Goal: Information Seeking & Learning: Learn about a topic

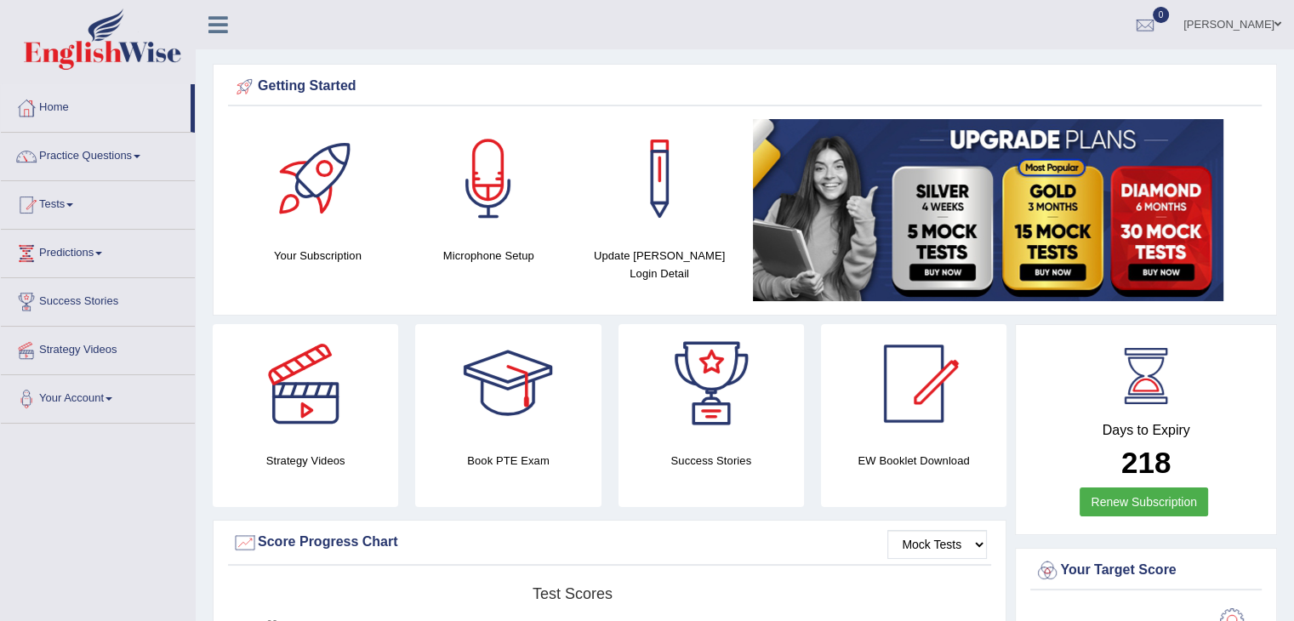
click at [87, 204] on link "Tests" at bounding box center [98, 202] width 194 height 43
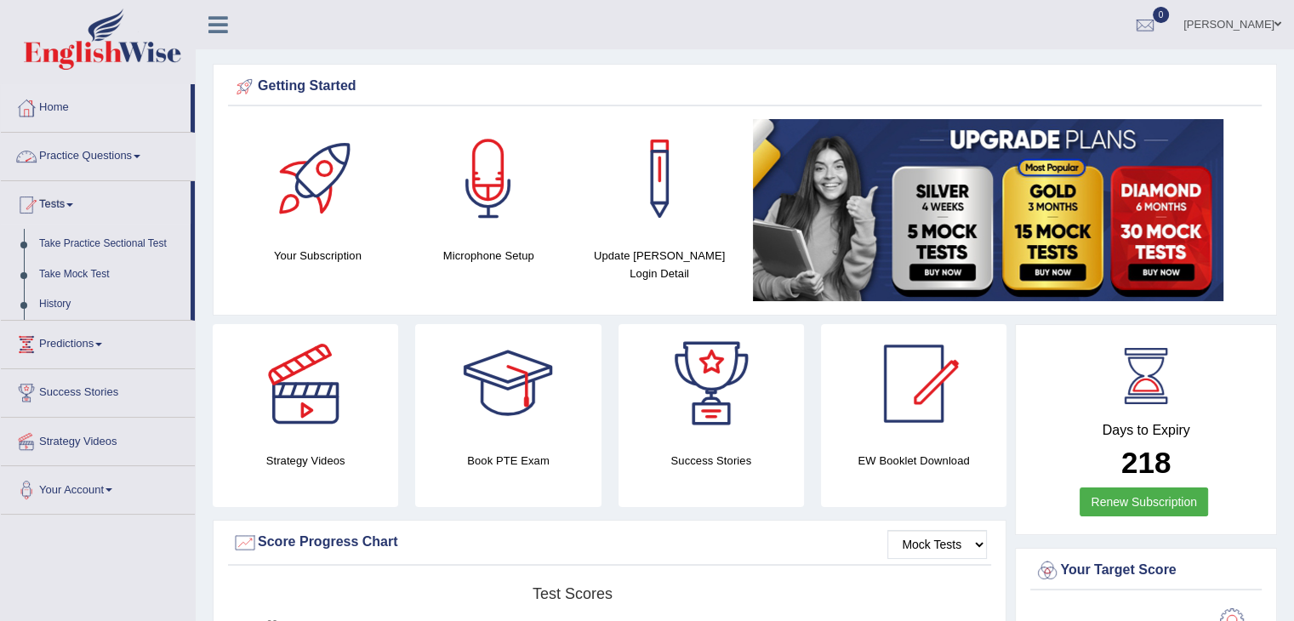
click at [140, 164] on link "Practice Questions" at bounding box center [98, 154] width 194 height 43
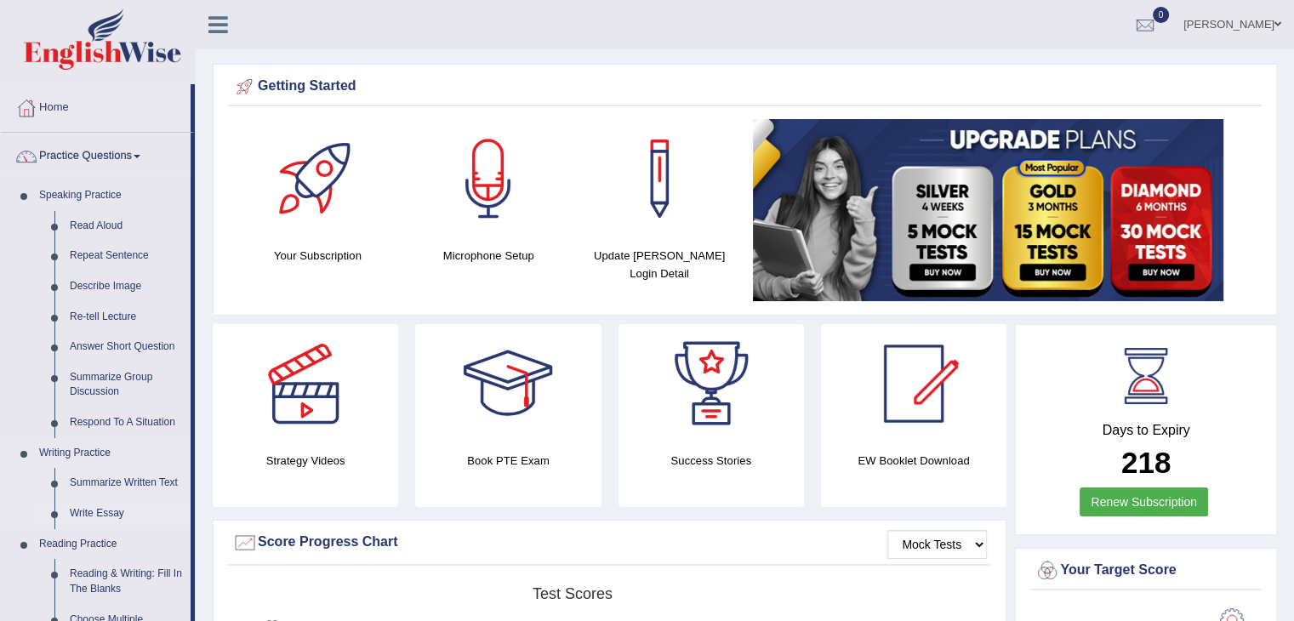
click at [77, 508] on link "Write Essay" at bounding box center [126, 514] width 128 height 31
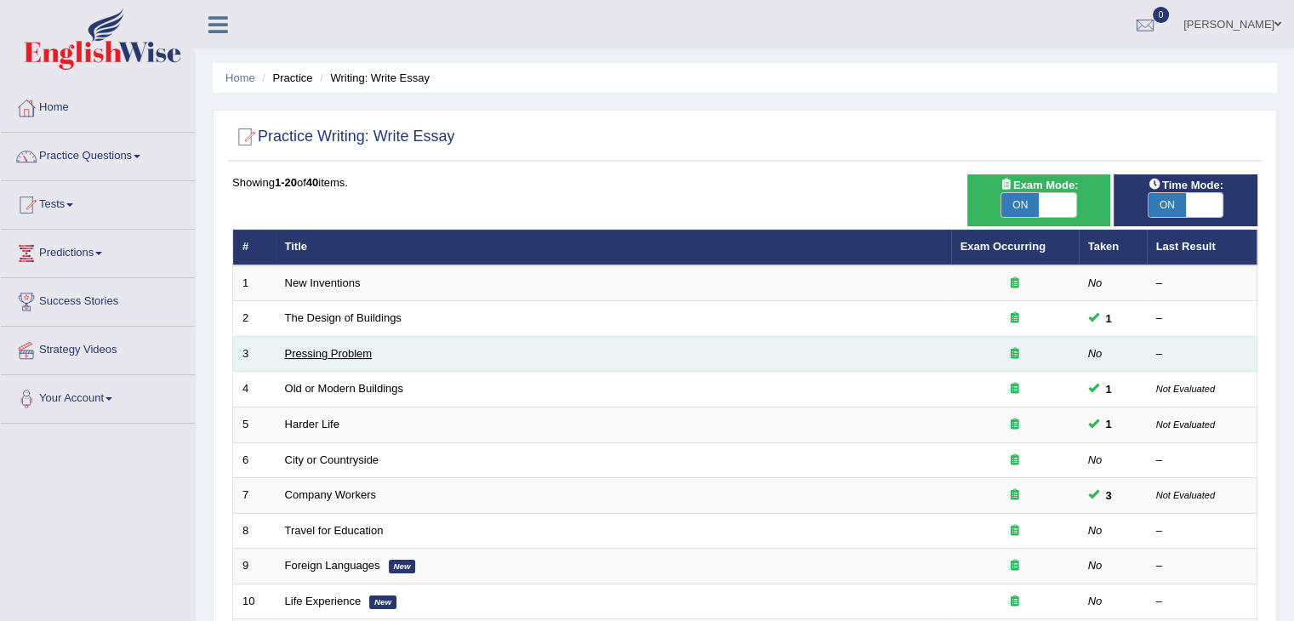
click at [333, 354] on link "Pressing Problem" at bounding box center [329, 353] width 88 height 13
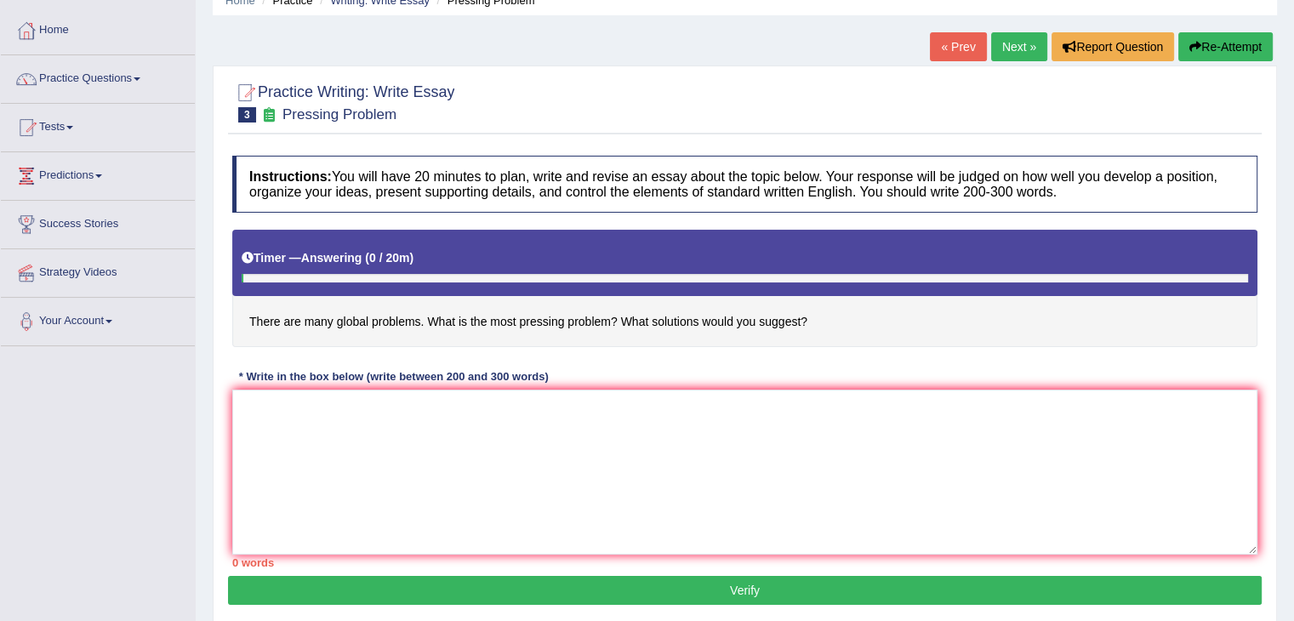
scroll to position [98, 0]
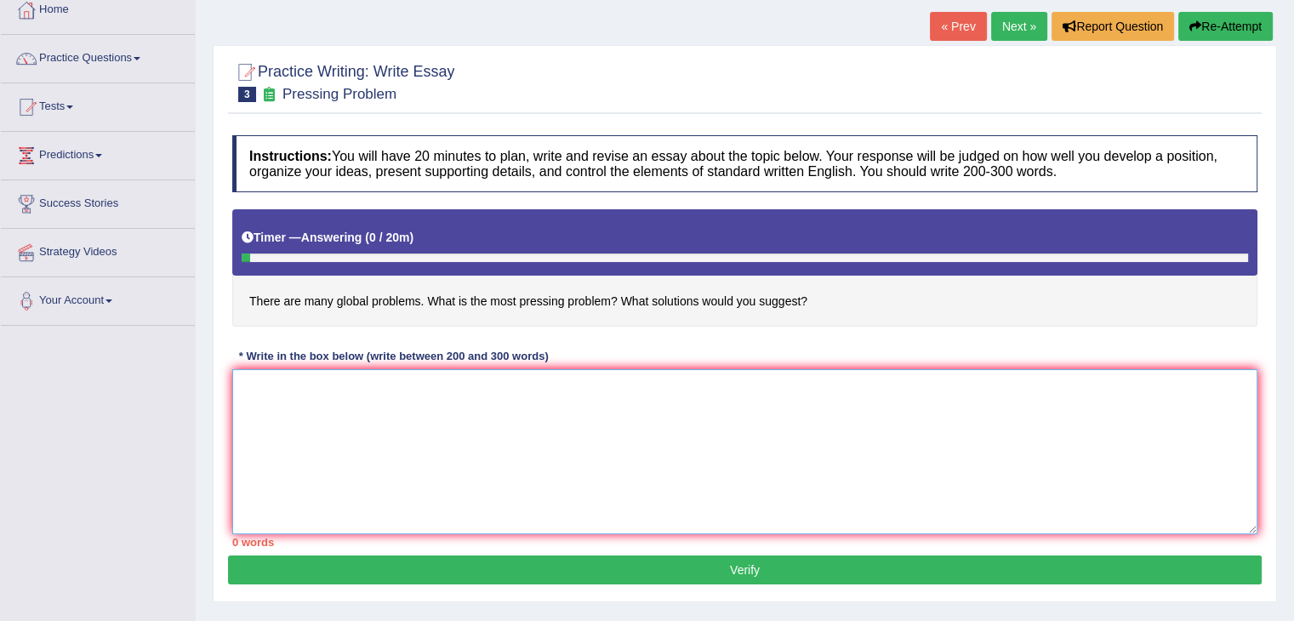
click at [250, 401] on textarea at bounding box center [744, 451] width 1025 height 165
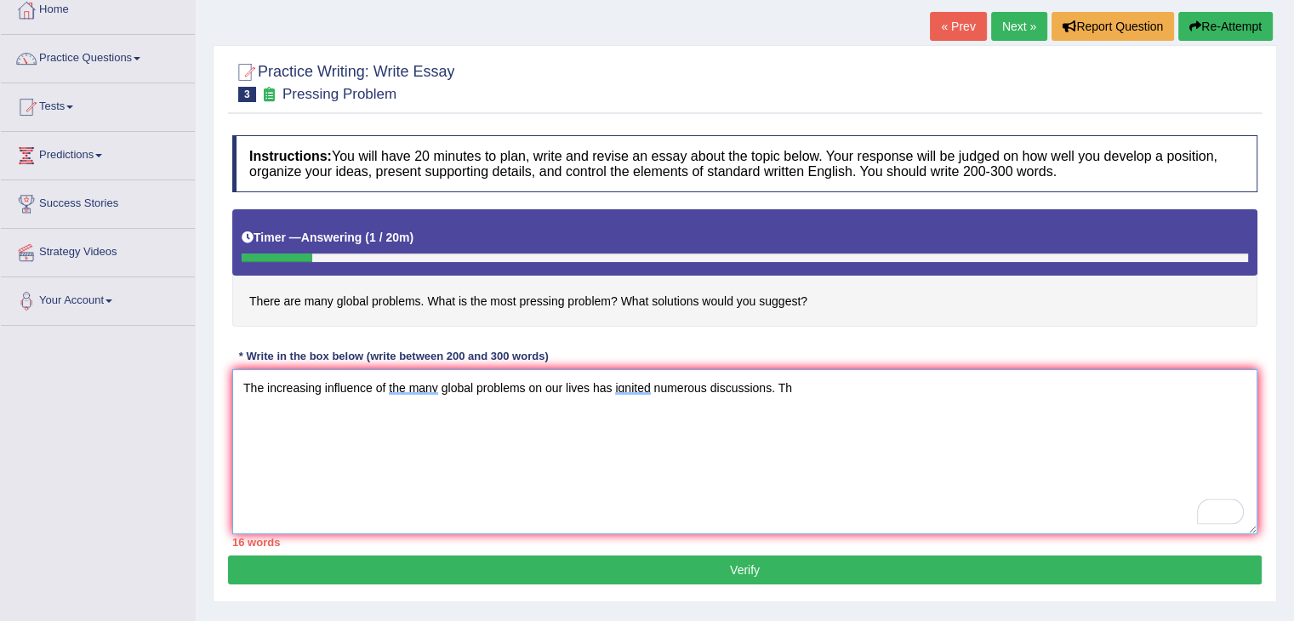
click at [810, 386] on textarea "The increasing influence of the many global problems on our lives has ignited n…" at bounding box center [744, 451] width 1025 height 165
click at [1081, 382] on textarea "The increasing influence of the many global problems on our lives has ignited n…" at bounding box center [744, 451] width 1025 height 165
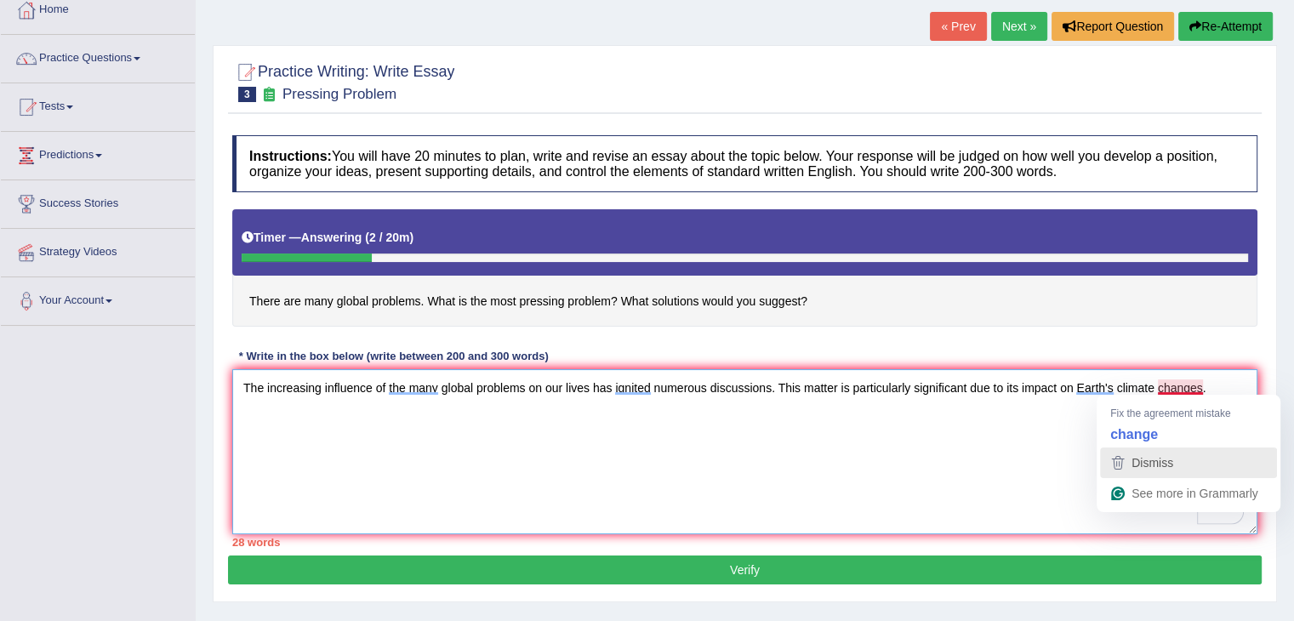
click at [1157, 462] on span "Dismiss" at bounding box center [1153, 463] width 42 height 14
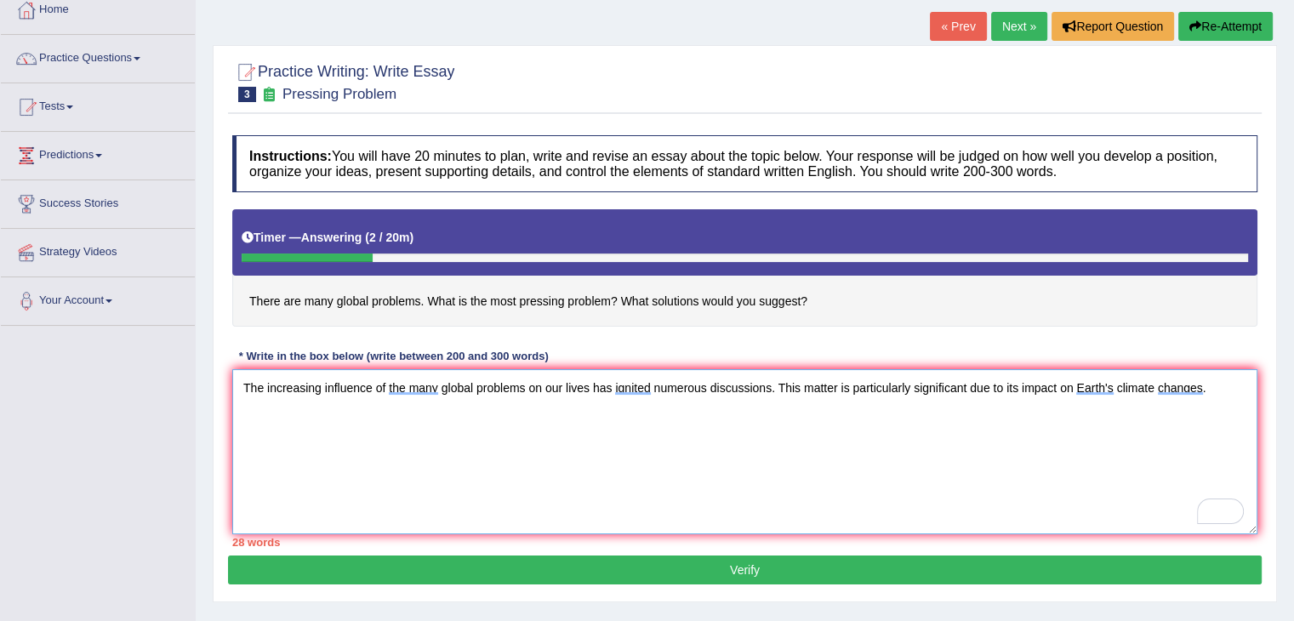
click at [1222, 385] on textarea "The increasing influence of the many global problems on our lives has ignited n…" at bounding box center [744, 451] width 1025 height 165
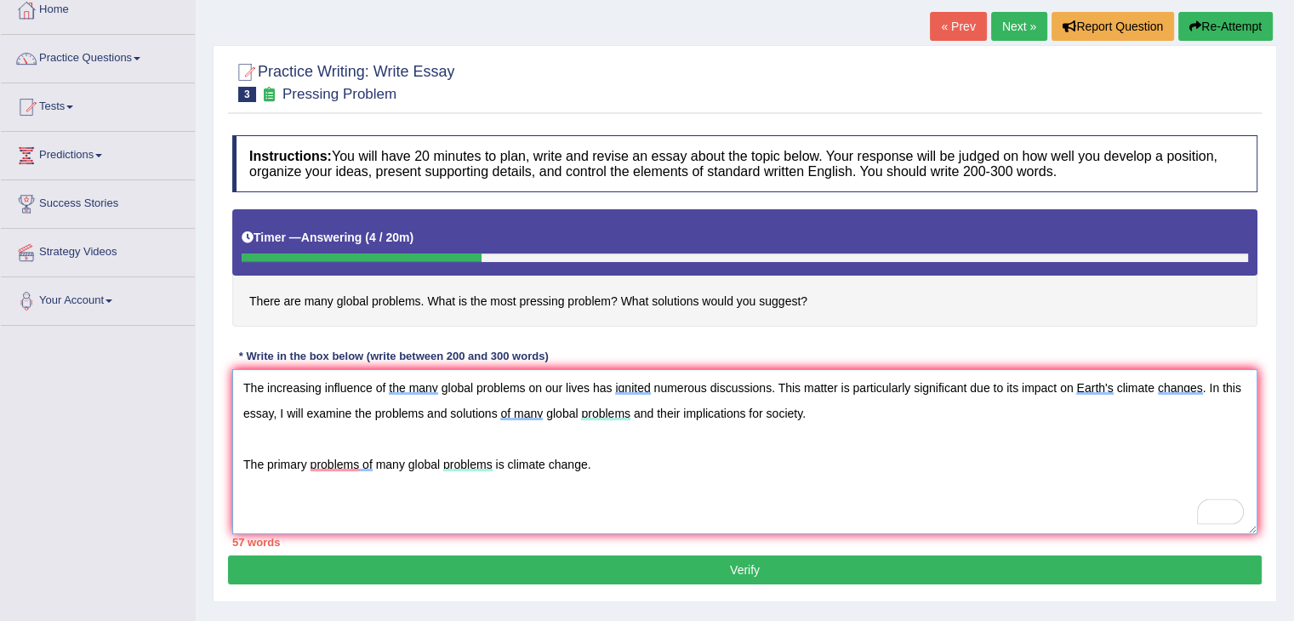
click at [339, 462] on textarea "The increasing influence of the many global problems on our lives has ignited n…" at bounding box center [744, 451] width 1025 height 165
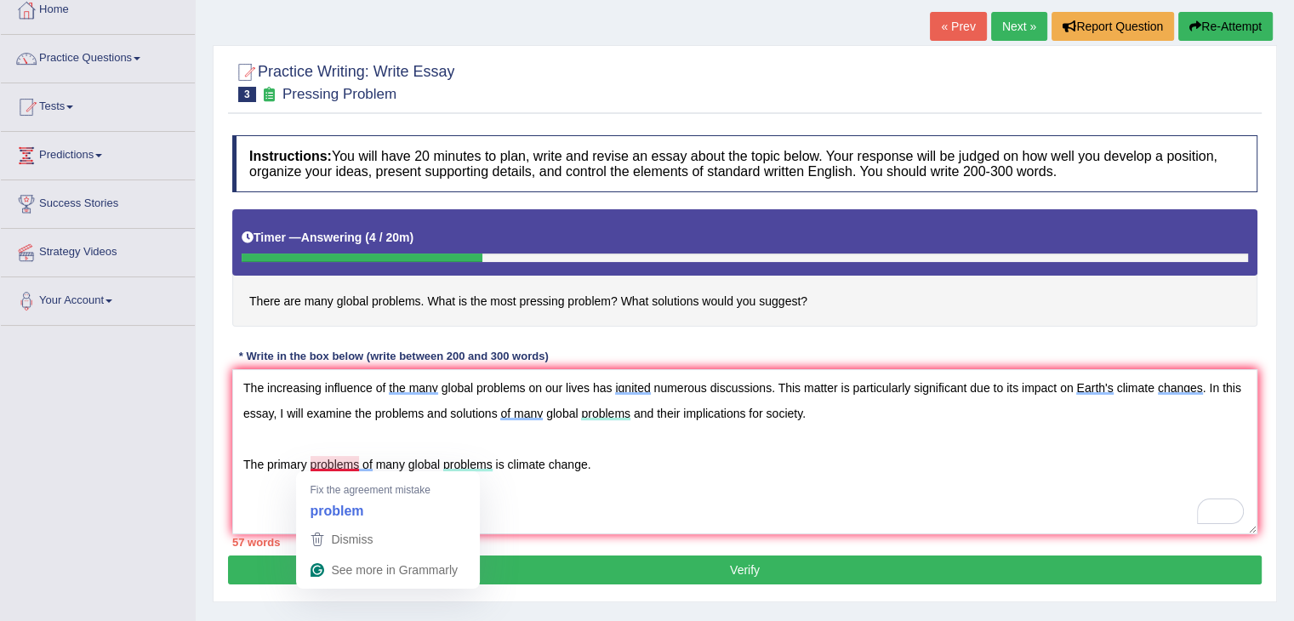
click at [327, 513] on strong "problem" at bounding box center [337, 510] width 54 height 19
drag, startPoint x: 328, startPoint y: 508, endPoint x: 538, endPoint y: 522, distance: 210.6
click at [538, 522] on textarea "The increasing influence of the many global problems on our lives has ignited n…" at bounding box center [744, 451] width 1025 height 165
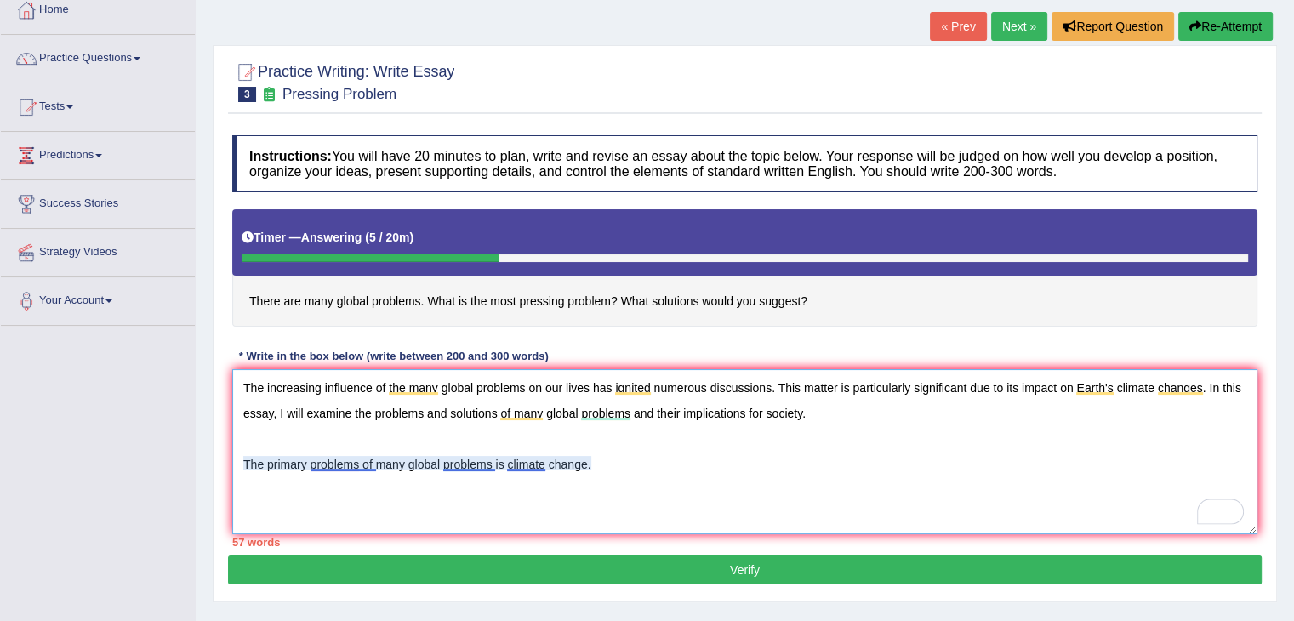
click at [356, 455] on textarea "The increasing influence of the many global problems on our lives has ignited n…" at bounding box center [744, 451] width 1025 height 165
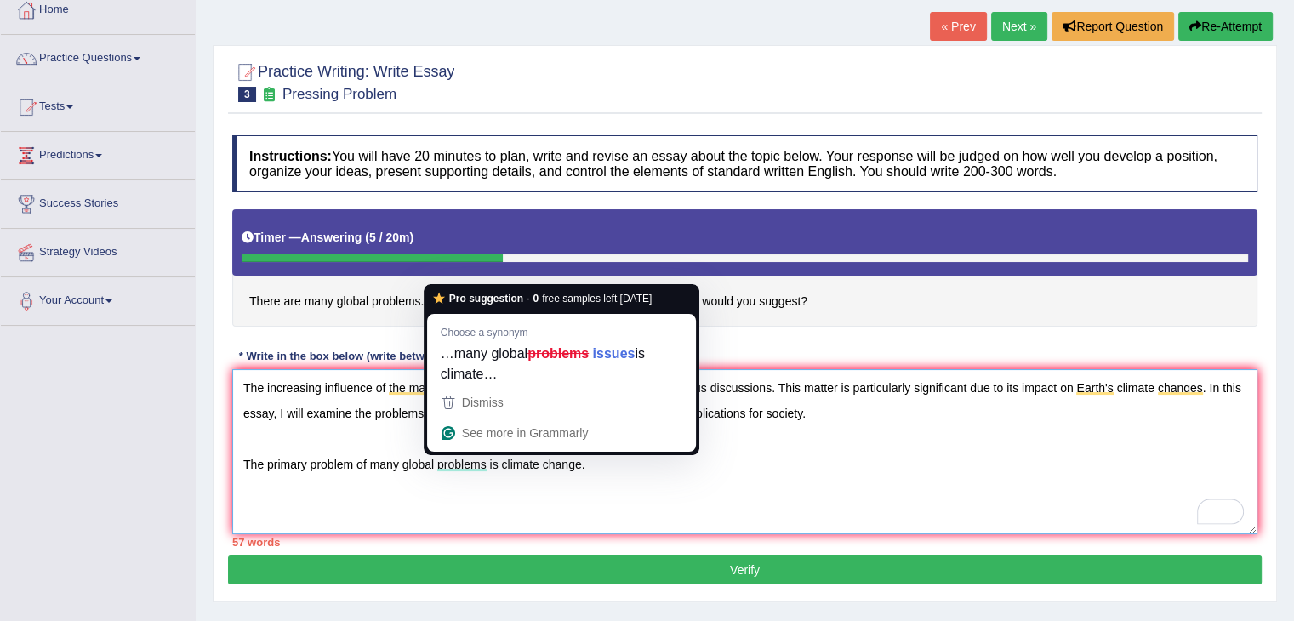
click at [487, 462] on textarea "The increasing influence of the many global problems on our lives has ignited n…" at bounding box center [744, 451] width 1025 height 165
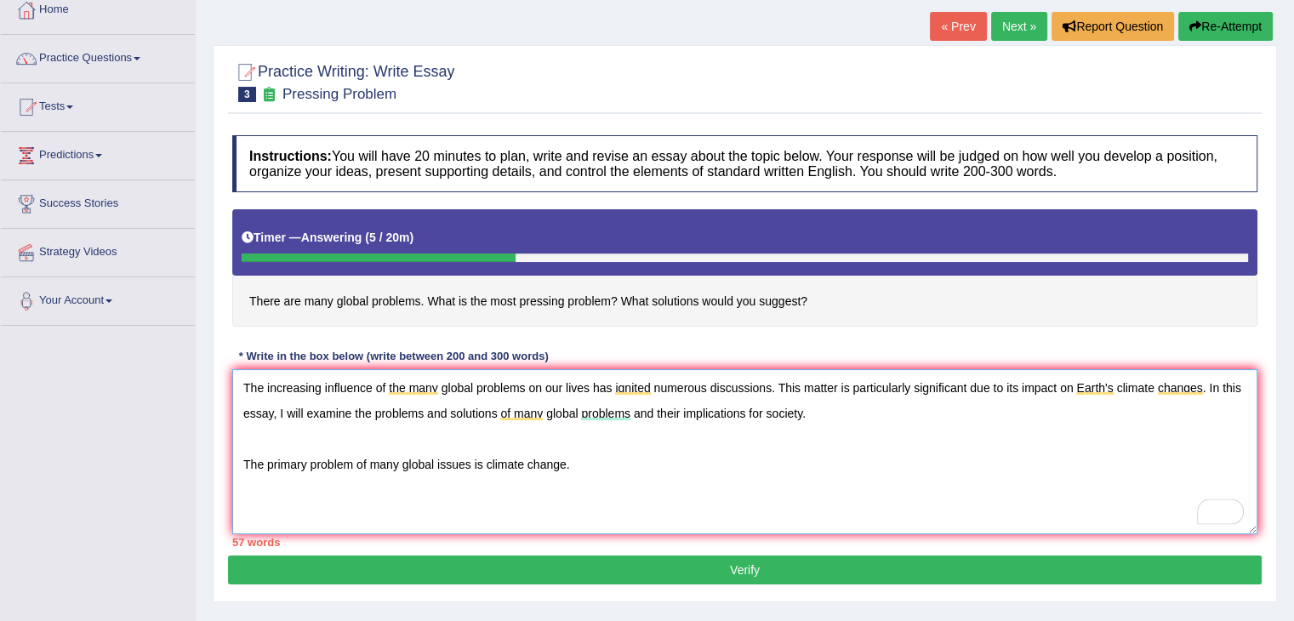
click at [586, 457] on textarea "The increasing influence of the many global problems on our lives has ignited n…" at bounding box center [744, 451] width 1025 height 165
click at [803, 464] on textarea "The increasing influence of the many global problems on our lives has ignited n…" at bounding box center [744, 451] width 1025 height 165
click at [999, 460] on textarea "The increasing influence of the many global problems on our lives has ignited n…" at bounding box center [744, 451] width 1025 height 165
click at [1134, 453] on textarea "The increasing influence of the many global problems on our lives has ignited n…" at bounding box center [744, 451] width 1025 height 165
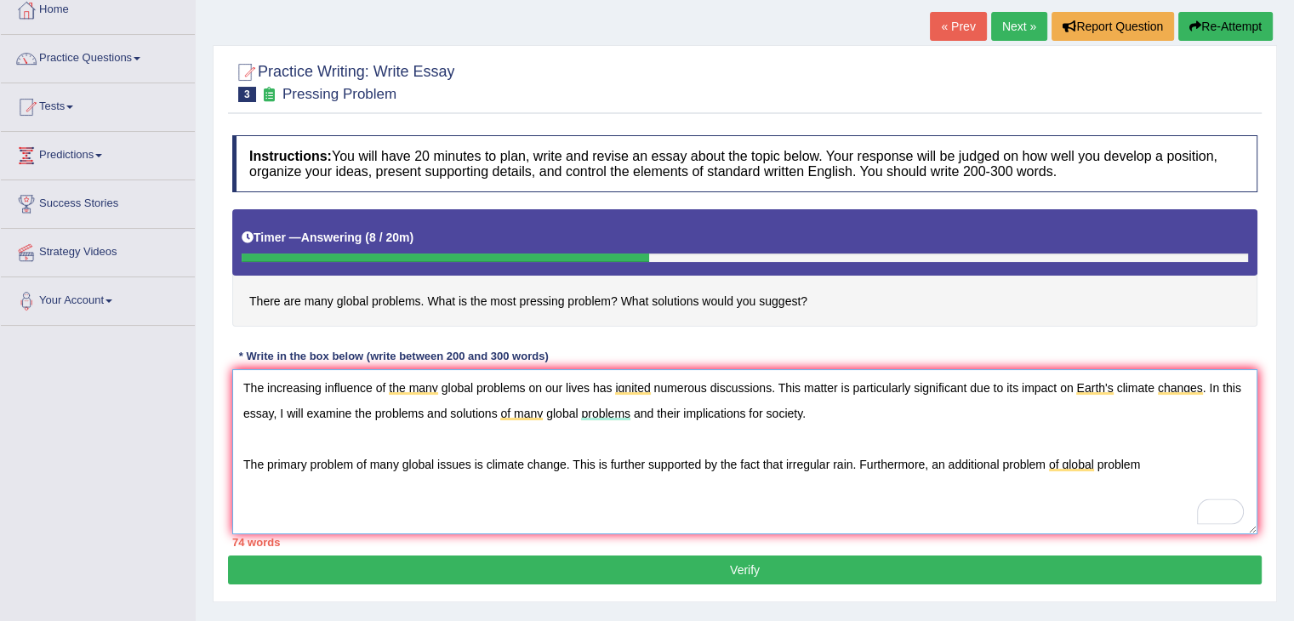
click at [1149, 464] on textarea "The increasing influence of the many global problems on our lives has ignited n…" at bounding box center [744, 451] width 1025 height 165
click at [1162, 460] on textarea "The increasing influence of the many global problems on our lives has ignited n…" at bounding box center [744, 451] width 1025 height 165
click at [288, 484] on textarea "The increasing influence of the many global problems on our lives has ignited n…" at bounding box center [744, 451] width 1025 height 165
type textarea "The increasing influence of the many global problems on our lives has ignited n…"
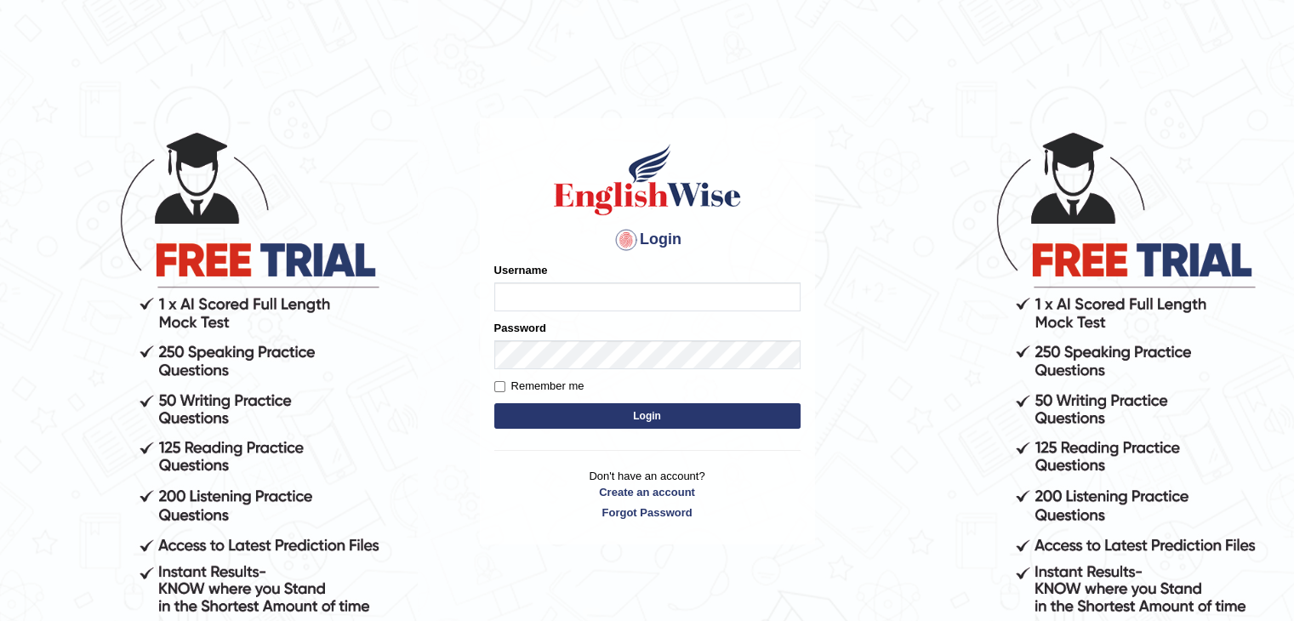
type input "sanjayagrahari_parramatta"
click at [615, 419] on button "Login" at bounding box center [647, 416] width 306 height 26
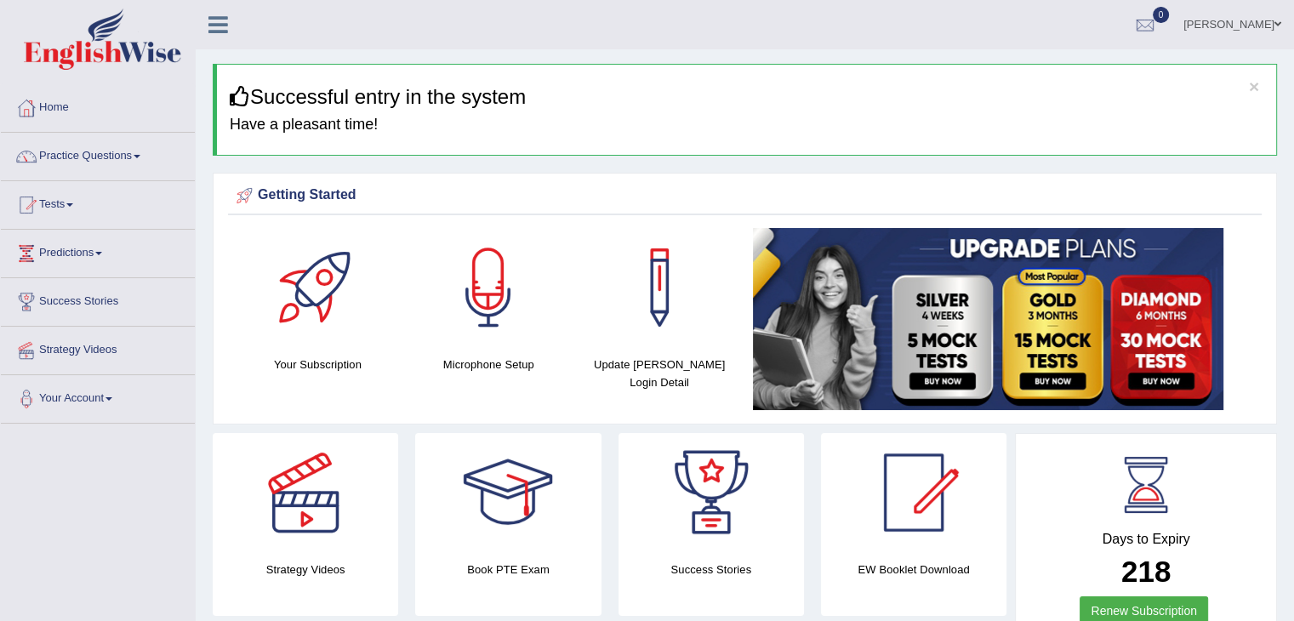
click at [63, 203] on link "Tests" at bounding box center [98, 202] width 194 height 43
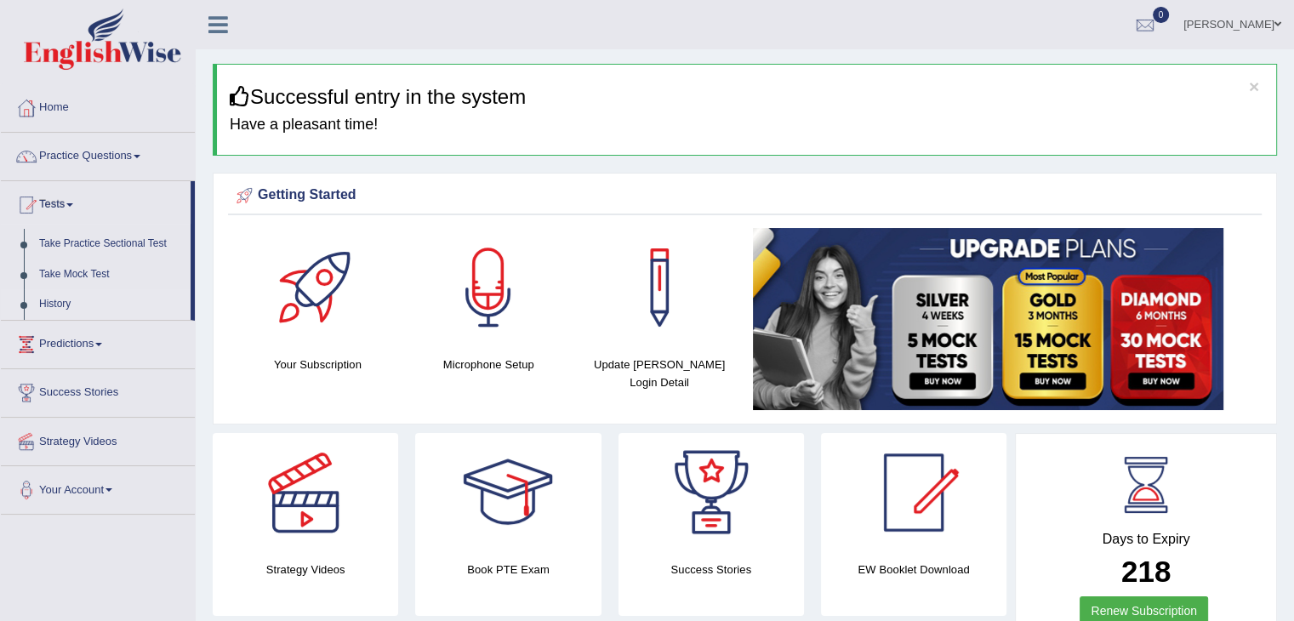
click at [54, 305] on link "History" at bounding box center [110, 304] width 159 height 31
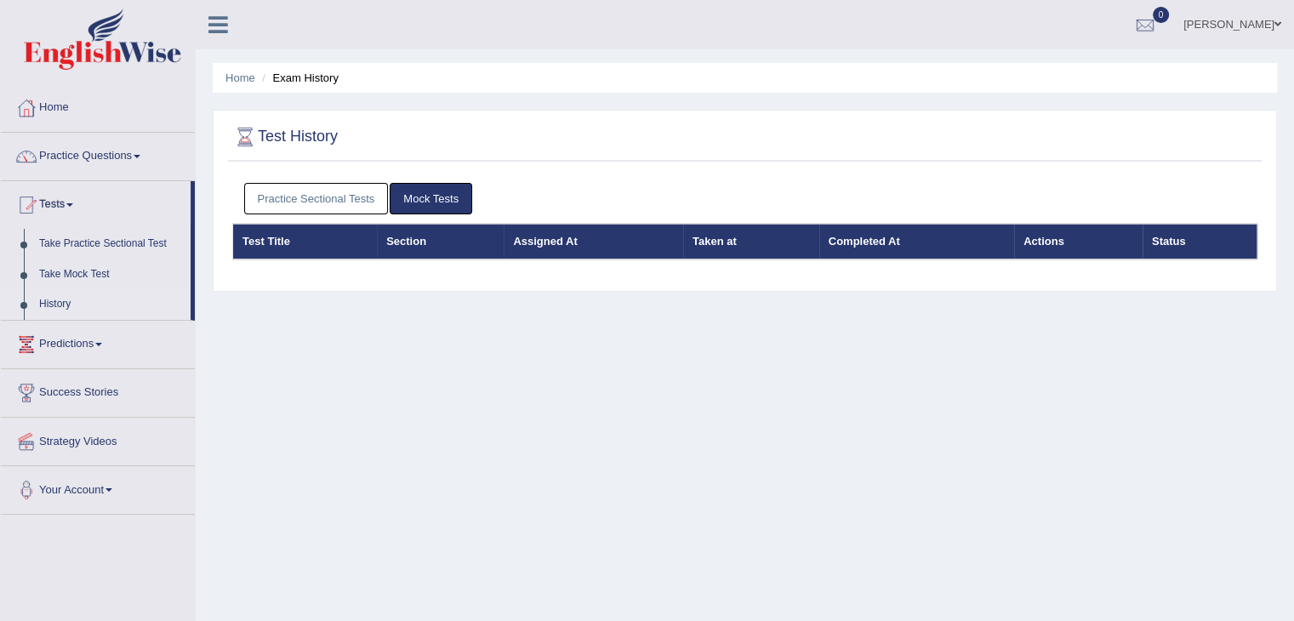
click at [340, 194] on link "Practice Sectional Tests" at bounding box center [316, 198] width 145 height 31
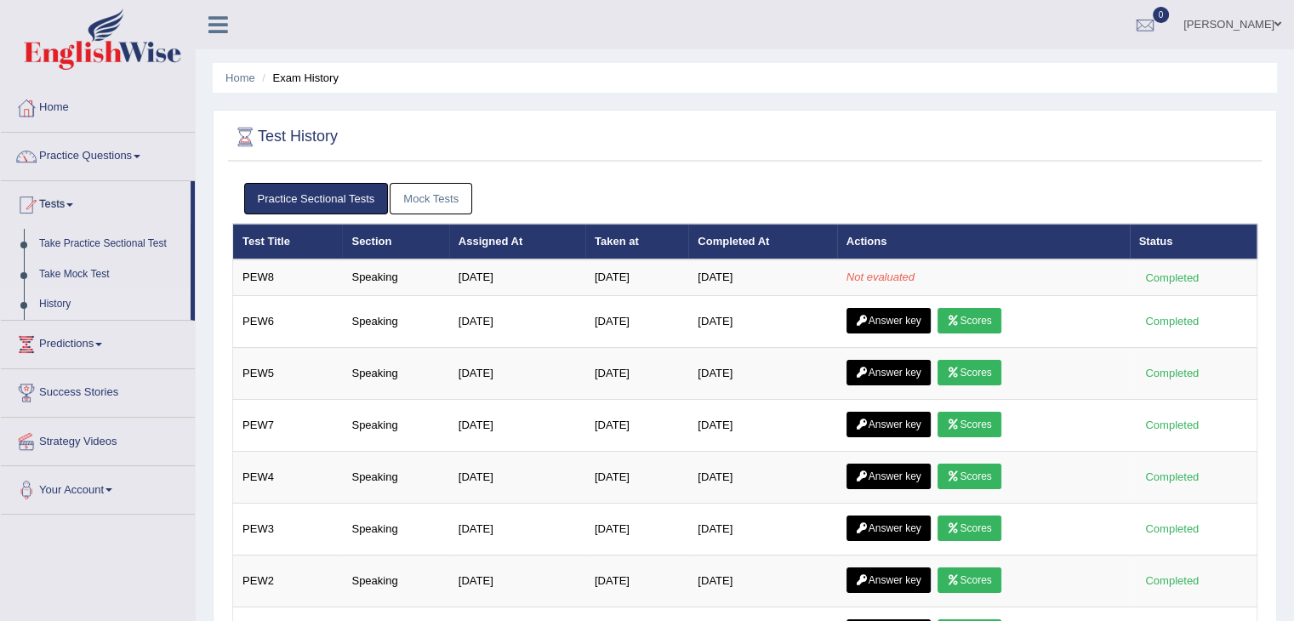
click at [134, 144] on link "Practice Questions" at bounding box center [98, 154] width 194 height 43
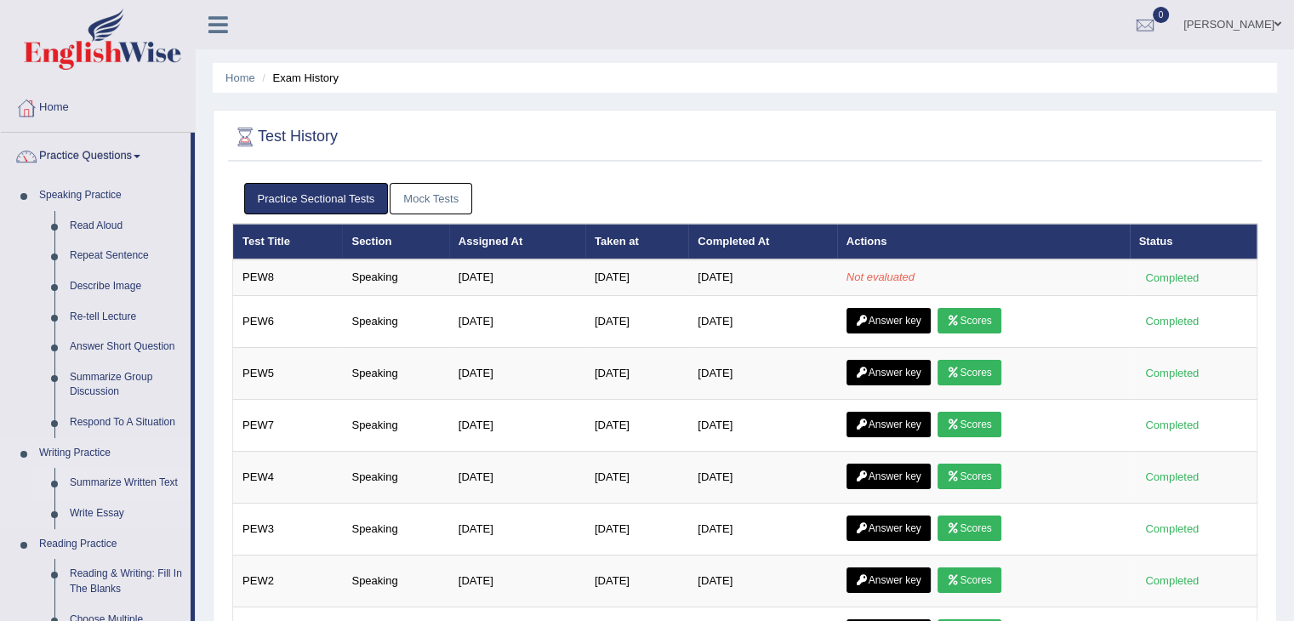
click at [94, 479] on link "Summarize Written Text" at bounding box center [126, 483] width 128 height 31
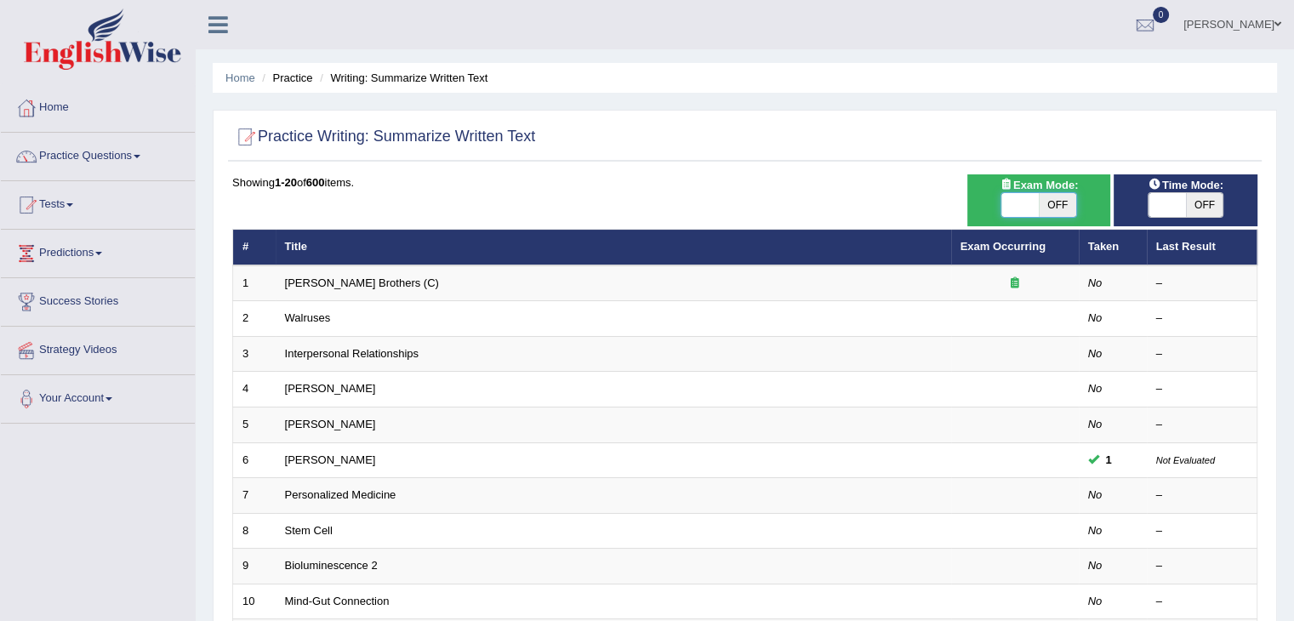
click at [1007, 198] on span at bounding box center [1019, 205] width 37 height 24
checkbox input "true"
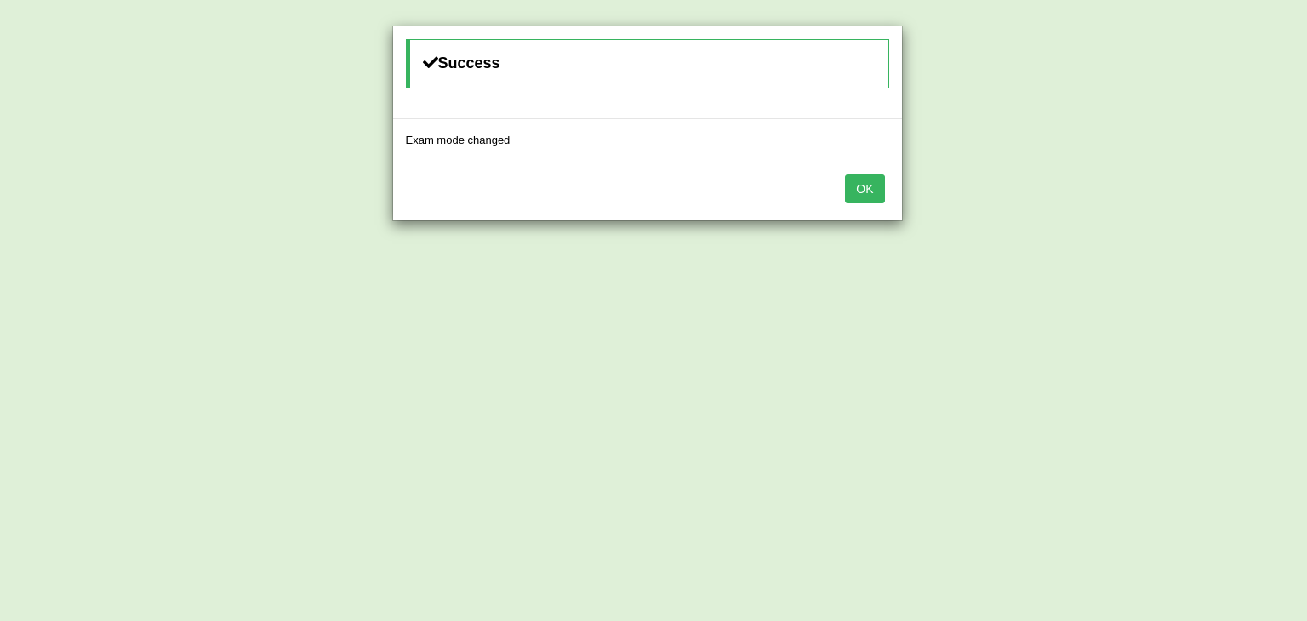
click at [869, 185] on button "OK" at bounding box center [864, 188] width 39 height 29
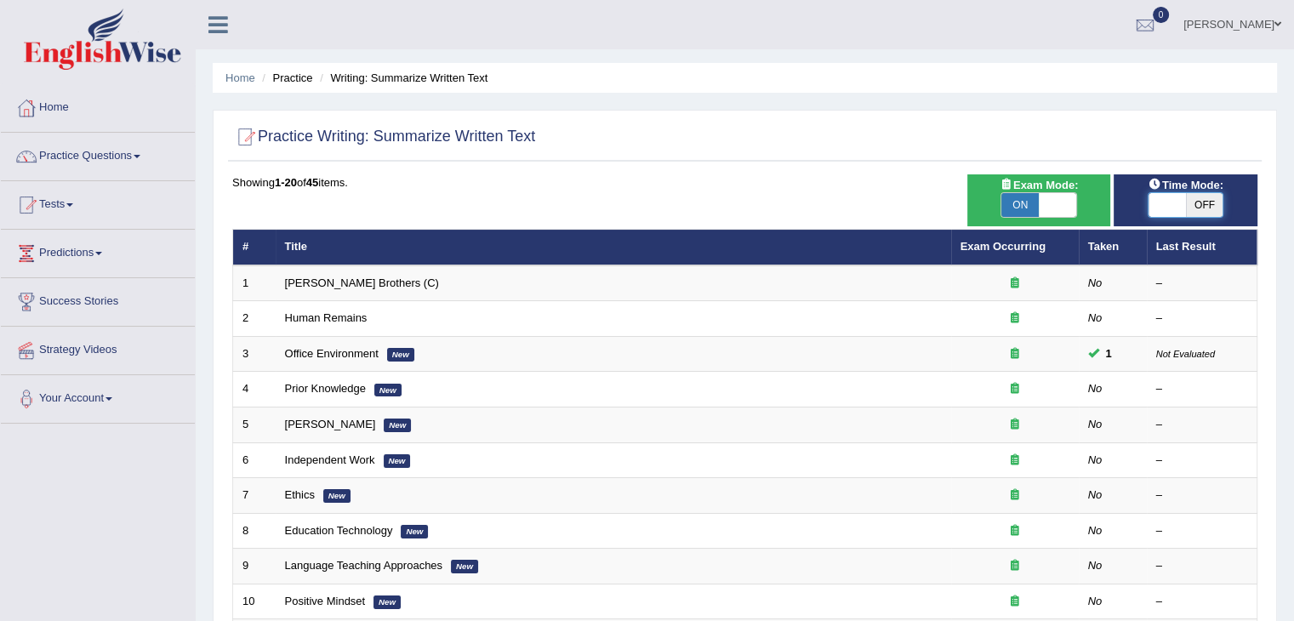
click at [1174, 210] on span at bounding box center [1167, 205] width 37 height 24
checkbox input "true"
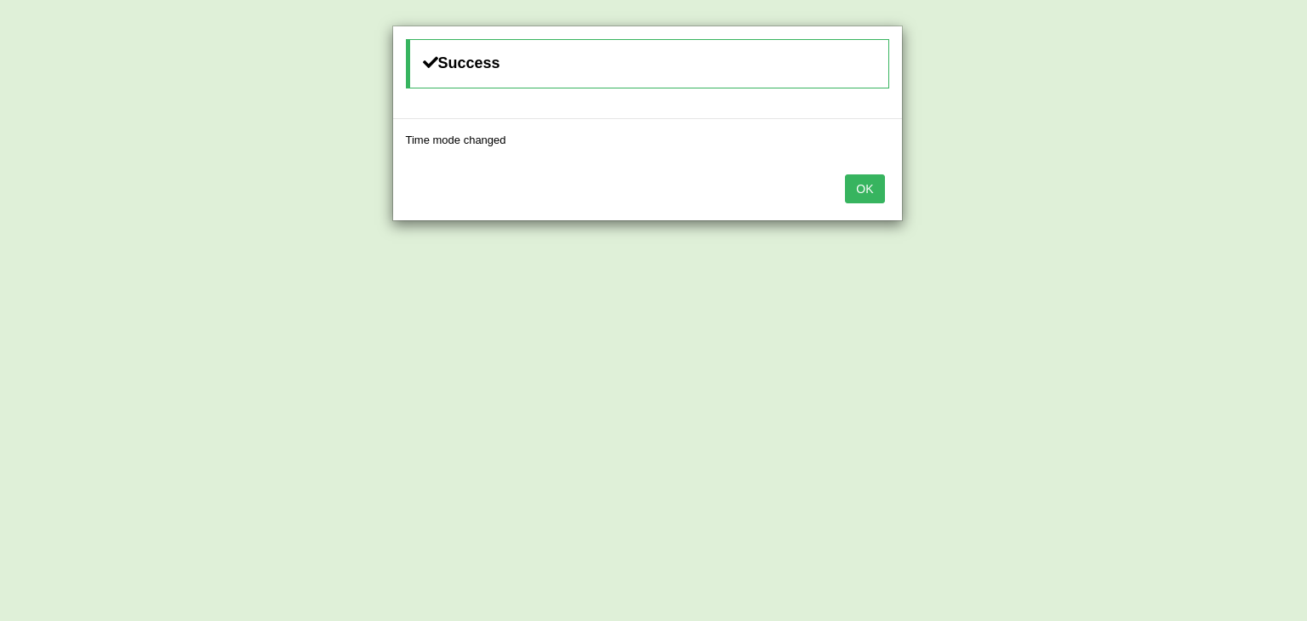
click at [863, 192] on button "OK" at bounding box center [864, 188] width 39 height 29
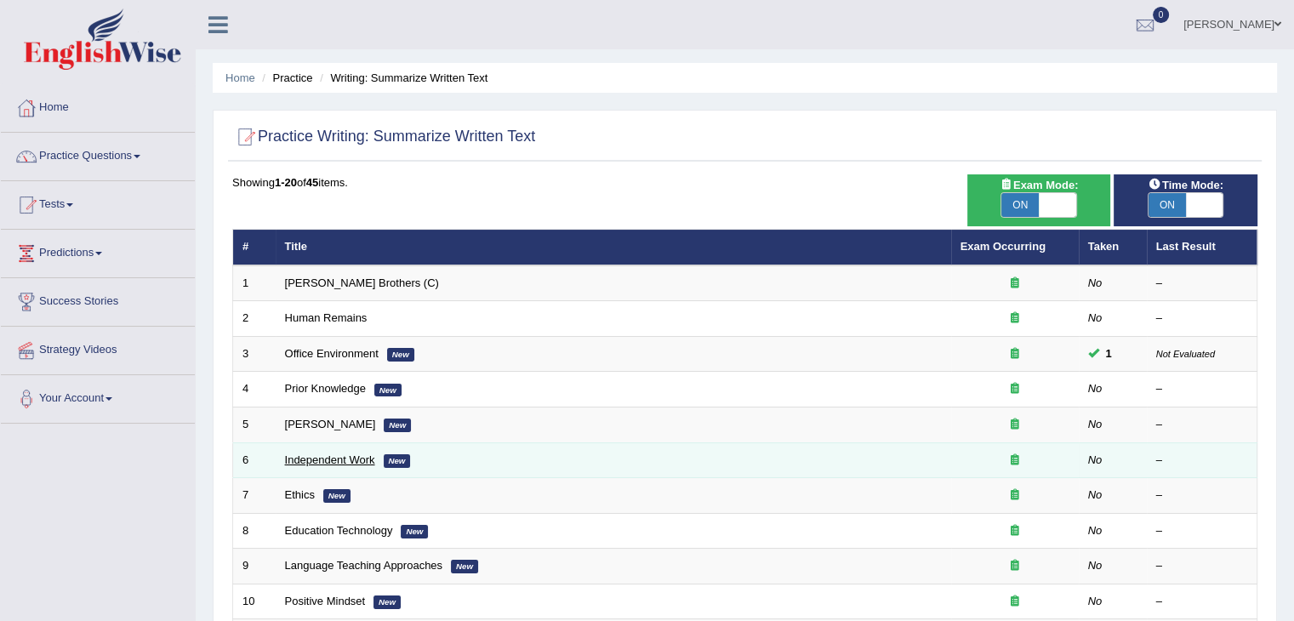
click at [316, 455] on link "Independent Work" at bounding box center [330, 459] width 90 height 13
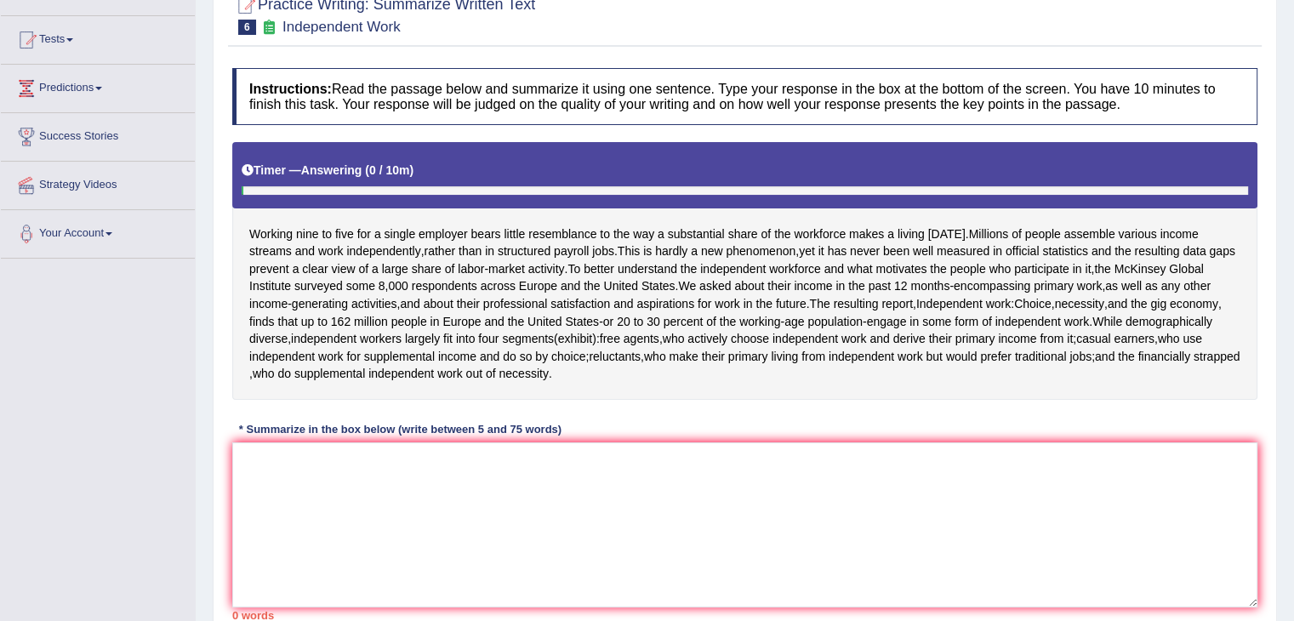
scroll to position [168, 0]
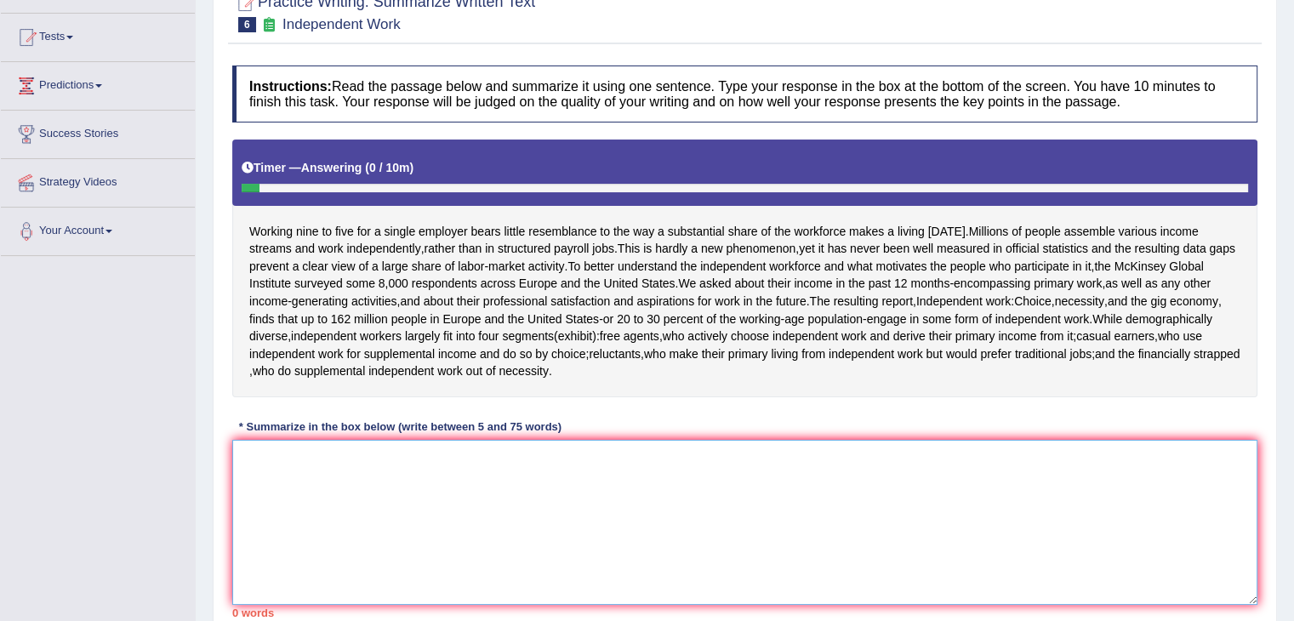
click at [259, 476] on textarea at bounding box center [744, 522] width 1025 height 165
click at [254, 450] on textarea "working" at bounding box center [744, 522] width 1025 height 165
click at [291, 460] on textarea "Working" at bounding box center [744, 522] width 1025 height 165
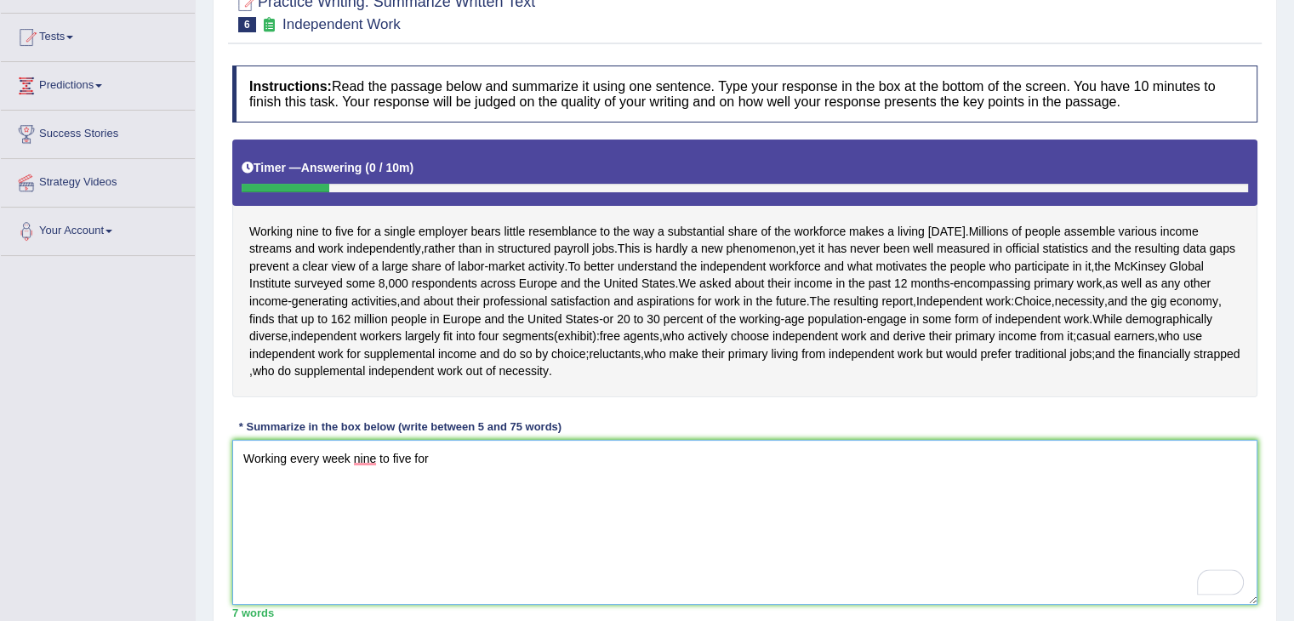
click at [353, 453] on textarea "Working every week nine to five for" at bounding box center [744, 522] width 1025 height 165
click at [439, 450] on textarea "Working every week, nine to five for" at bounding box center [744, 522] width 1025 height 165
click at [544, 463] on textarea "Working every week, nine to five for each worker bears" at bounding box center [744, 522] width 1025 height 165
click at [559, 452] on textarea "Working every week, nine to five for each worker bears" at bounding box center [744, 522] width 1025 height 165
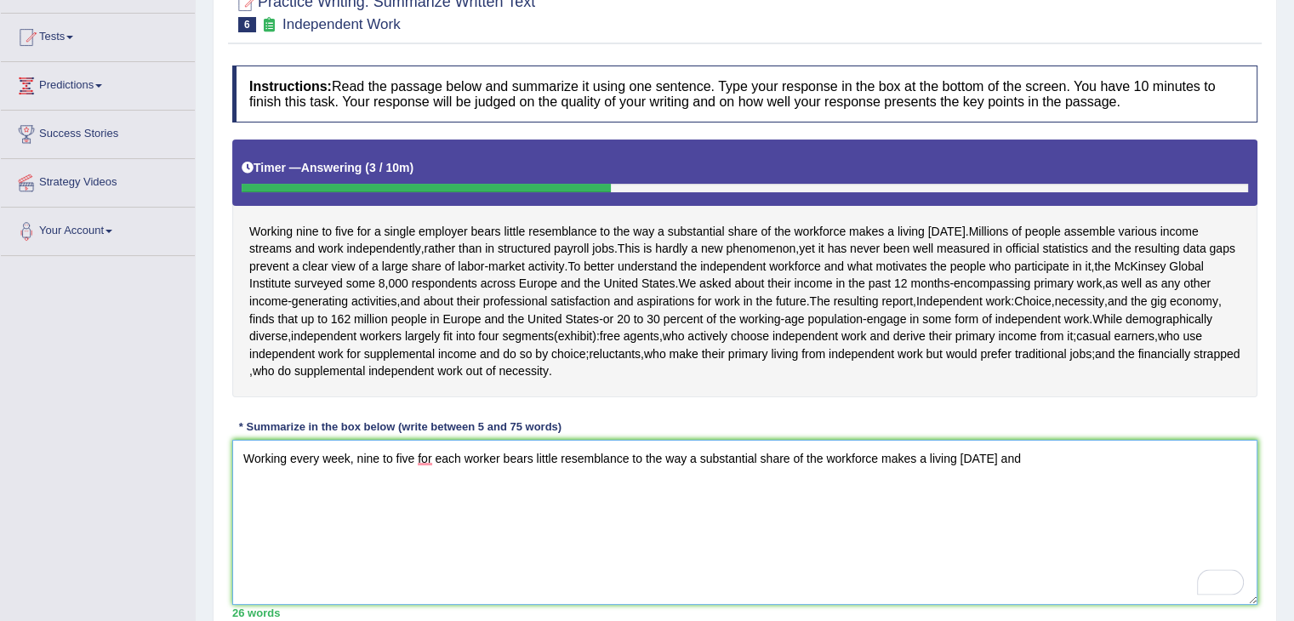
click at [989, 459] on textarea "Working every week, nine to five for each worker bears little resemblance to th…" at bounding box center [744, 522] width 1025 height 165
click at [1018, 453] on textarea "Working every week, nine to five for each worker bears little resemblance to th…" at bounding box center [744, 522] width 1025 height 165
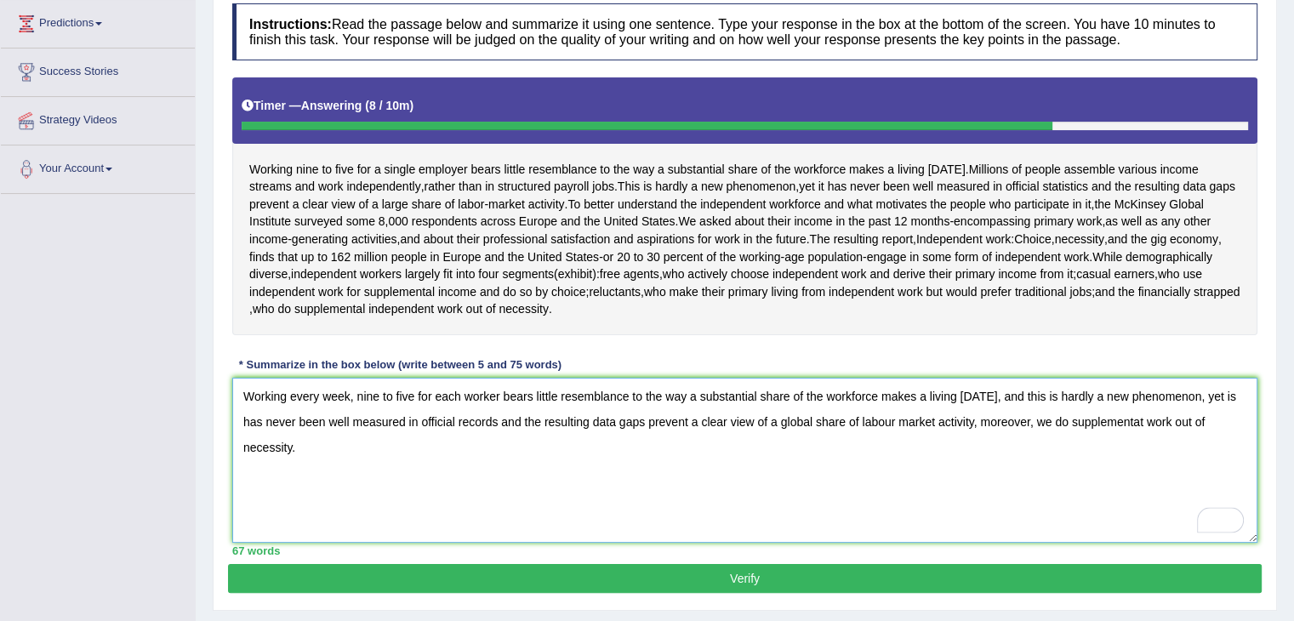
scroll to position [272, 0]
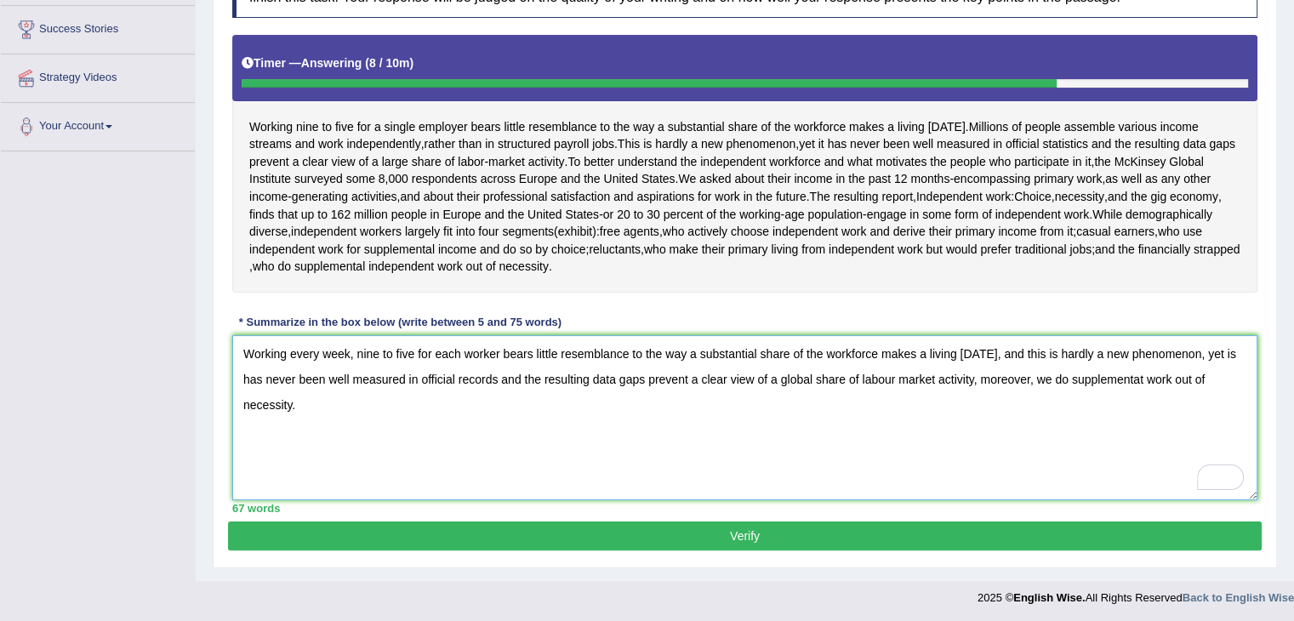
type textarea "Working every week, nine to five for each worker bears little resemblance to th…"
click at [683, 543] on button "Verify" at bounding box center [745, 536] width 1034 height 29
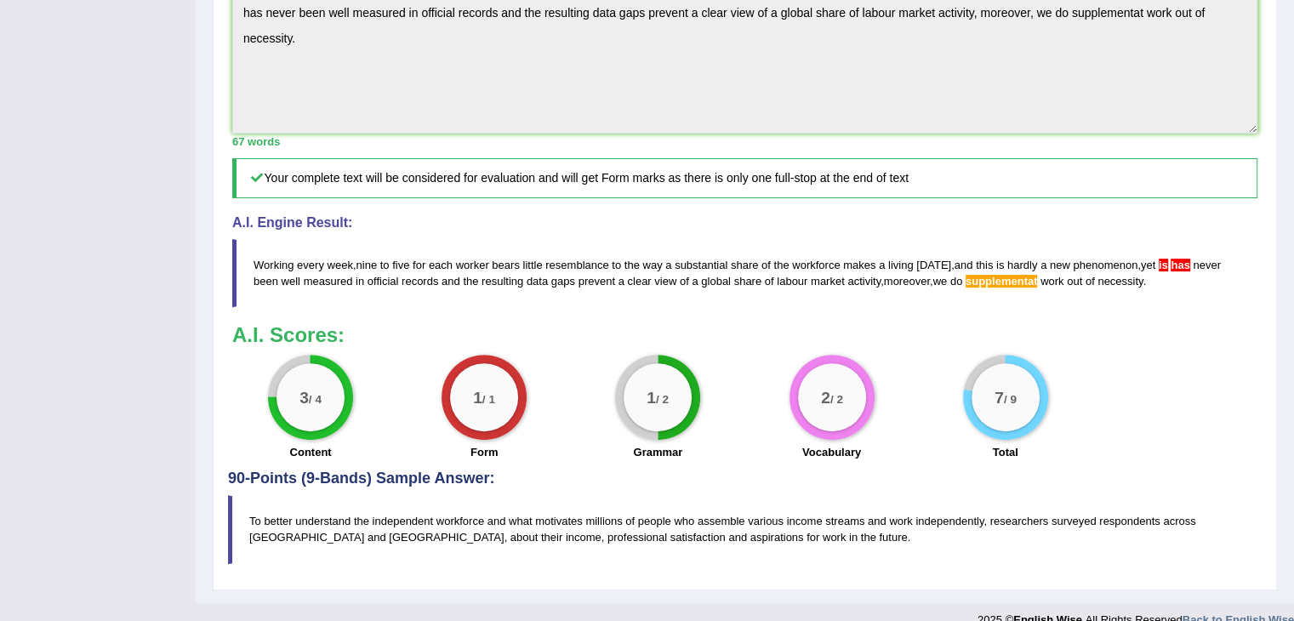
scroll to position [570, 0]
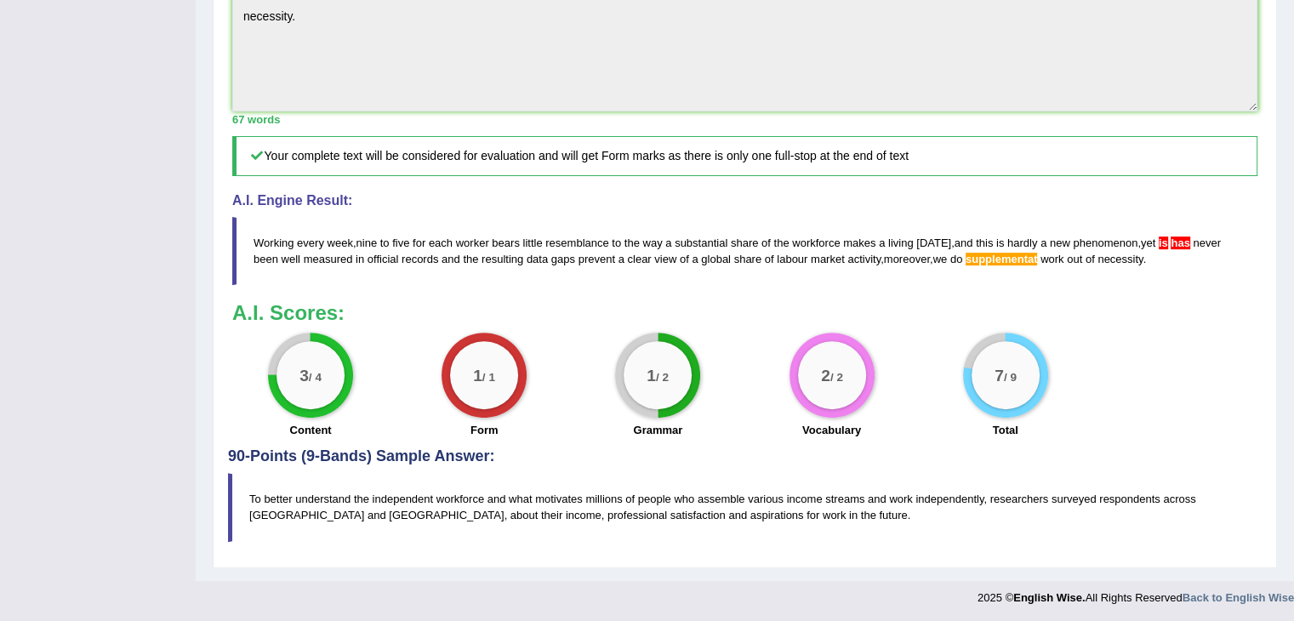
click at [836, 422] on label "Vocabulary" at bounding box center [831, 430] width 59 height 16
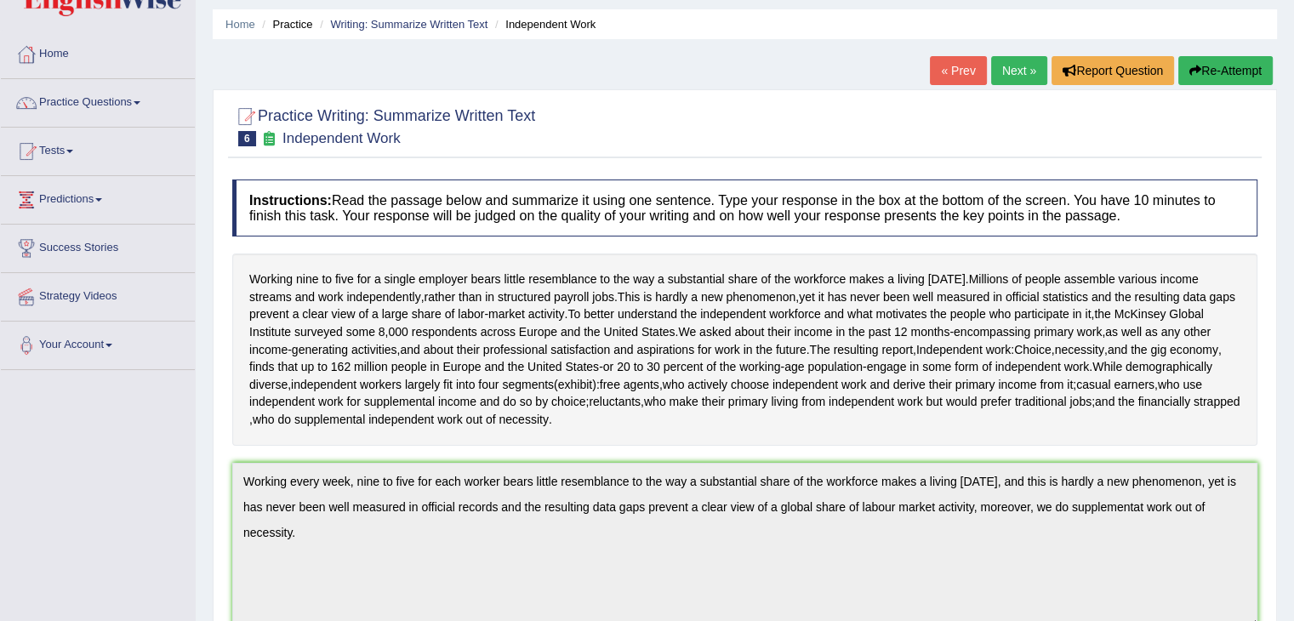
scroll to position [0, 0]
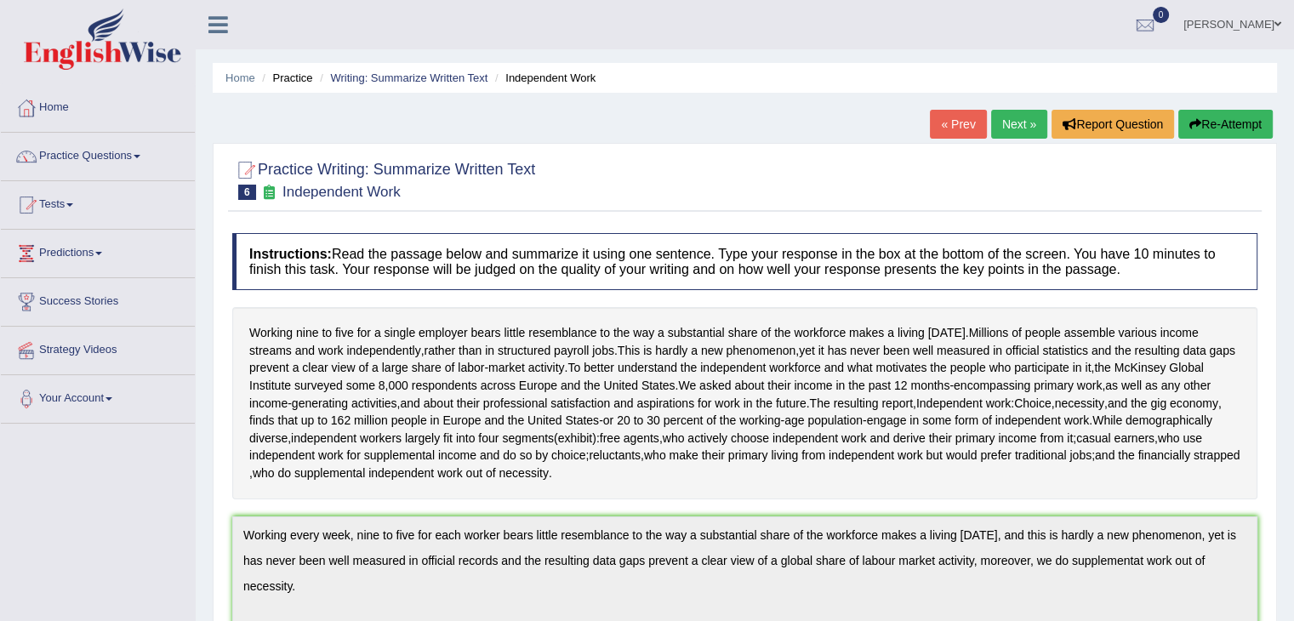
click at [136, 135] on link "Practice Questions" at bounding box center [98, 154] width 194 height 43
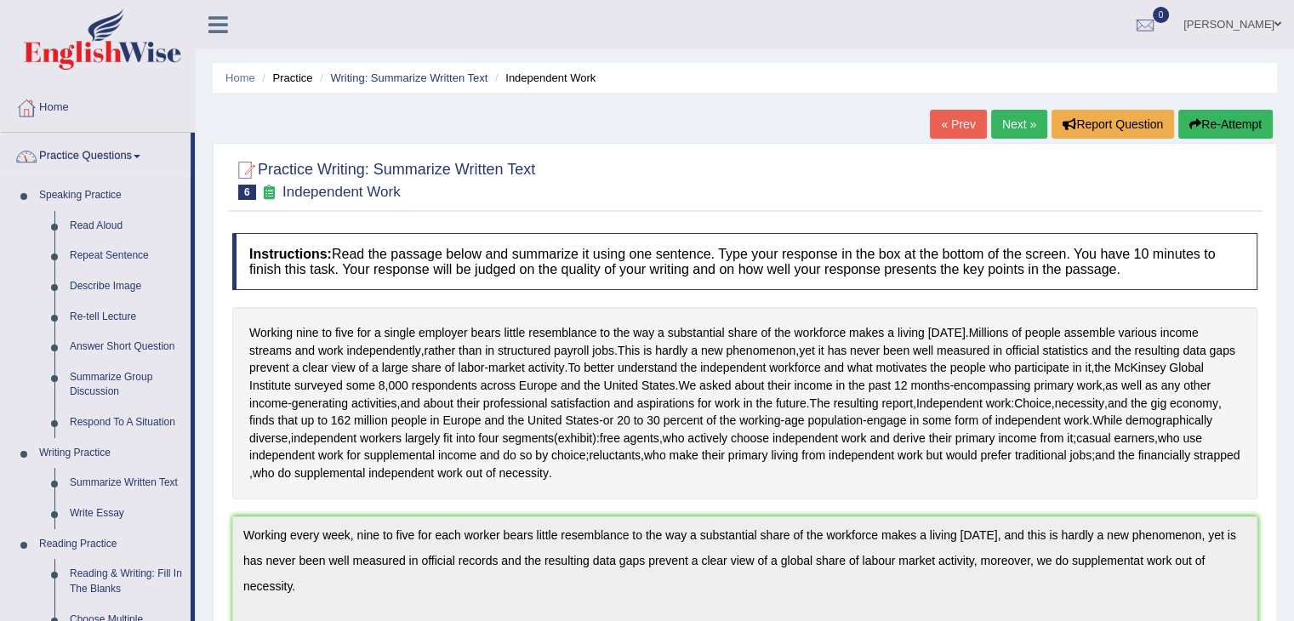
click at [134, 133] on link "Practice Questions" at bounding box center [96, 154] width 190 height 43
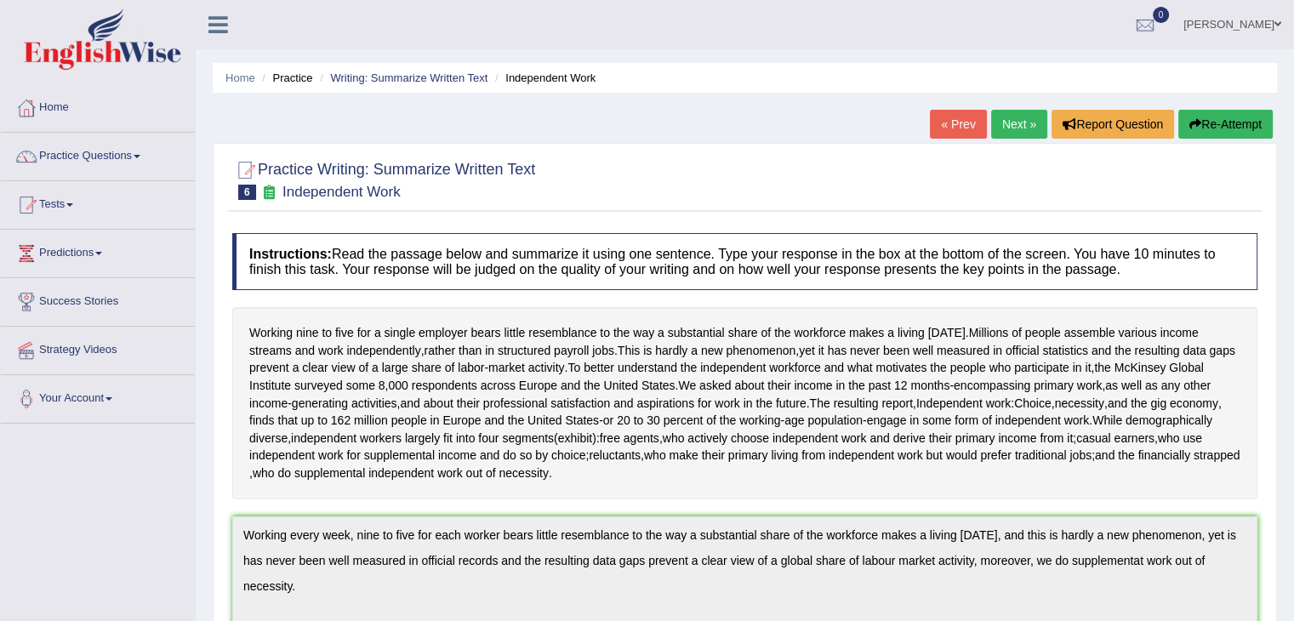
click at [90, 201] on link "Tests" at bounding box center [98, 202] width 194 height 43
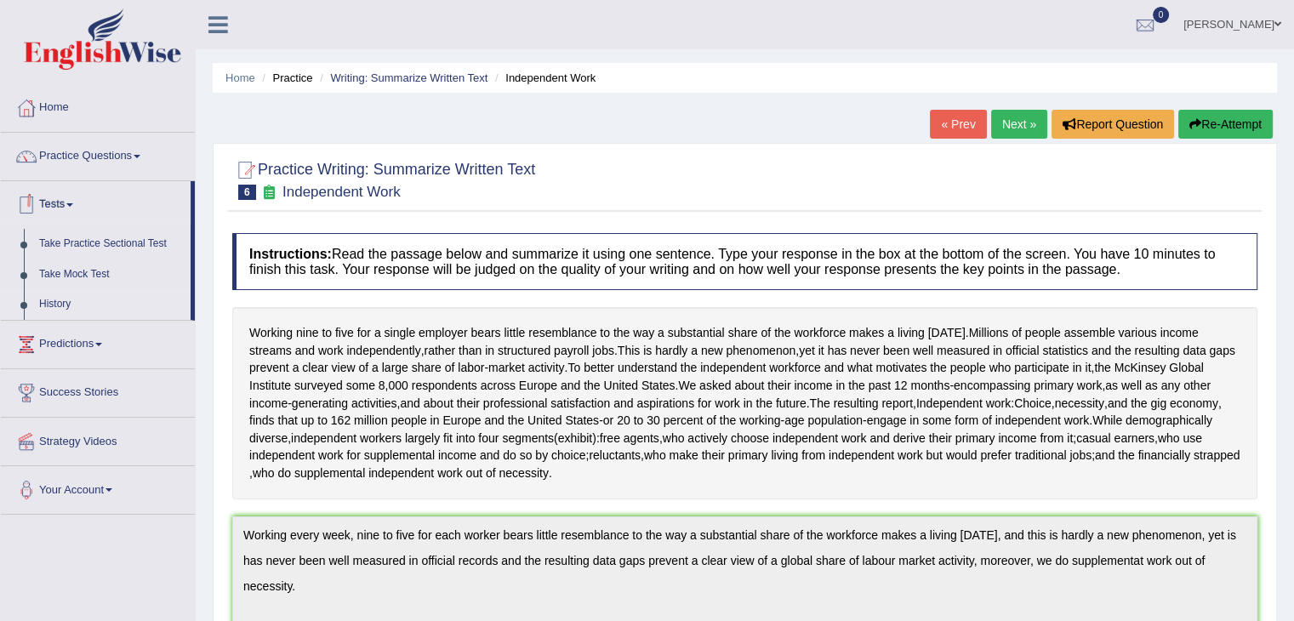
click at [54, 296] on link "History" at bounding box center [110, 304] width 159 height 31
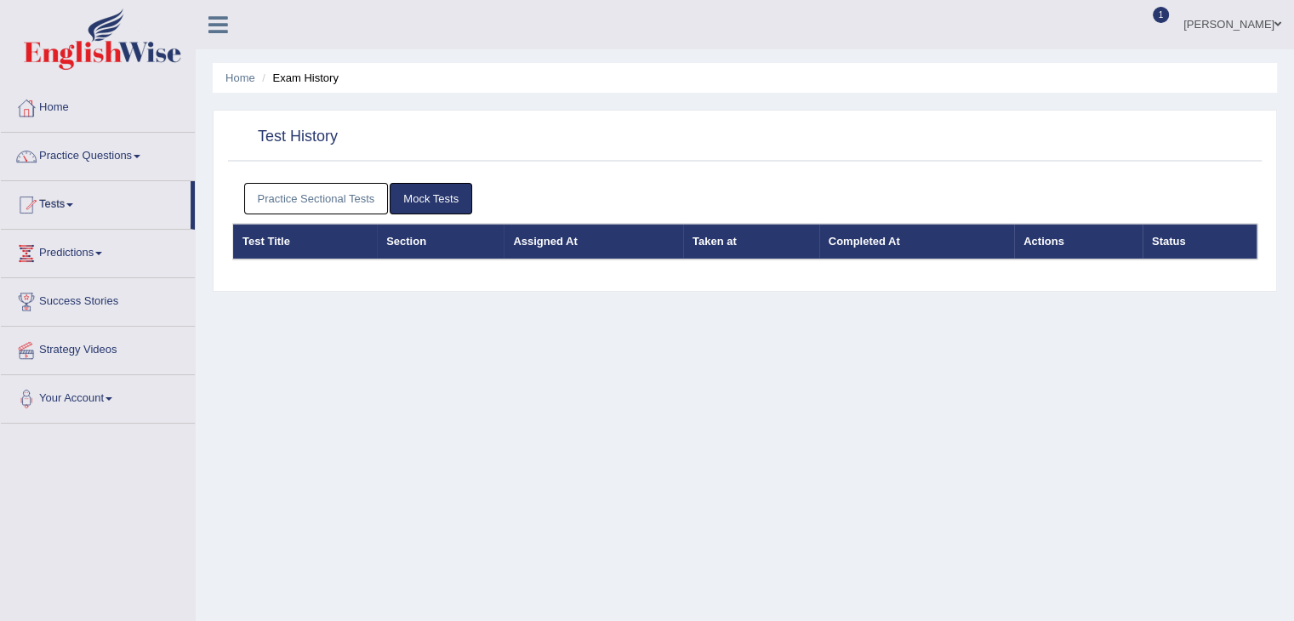
click at [320, 185] on link "Practice Sectional Tests" at bounding box center [316, 198] width 145 height 31
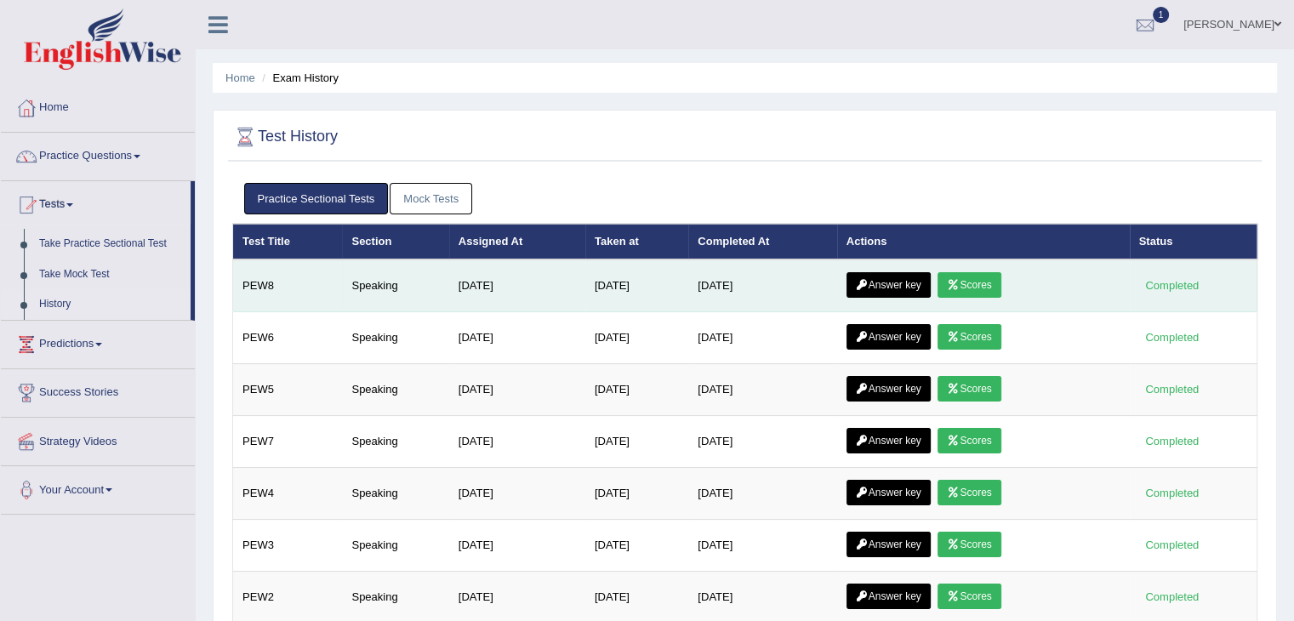
click at [958, 282] on icon at bounding box center [953, 285] width 13 height 10
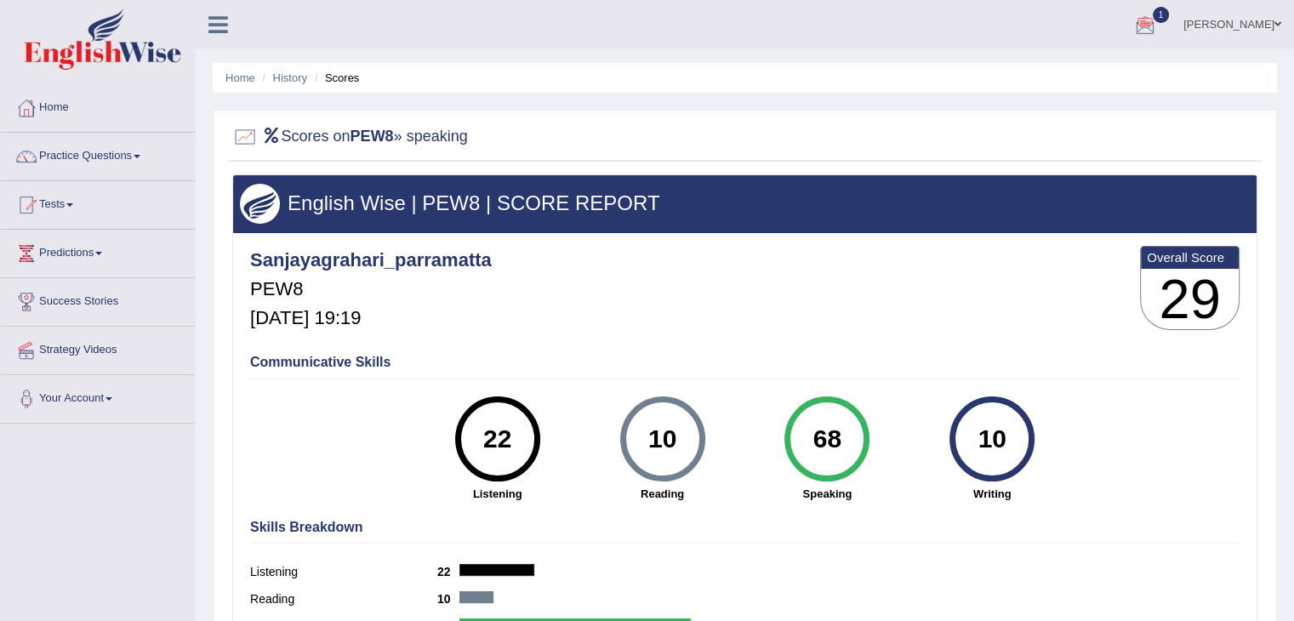
click at [1145, 21] on div at bounding box center [1145, 26] width 26 height 26
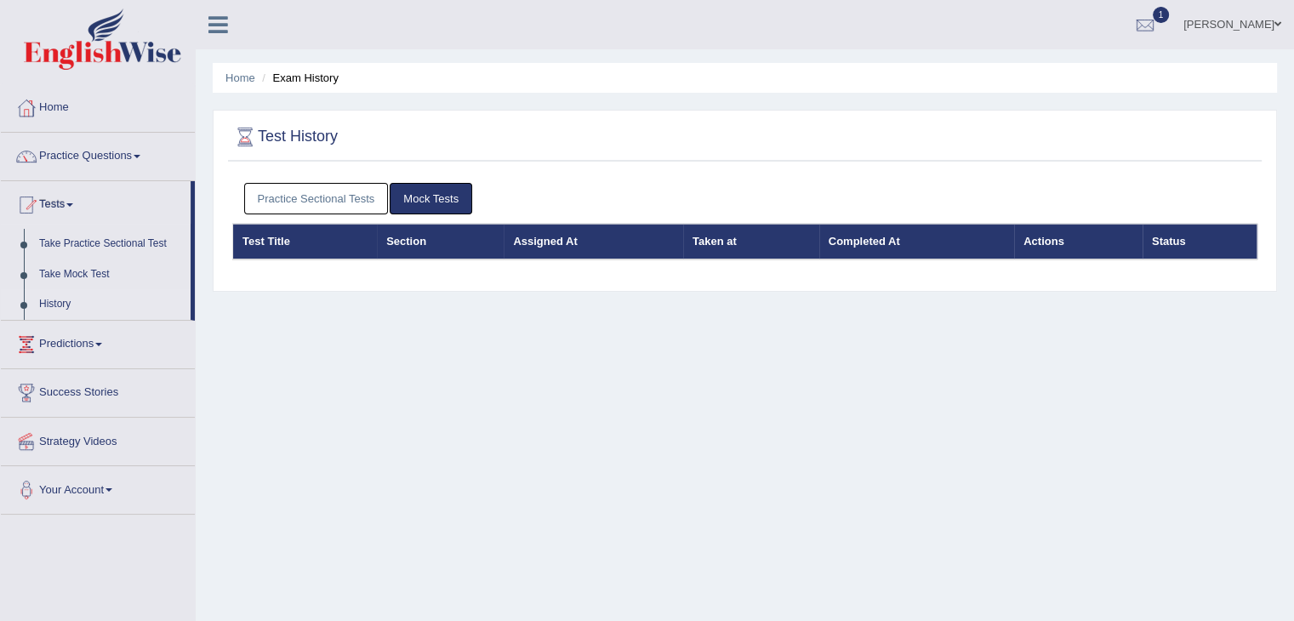
click at [332, 195] on link "Practice Sectional Tests" at bounding box center [316, 198] width 145 height 31
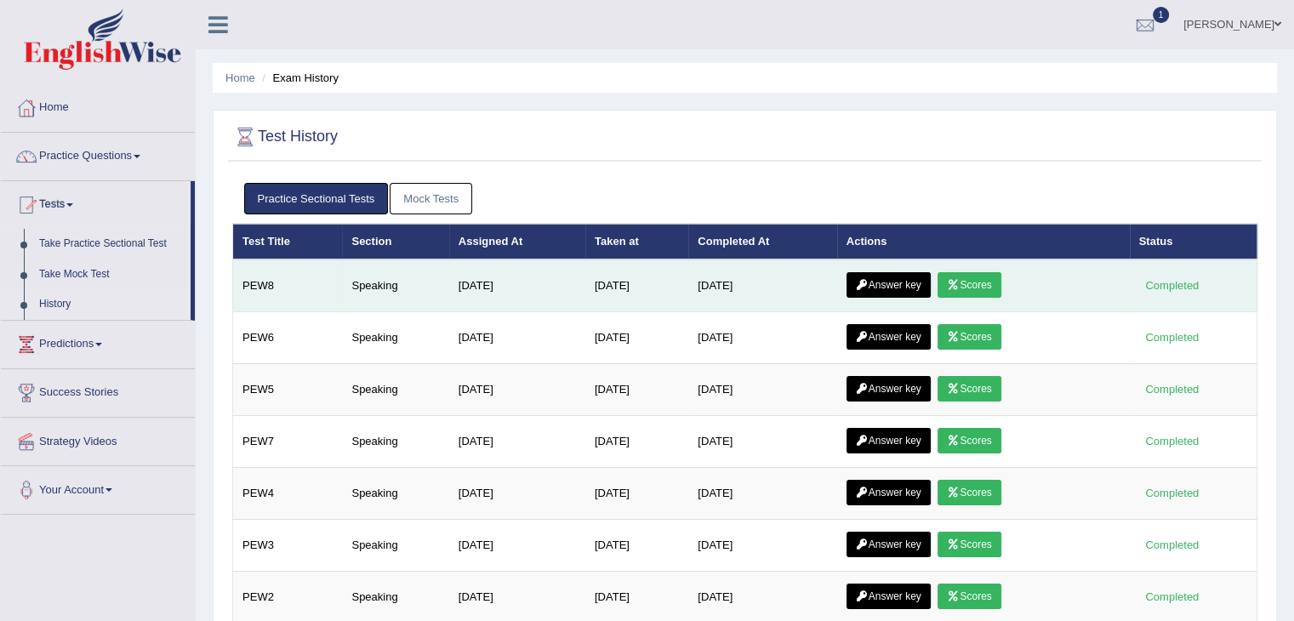
click at [913, 277] on link "Answer key" at bounding box center [889, 285] width 84 height 26
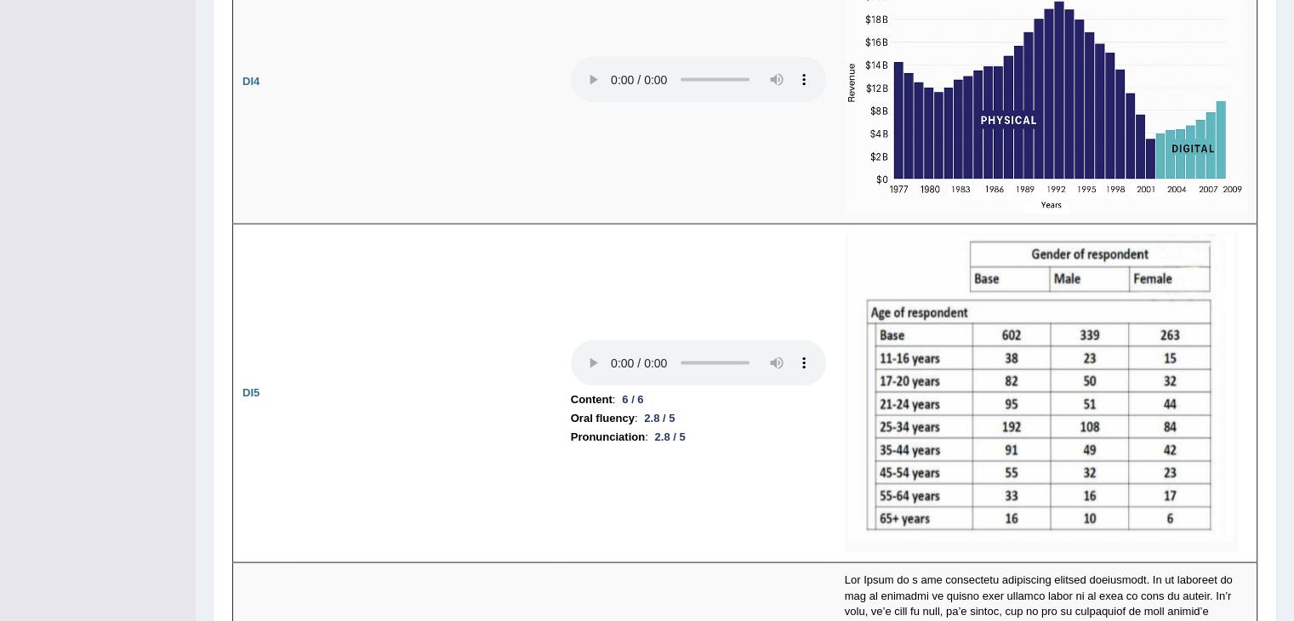
scroll to position [3466, 0]
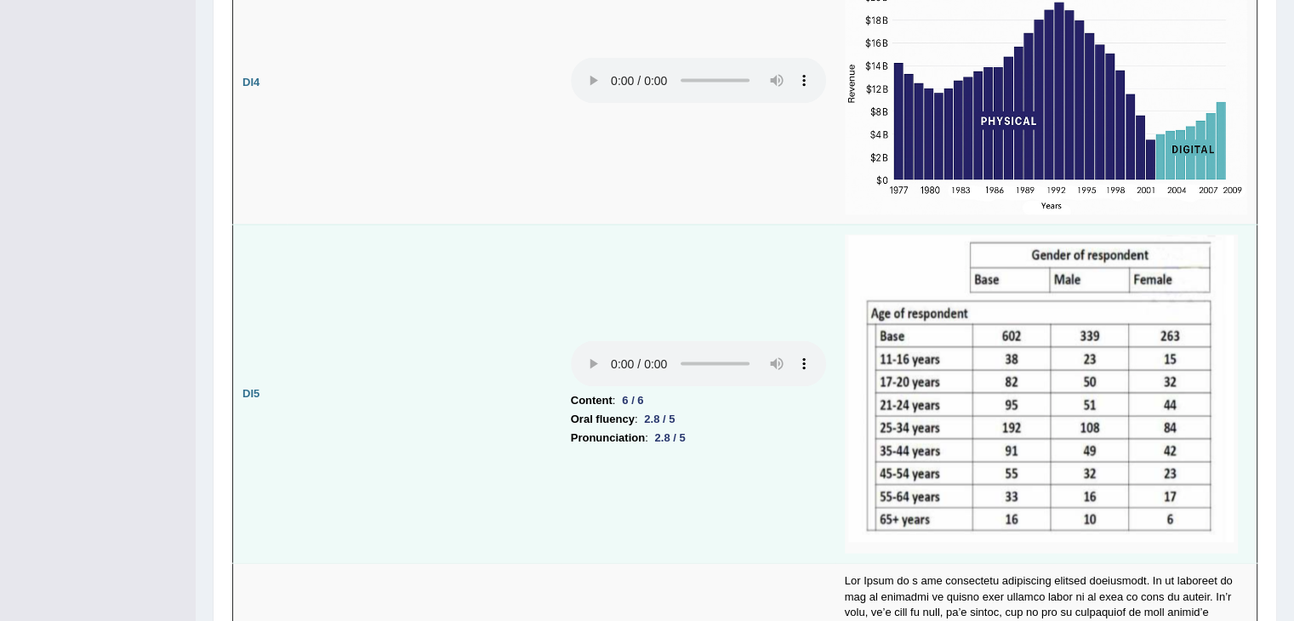
click at [1206, 517] on img at bounding box center [1041, 394] width 393 height 319
click at [875, 406] on img at bounding box center [1041, 394] width 393 height 319
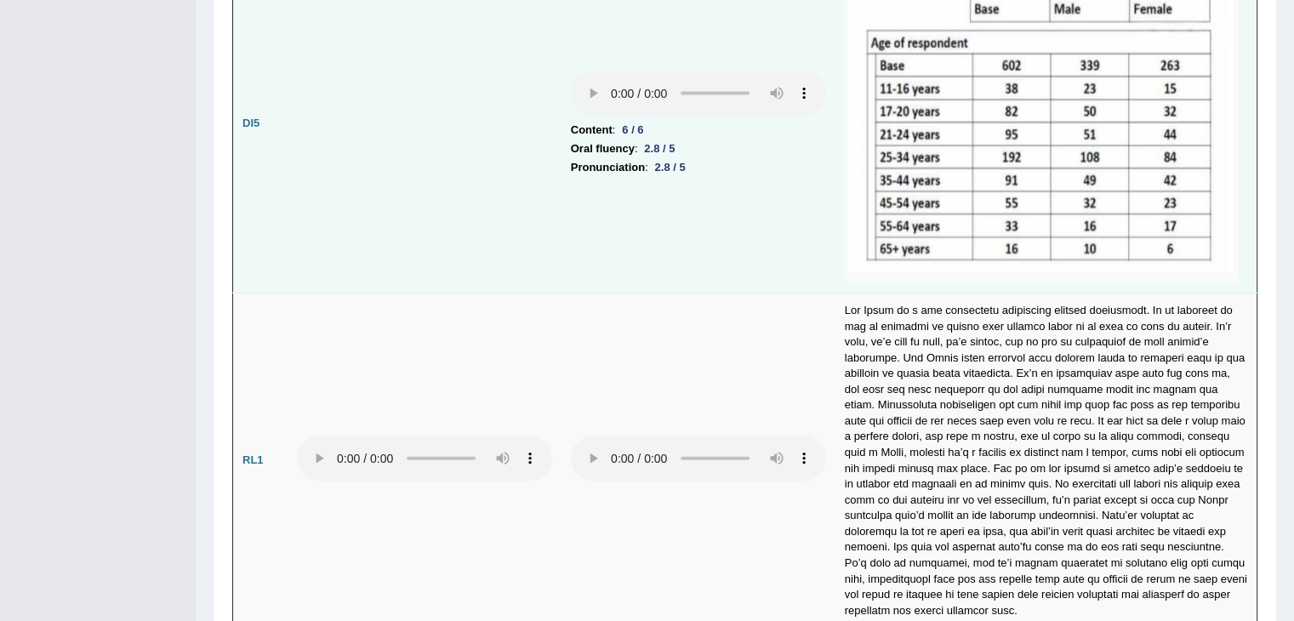
scroll to position [3737, 0]
click at [1104, 232] on img at bounding box center [1041, 123] width 393 height 319
click at [1105, 208] on img at bounding box center [1041, 123] width 393 height 319
click at [1116, 183] on img at bounding box center [1041, 123] width 393 height 319
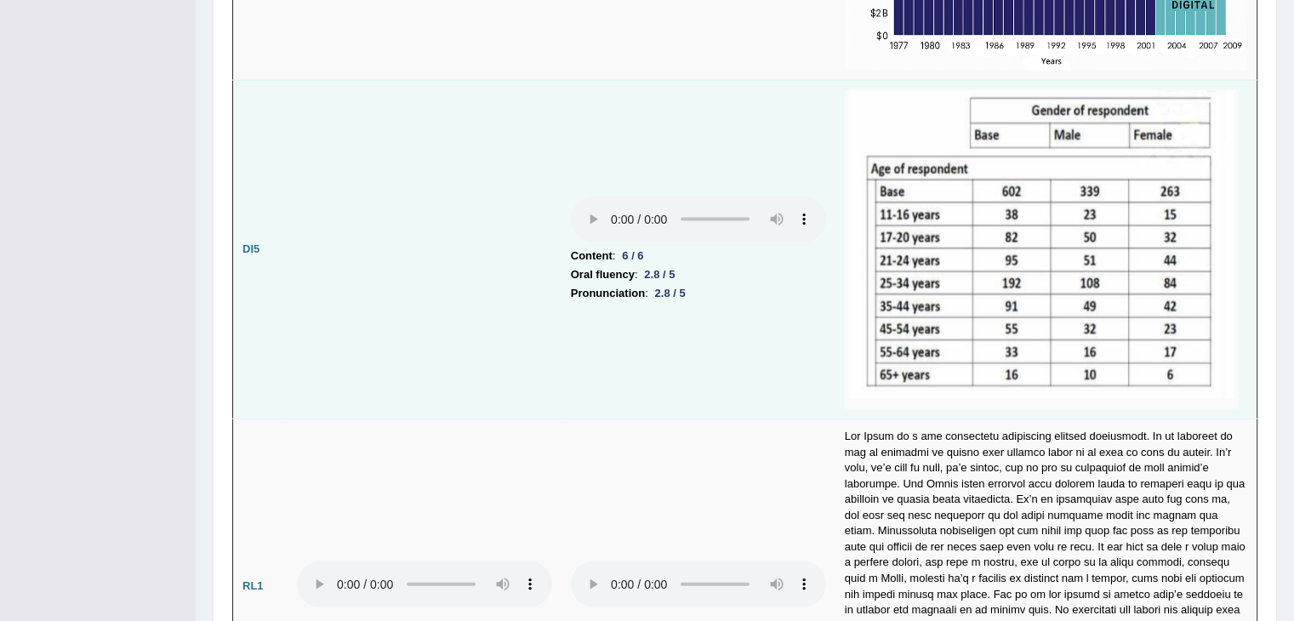
scroll to position [3606, 0]
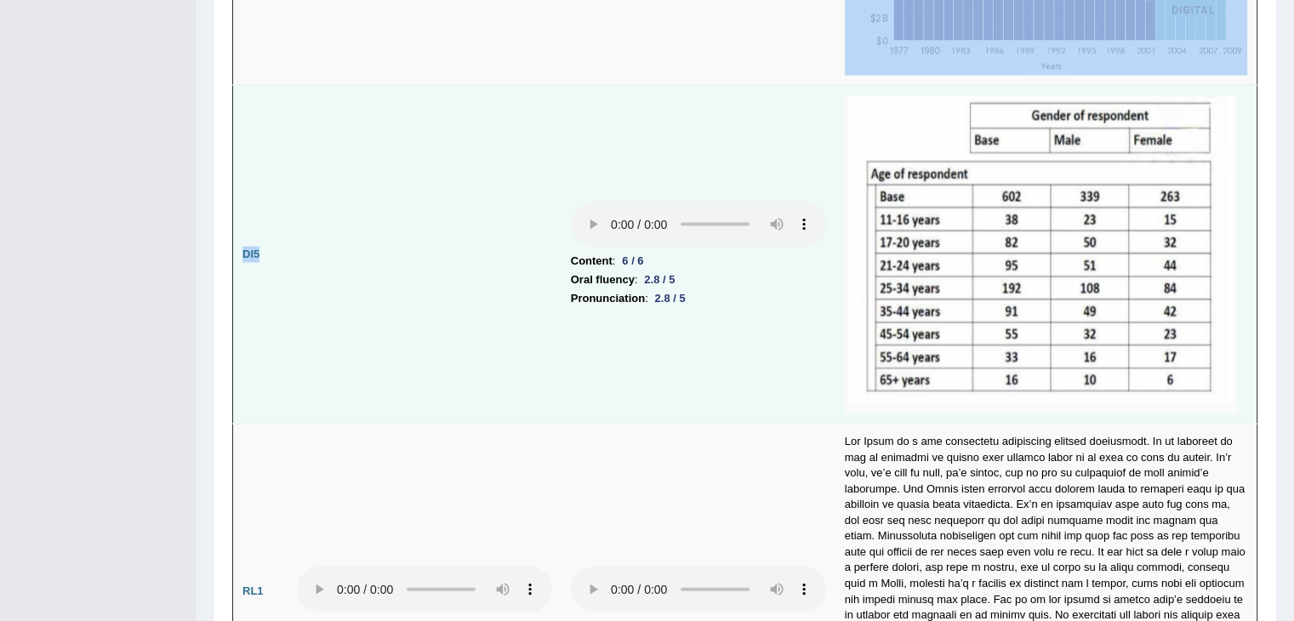
drag, startPoint x: 218, startPoint y: 319, endPoint x: 576, endPoint y: 372, distance: 362.1
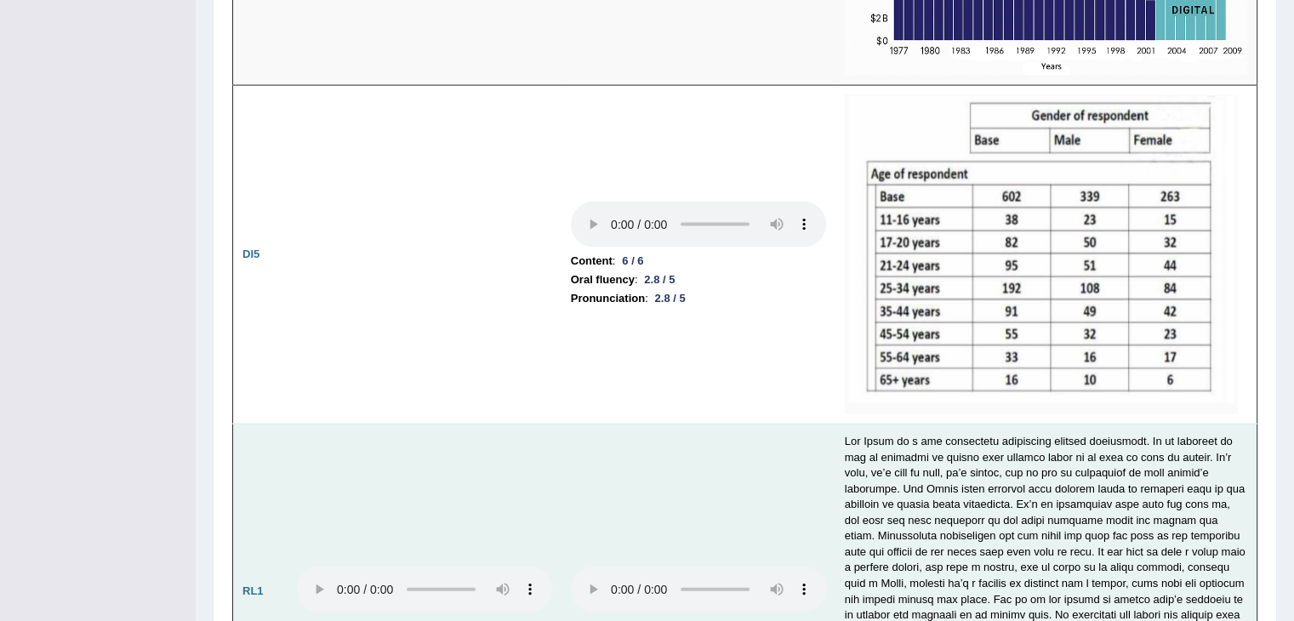
click at [927, 482] on td at bounding box center [1046, 591] width 422 height 335
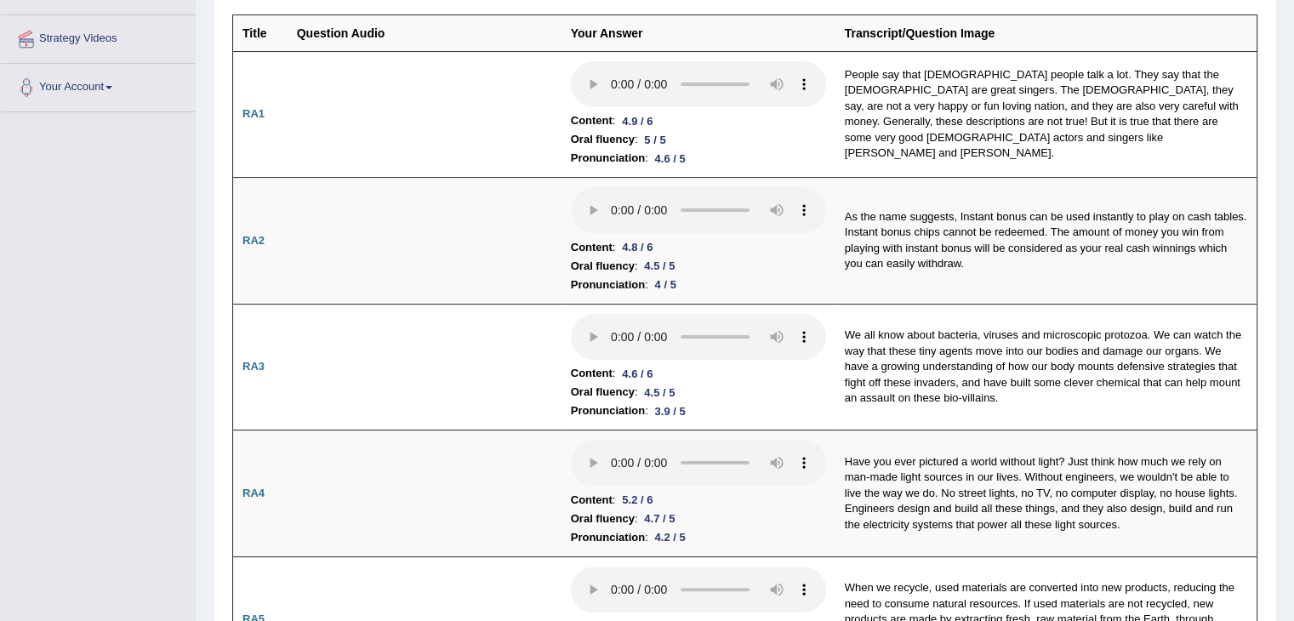
scroll to position [0, 0]
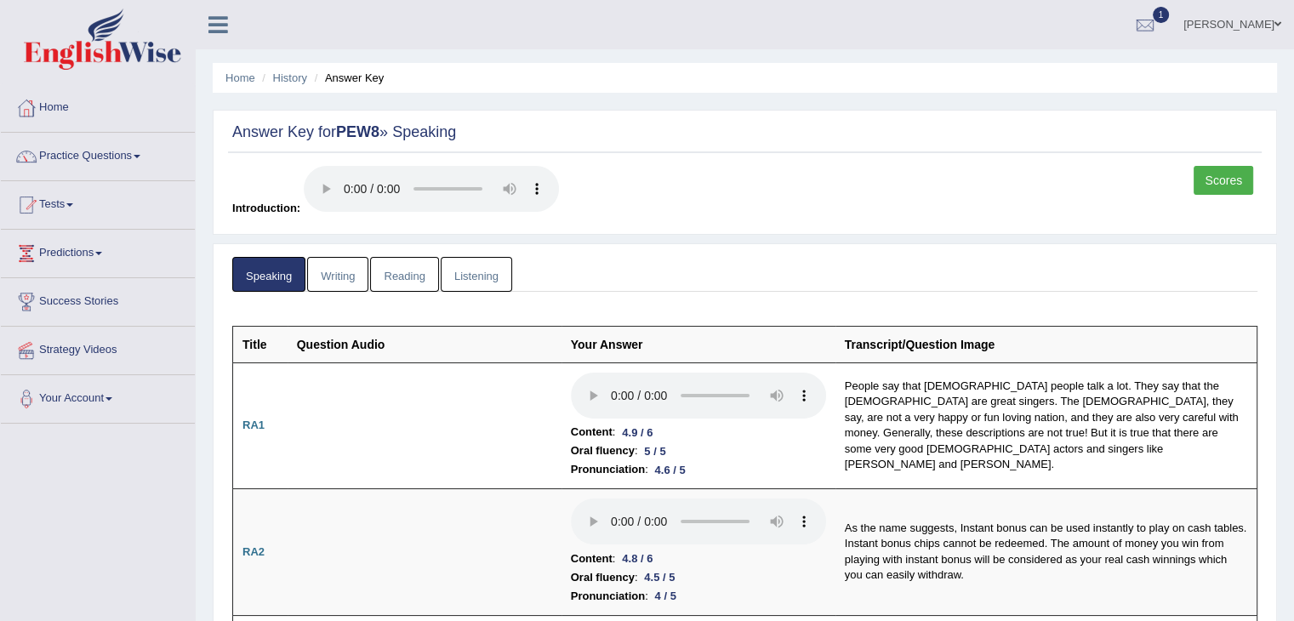
click at [1211, 183] on link "Scores" at bounding box center [1224, 180] width 60 height 29
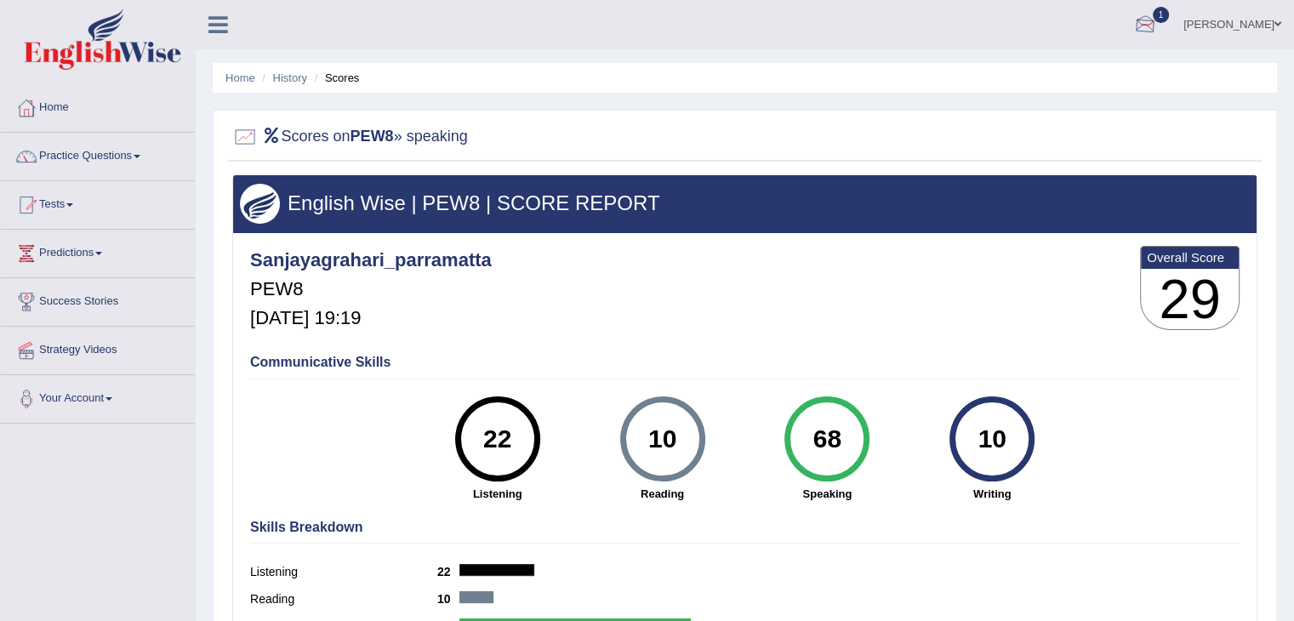
click at [1158, 26] on div at bounding box center [1145, 26] width 26 height 26
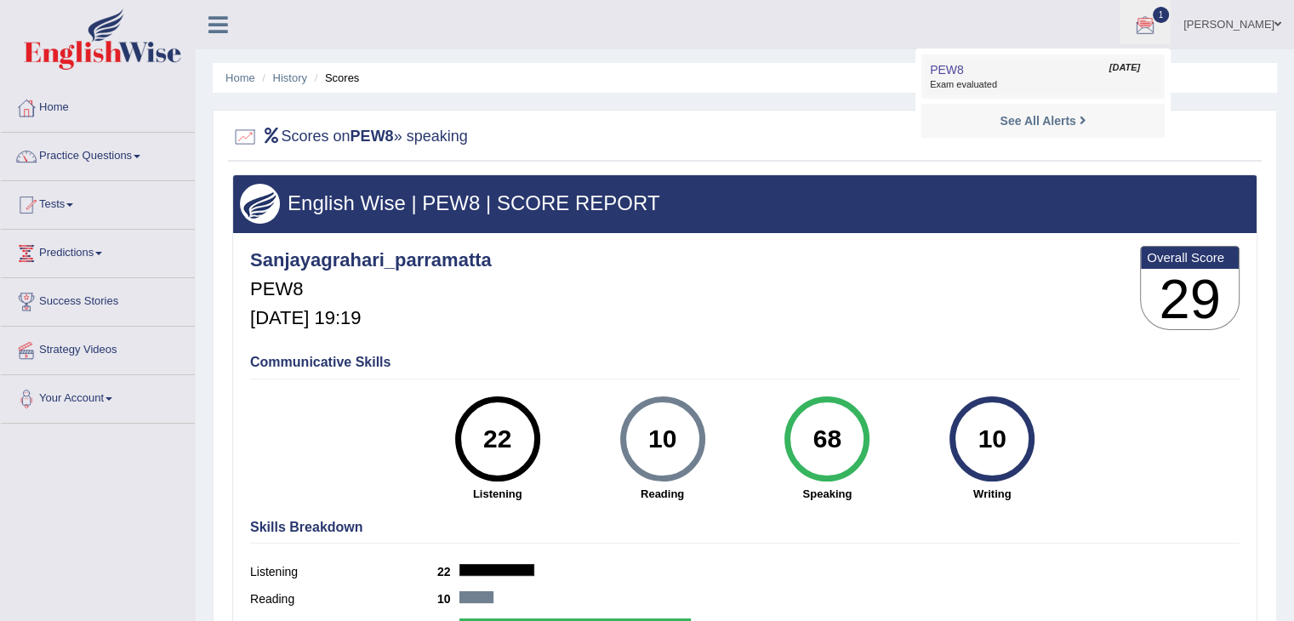
click at [1098, 76] on link "PEW8 [DATE] Exam evaluated" at bounding box center [1043, 77] width 235 height 36
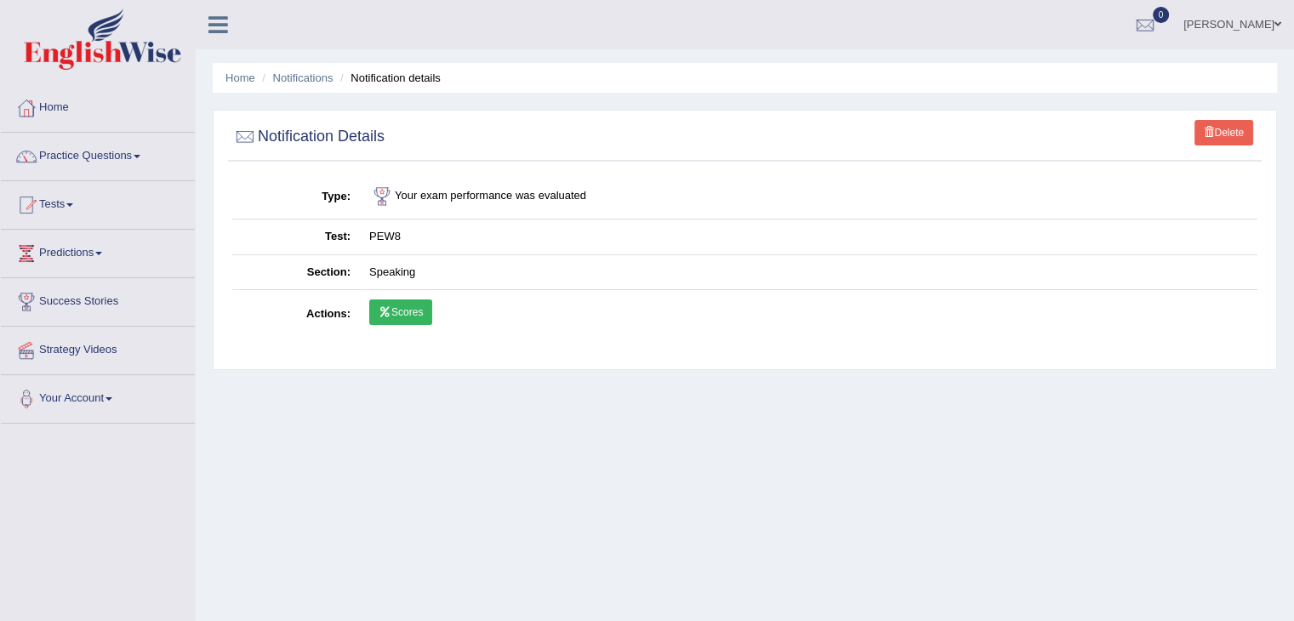
click at [409, 315] on link "Scores" at bounding box center [400, 312] width 63 height 26
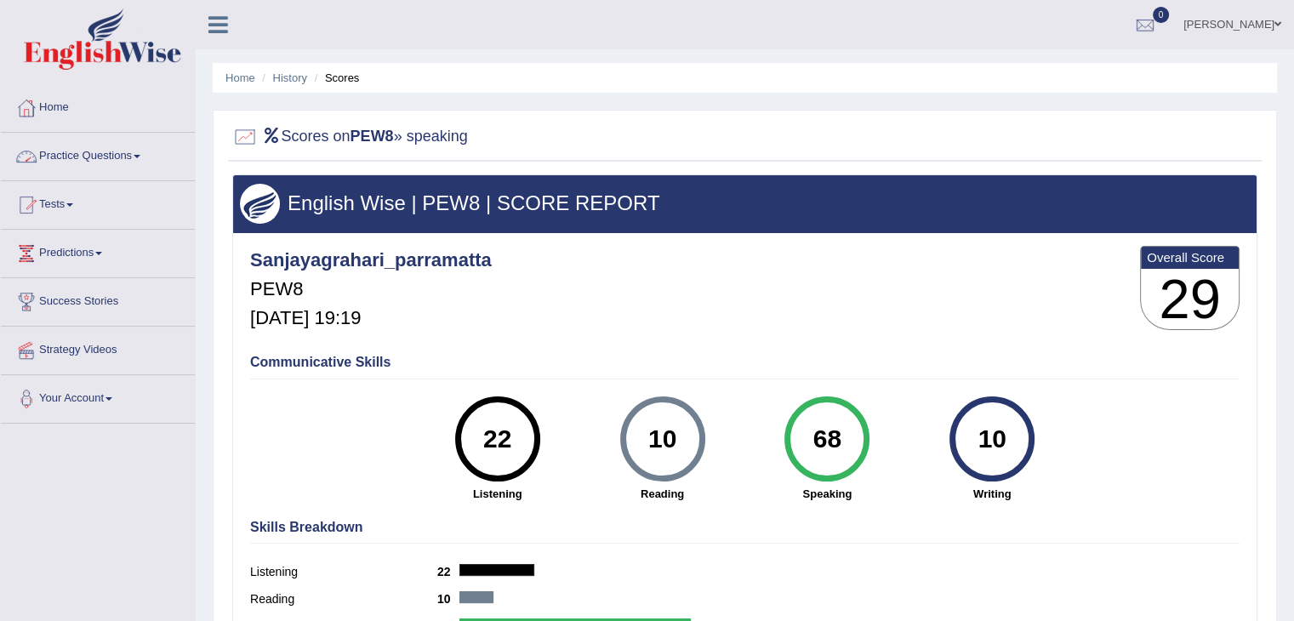
click at [124, 157] on link "Practice Questions" at bounding box center [98, 154] width 194 height 43
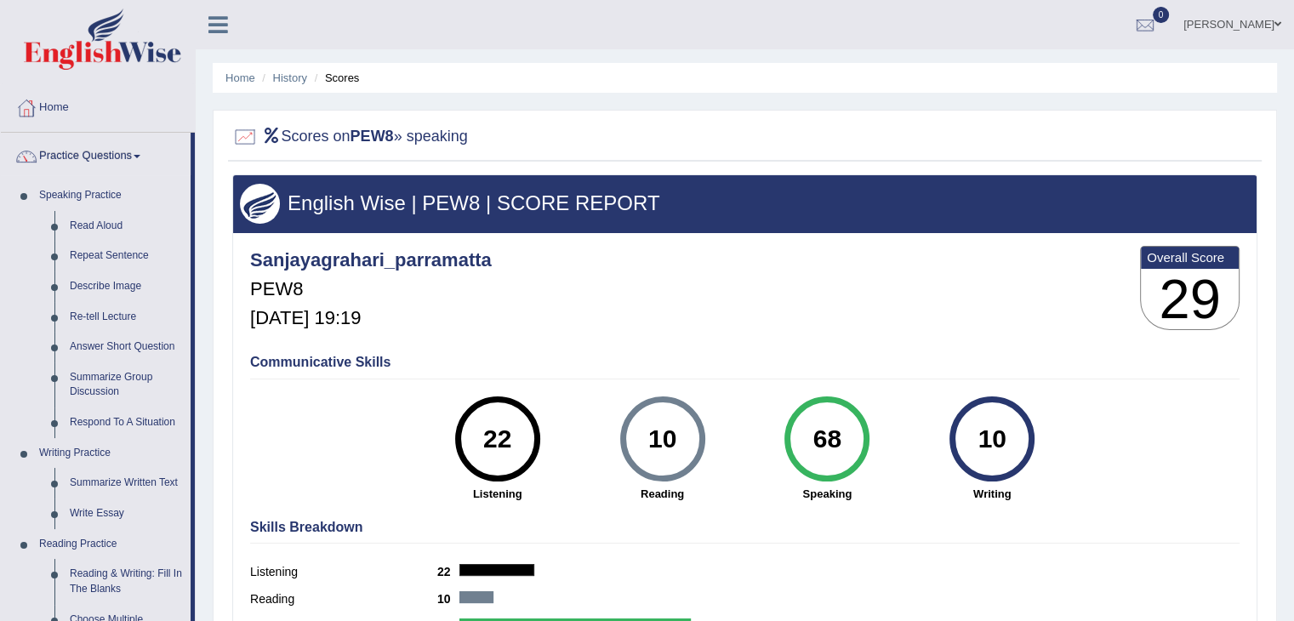
click at [341, 82] on li "Scores" at bounding box center [335, 78] width 49 height 16
click at [288, 83] on link "History" at bounding box center [290, 77] width 34 height 13
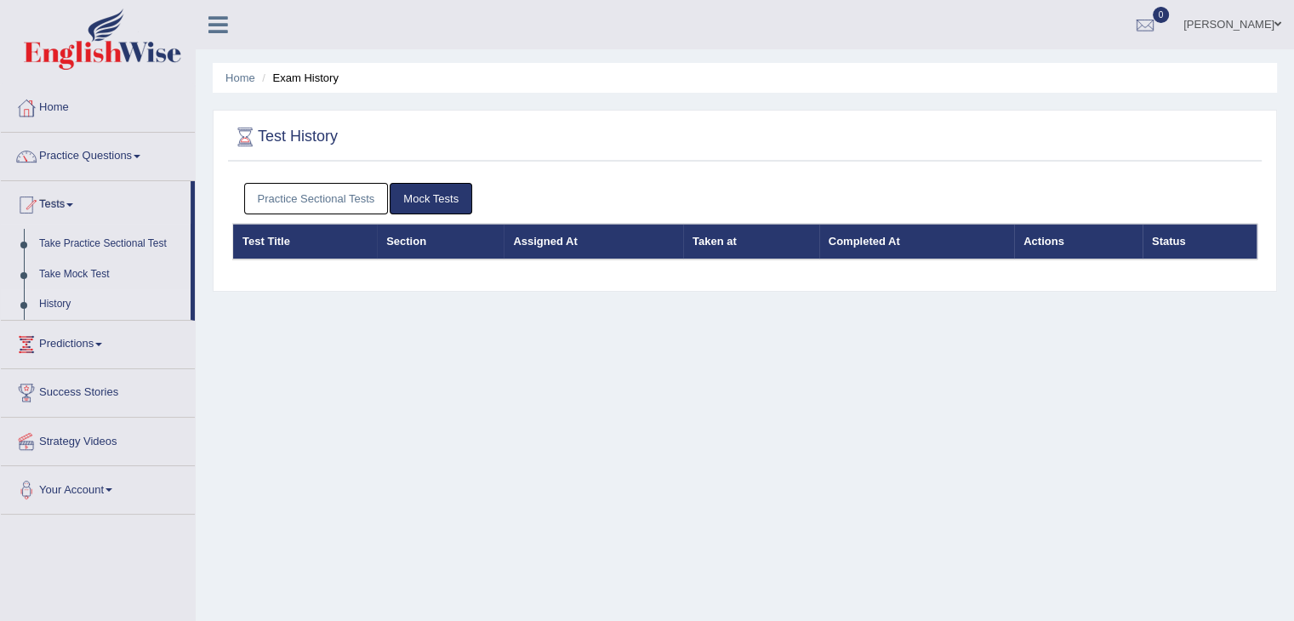
click at [330, 203] on link "Practice Sectional Tests" at bounding box center [316, 198] width 145 height 31
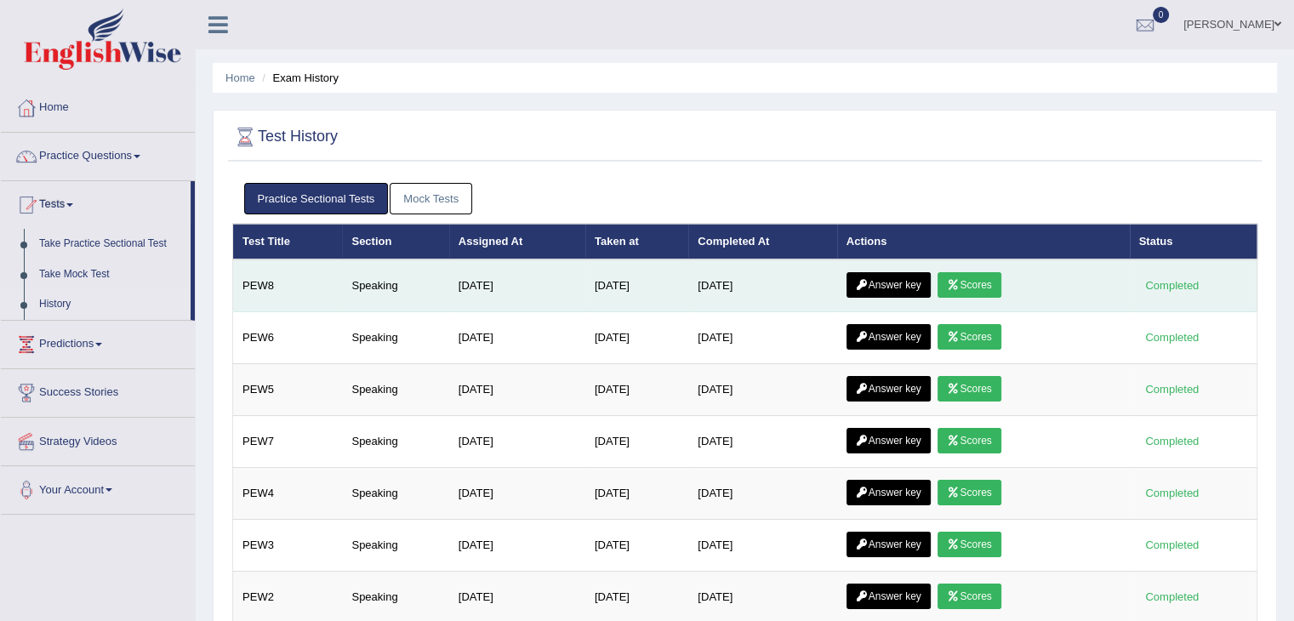
click at [894, 279] on link "Answer key" at bounding box center [889, 285] width 84 height 26
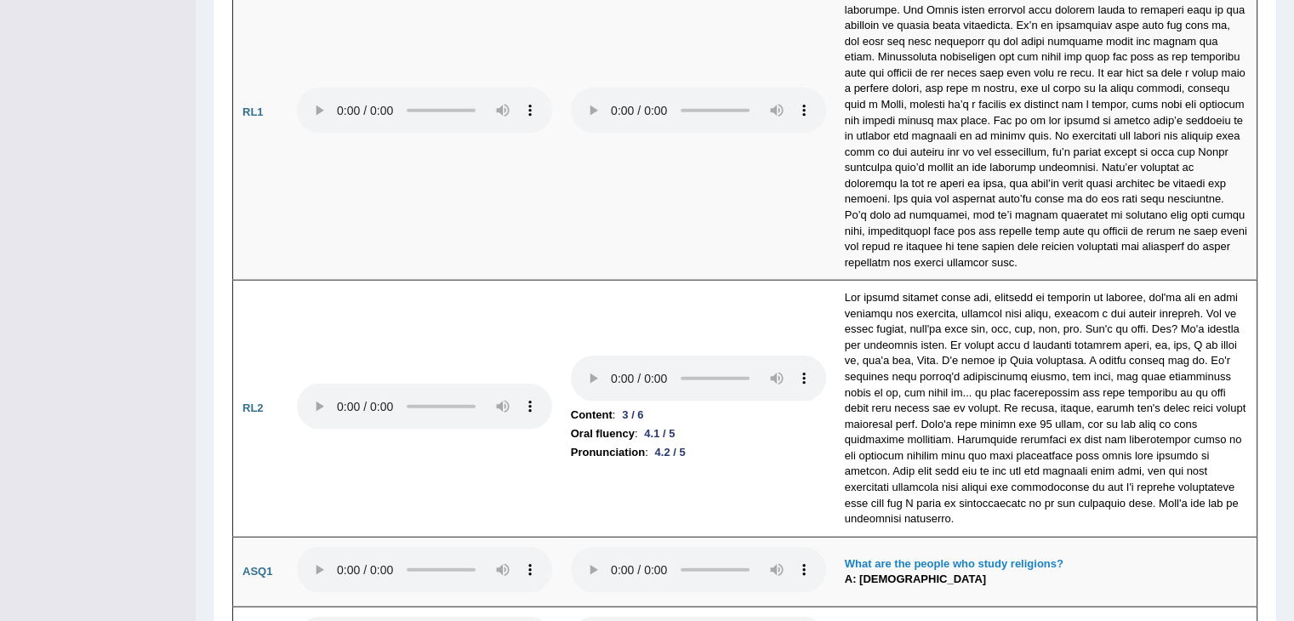
scroll to position [4086, 0]
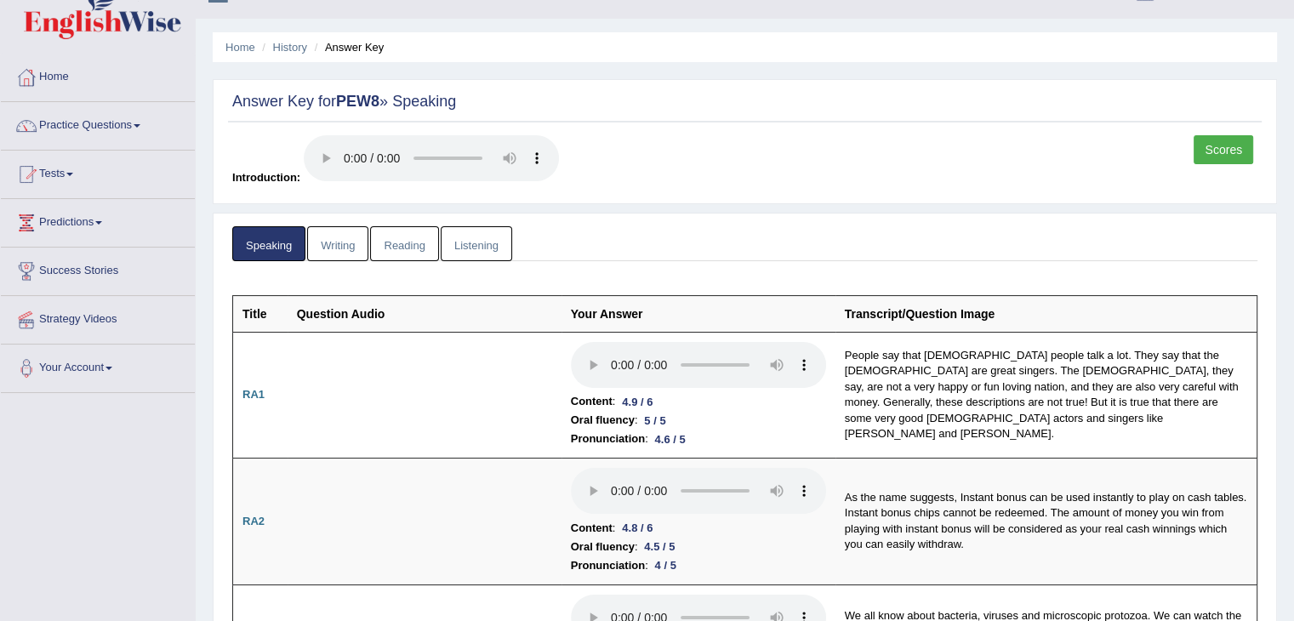
scroll to position [34, 0]
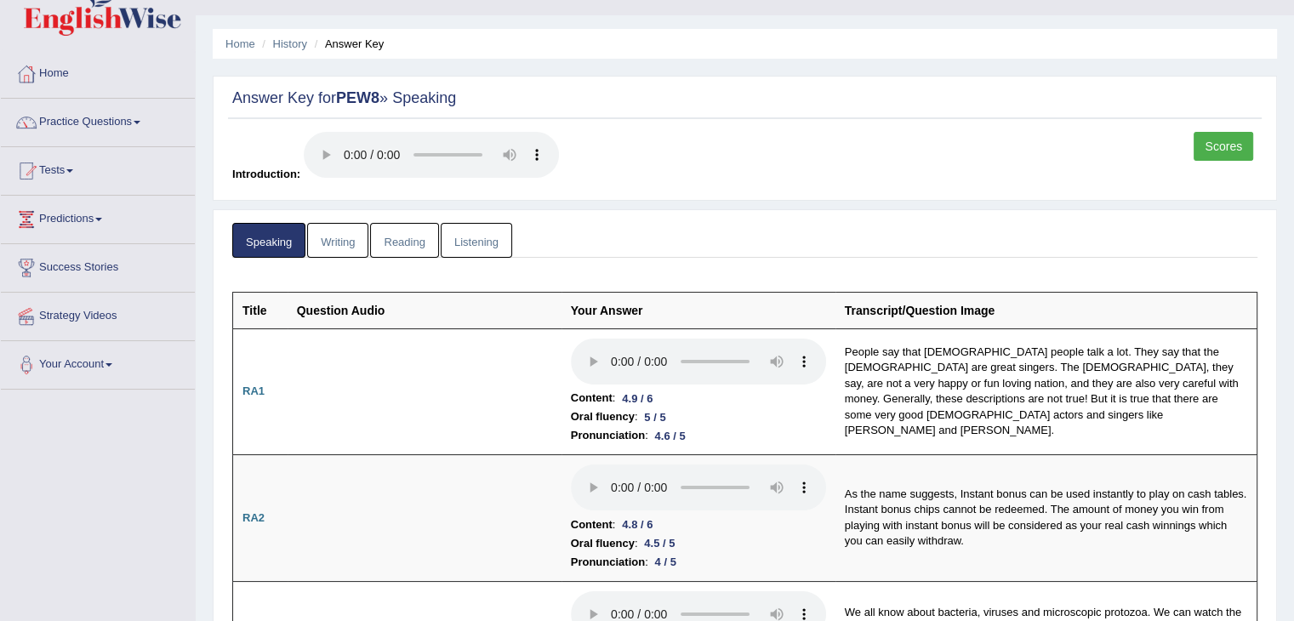
click at [1219, 140] on link "Scores" at bounding box center [1224, 146] width 60 height 29
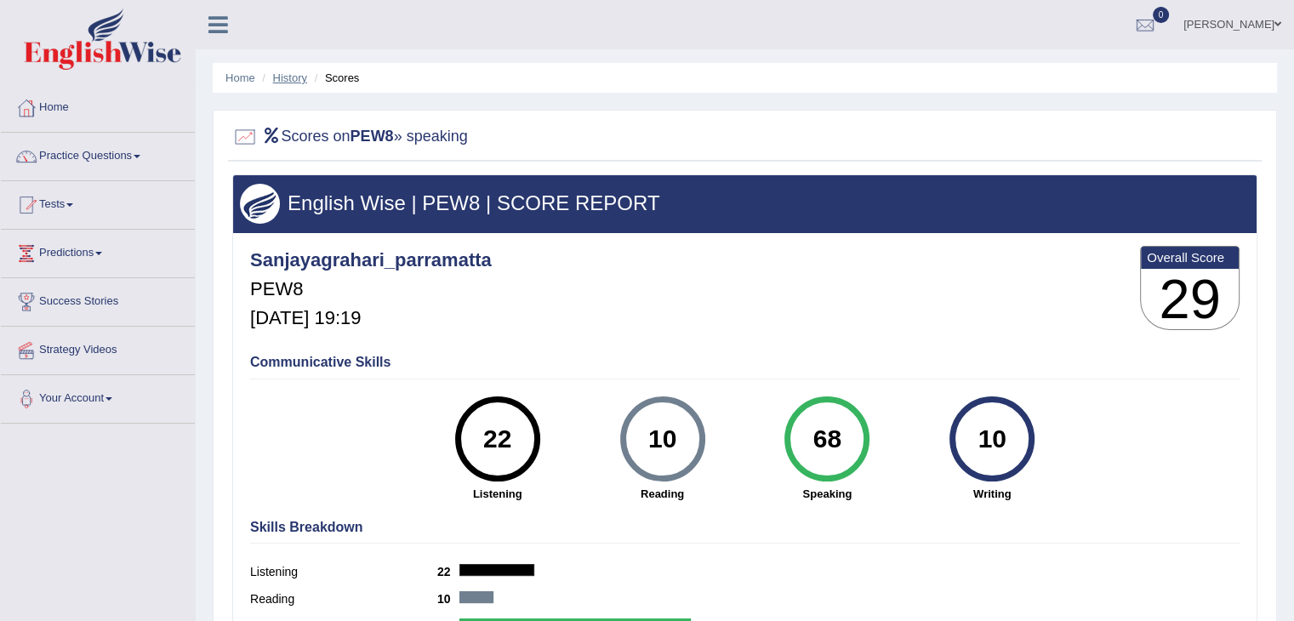
click at [294, 79] on link "History" at bounding box center [290, 77] width 34 height 13
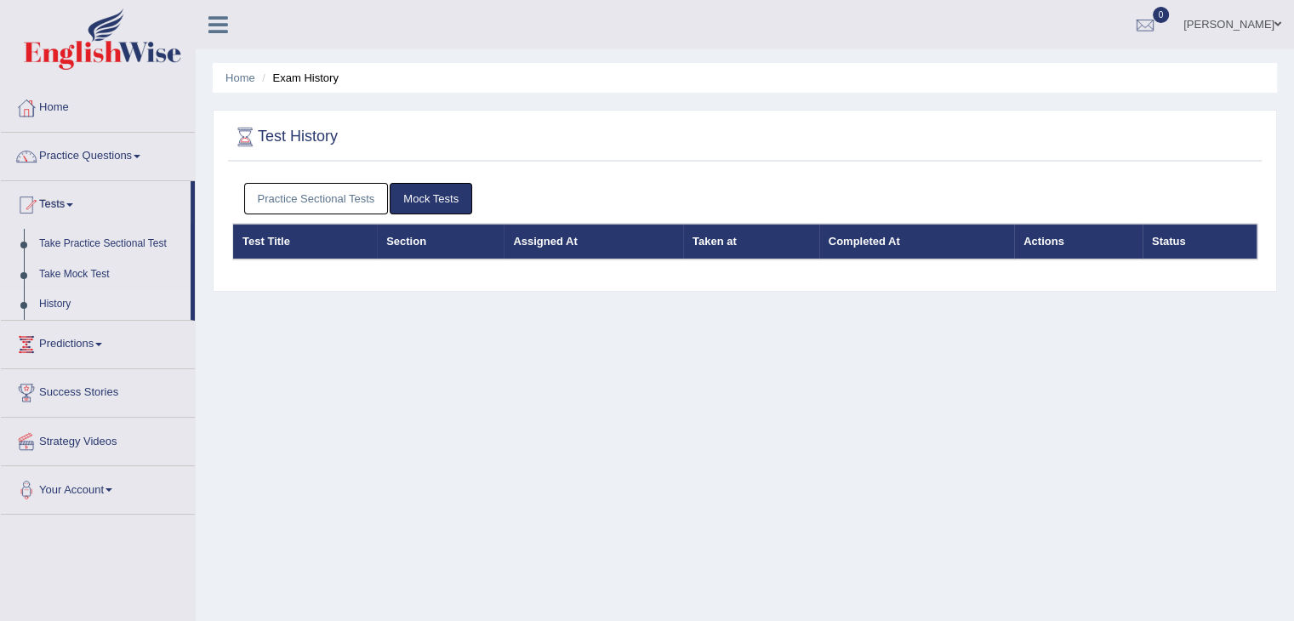
click at [330, 194] on link "Practice Sectional Tests" at bounding box center [316, 198] width 145 height 31
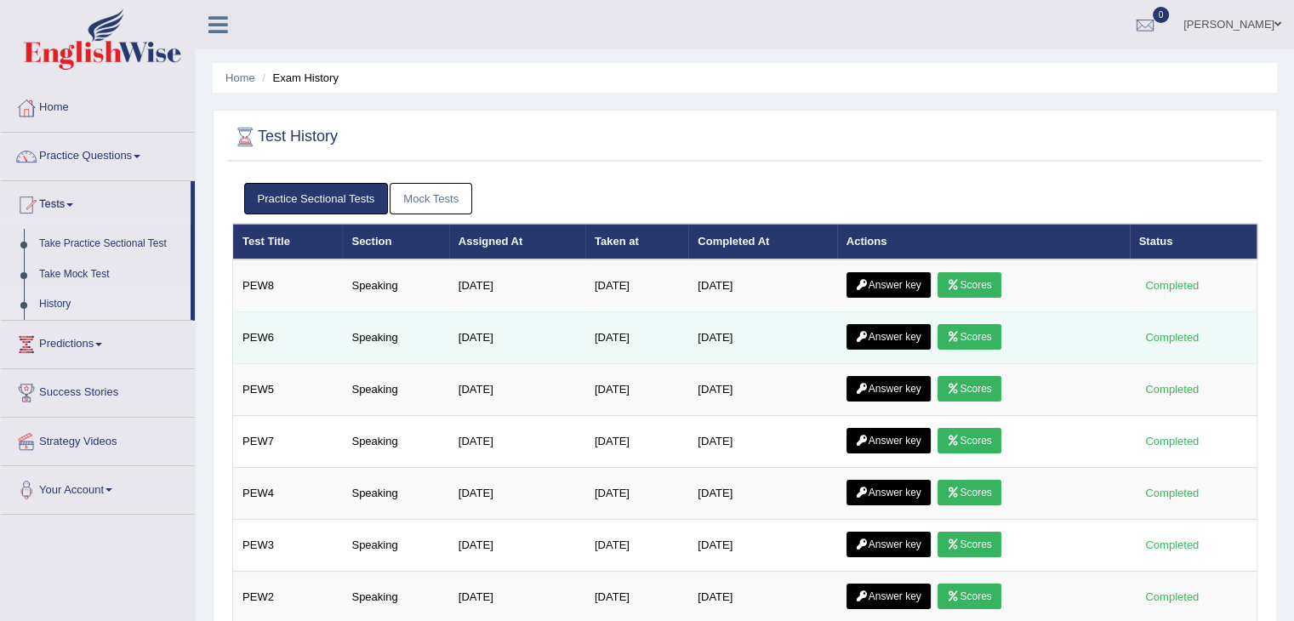
click at [975, 334] on link "Scores" at bounding box center [969, 337] width 63 height 26
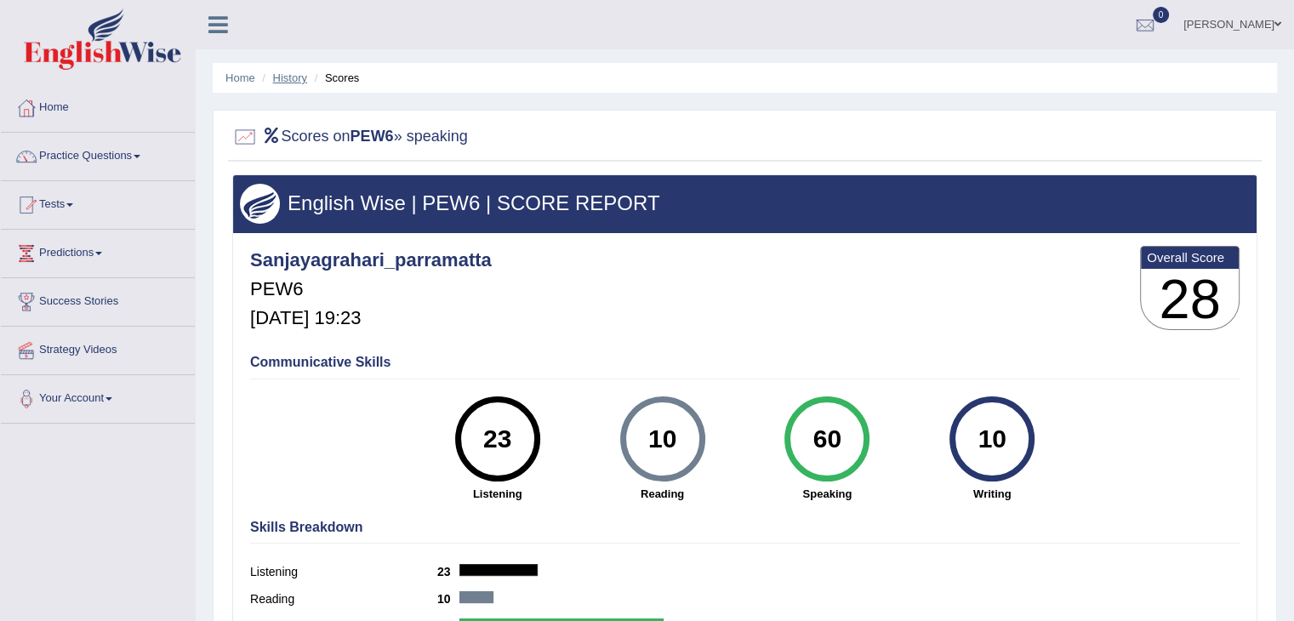
click at [277, 79] on link "History" at bounding box center [290, 77] width 34 height 13
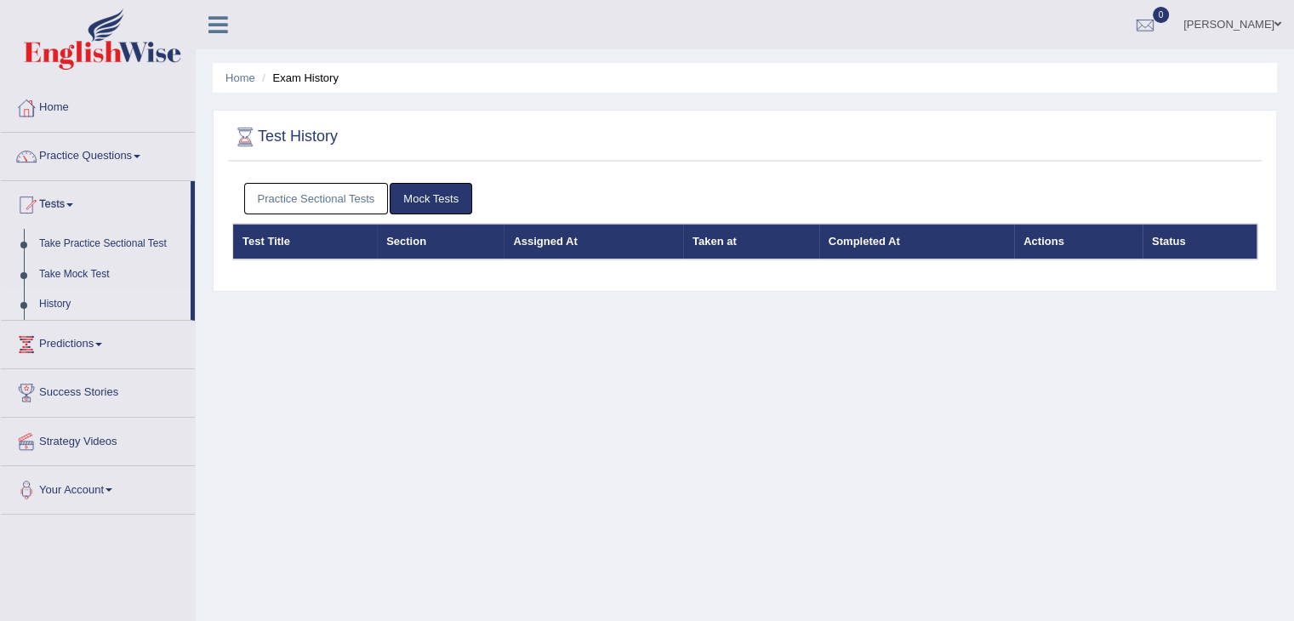
click at [319, 193] on link "Practice Sectional Tests" at bounding box center [316, 198] width 145 height 31
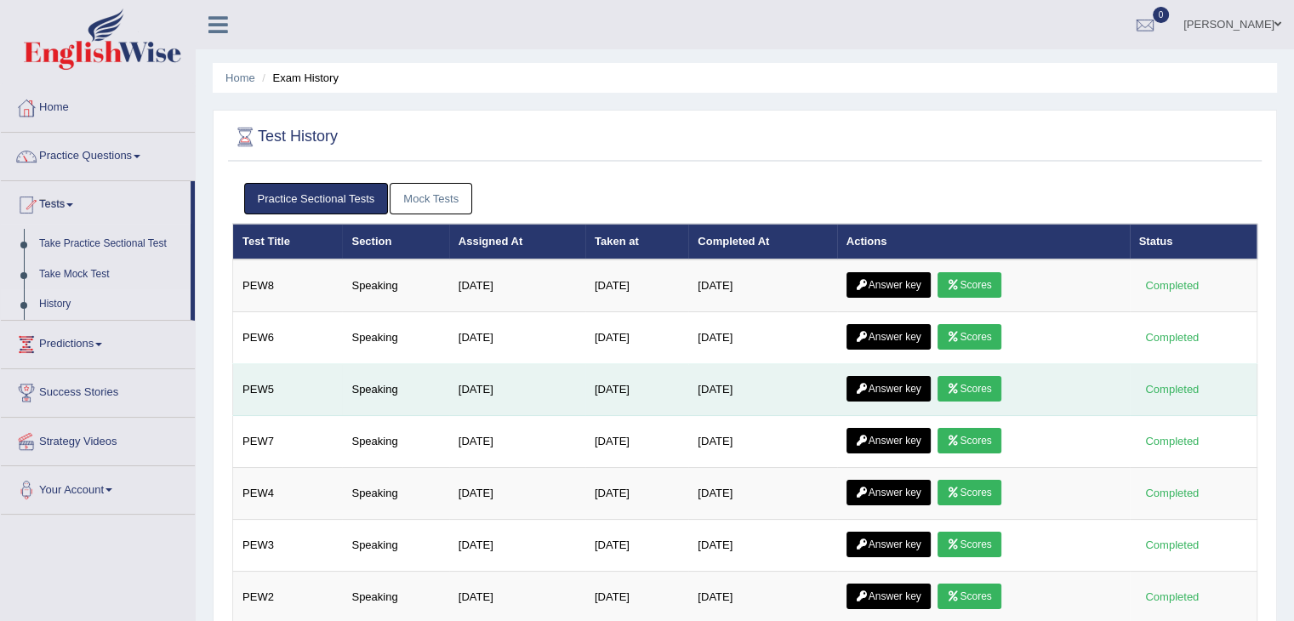
click at [960, 390] on icon at bounding box center [953, 389] width 13 height 10
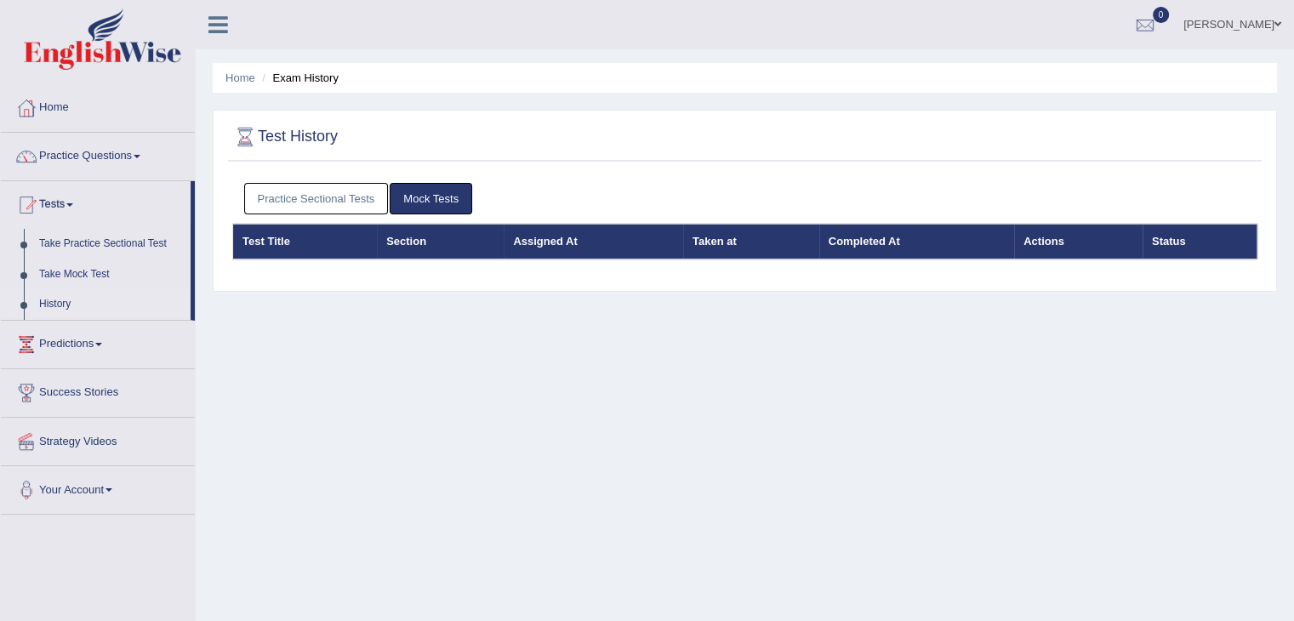
click at [363, 199] on link "Practice Sectional Tests" at bounding box center [316, 198] width 145 height 31
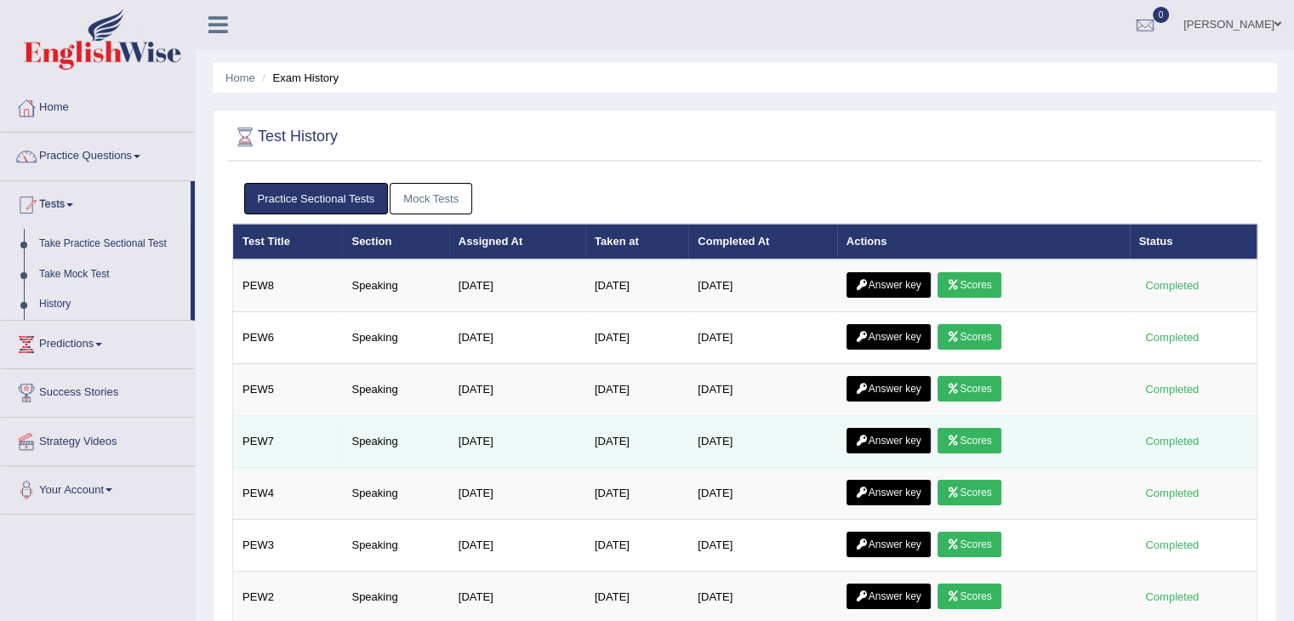
click at [990, 429] on link "Scores" at bounding box center [969, 441] width 63 height 26
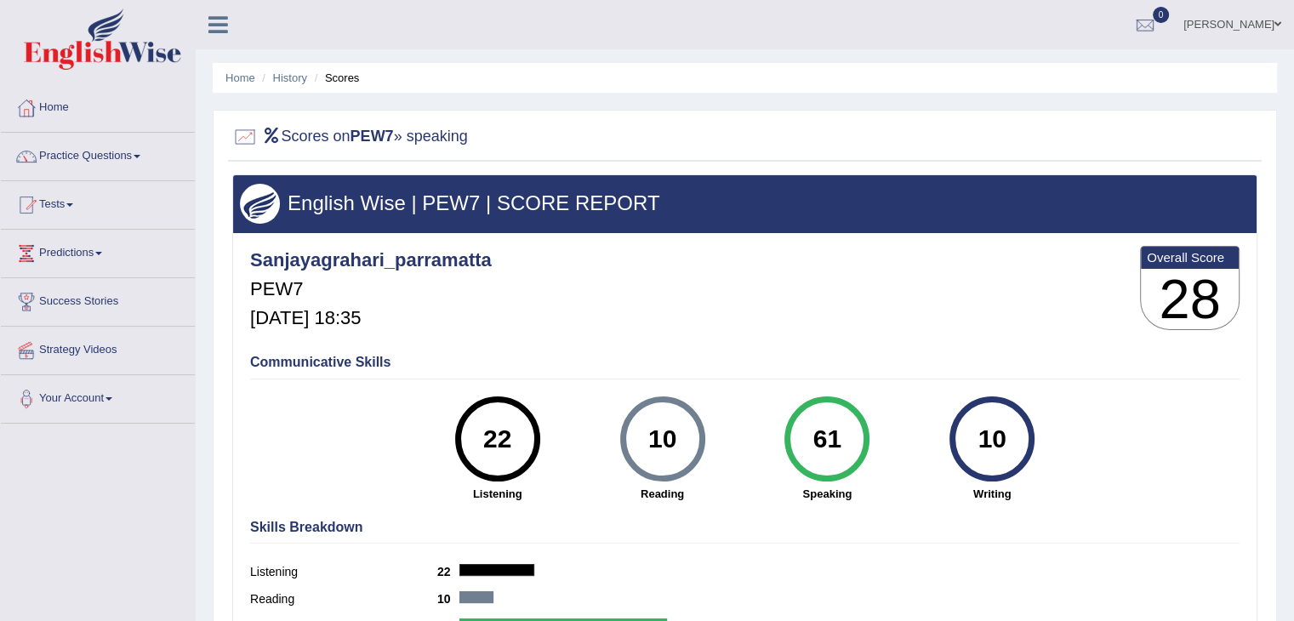
click at [414, 144] on h2 "Scores on PEW7 » speaking" at bounding box center [350, 137] width 236 height 26
click at [296, 227] on div "English Wise | PEW7 | SCORE REPORT" at bounding box center [745, 203] width 1024 height 57
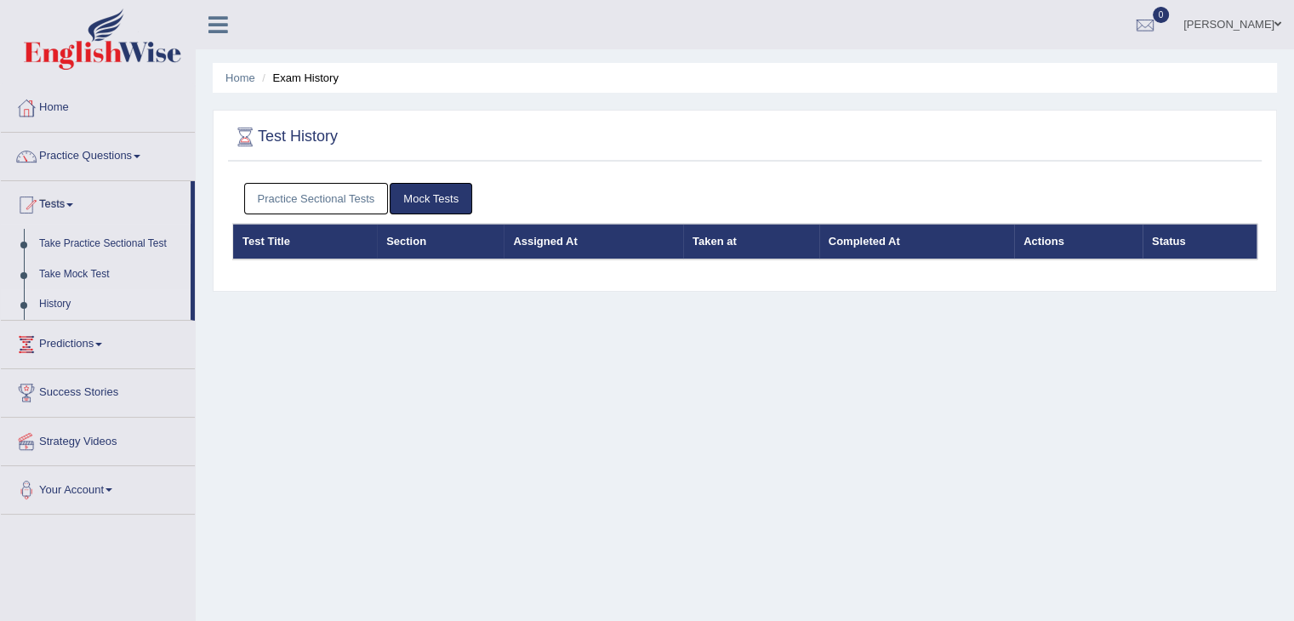
click at [286, 186] on link "Practice Sectional Tests" at bounding box center [316, 198] width 145 height 31
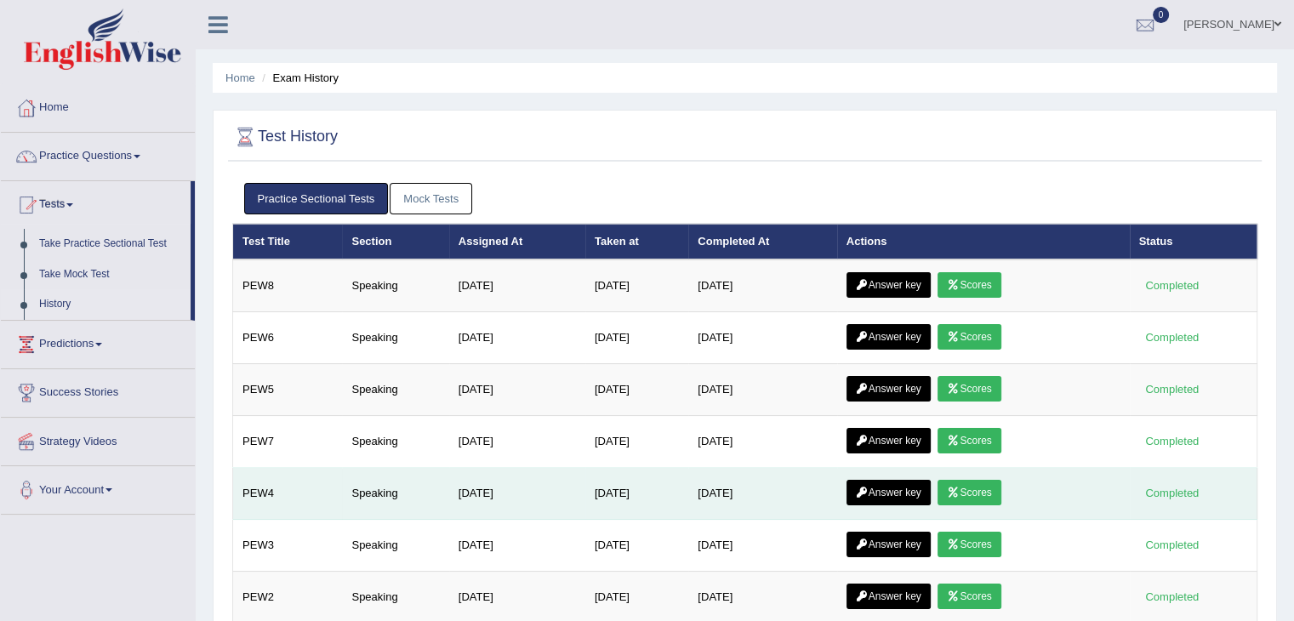
click at [877, 486] on link "Answer key" at bounding box center [889, 493] width 84 height 26
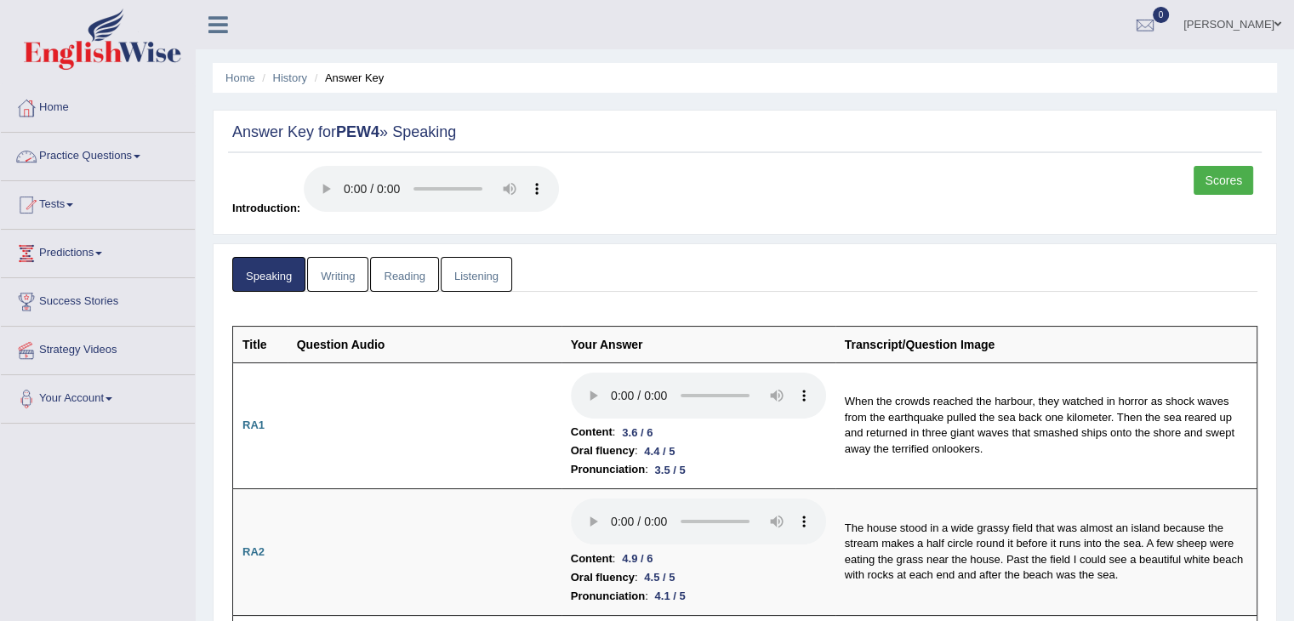
click at [149, 150] on link "Practice Questions" at bounding box center [98, 154] width 194 height 43
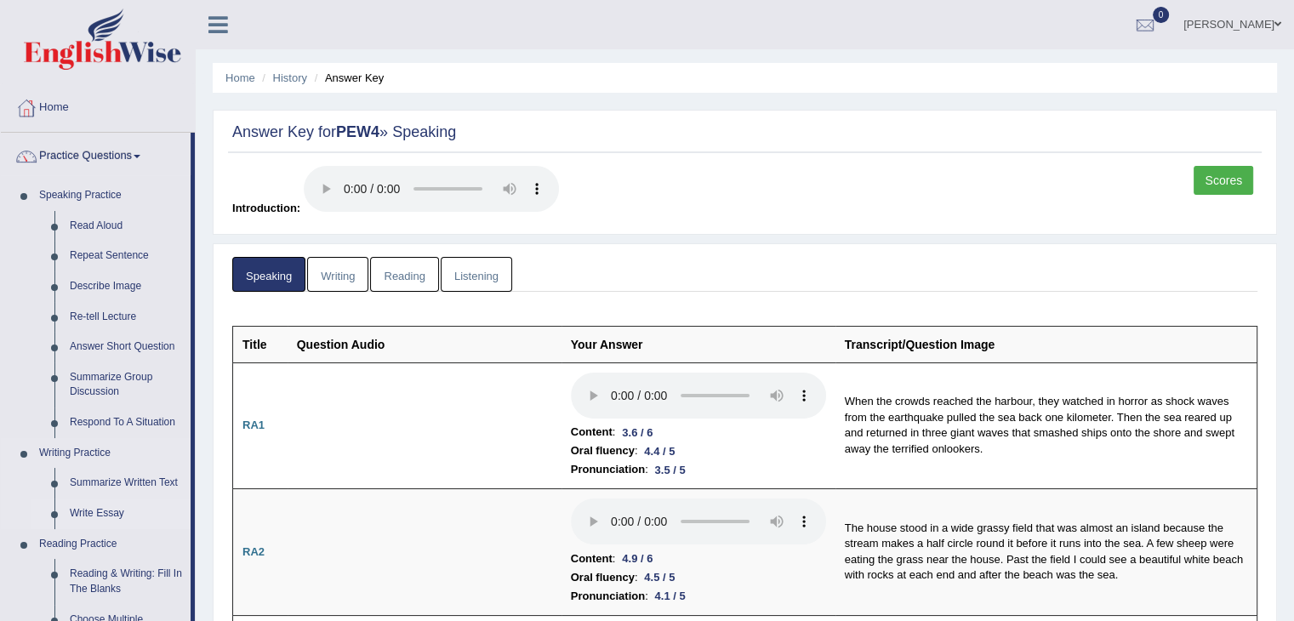
click at [95, 515] on link "Write Essay" at bounding box center [126, 514] width 128 height 31
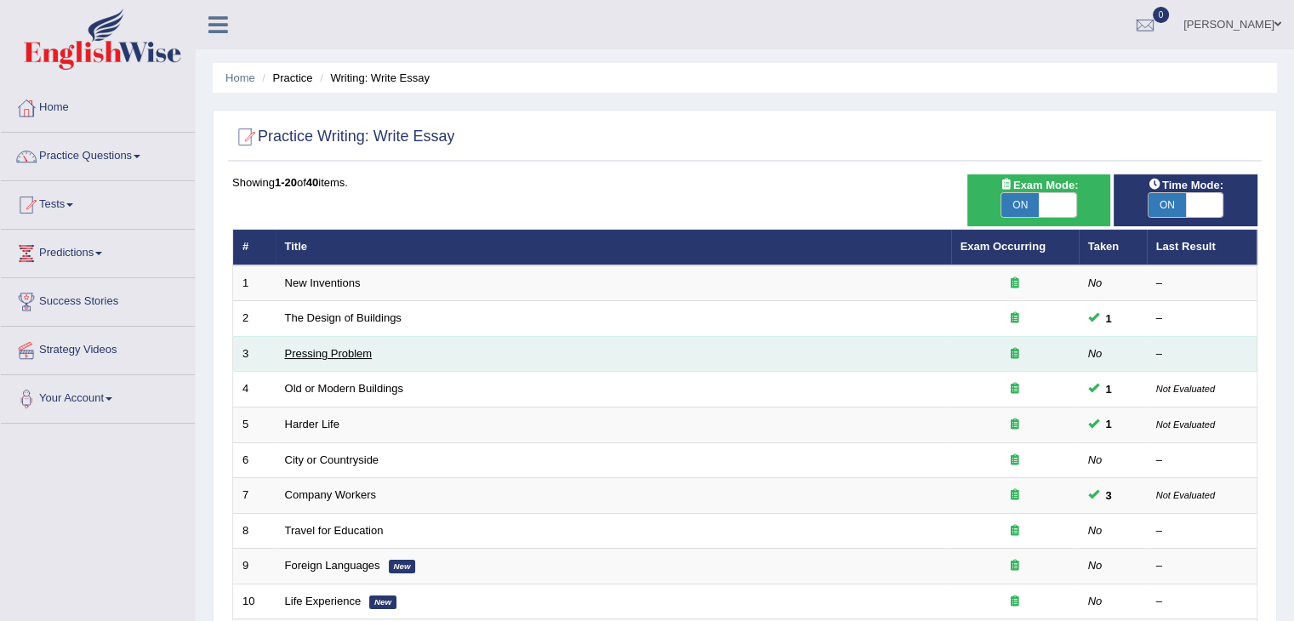
click at [366, 349] on link "Pressing Problem" at bounding box center [329, 353] width 88 height 13
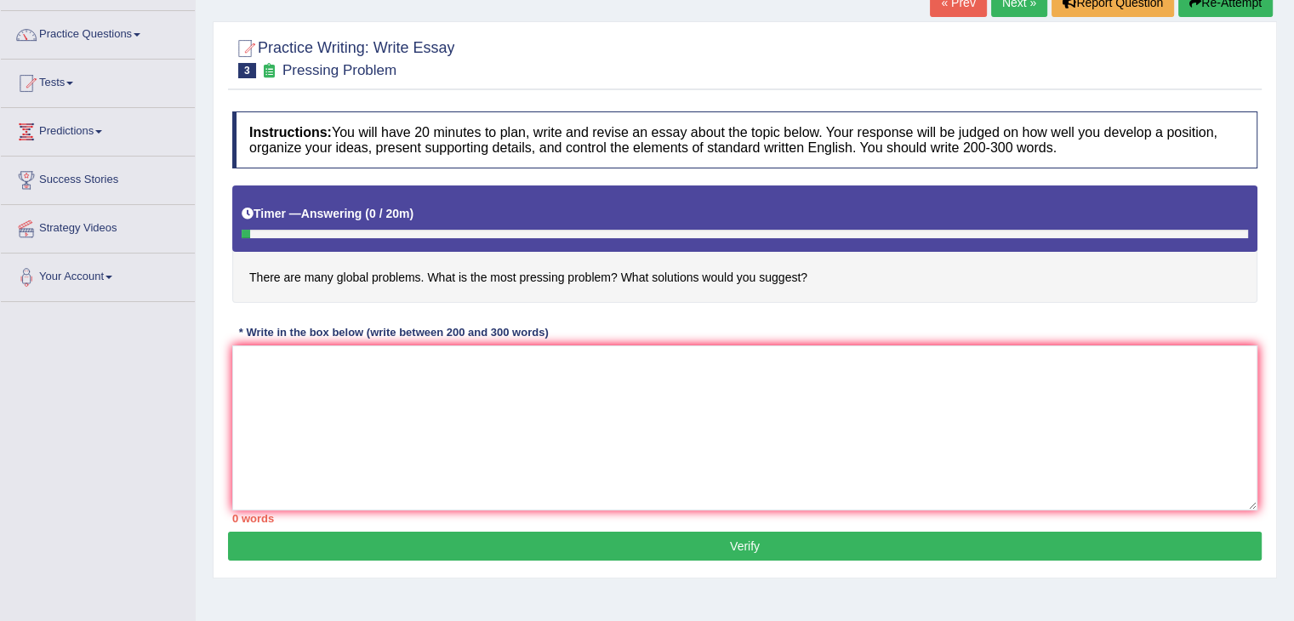
scroll to position [131, 0]
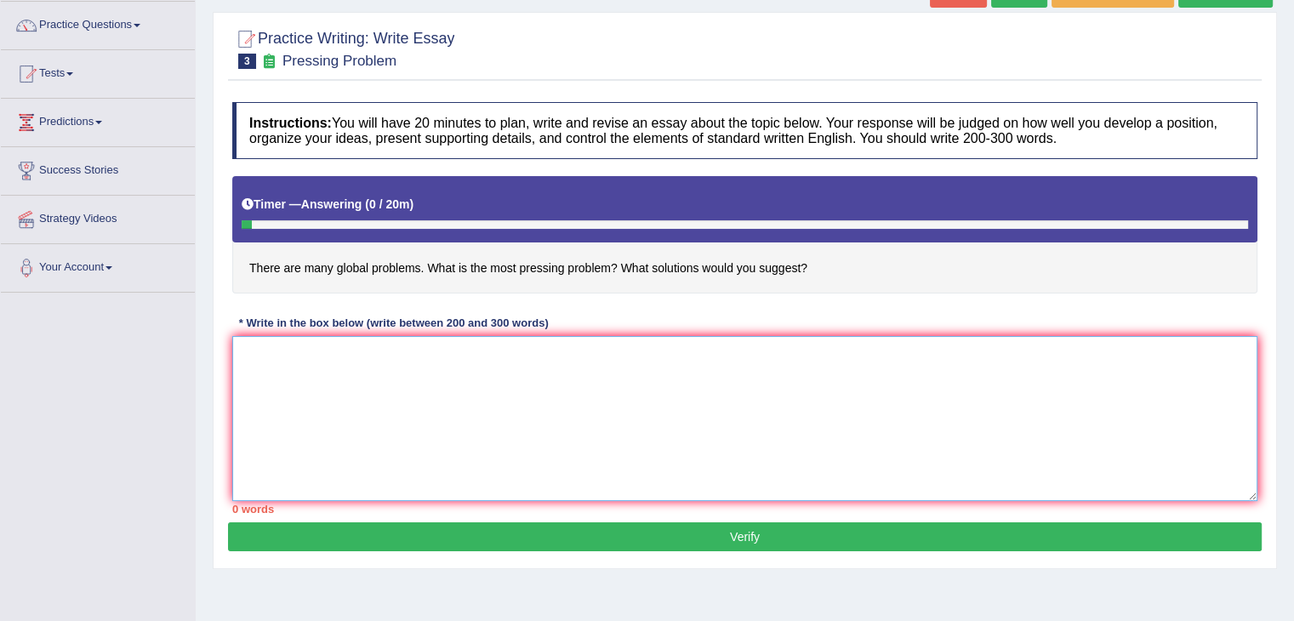
click at [298, 364] on textarea at bounding box center [744, 418] width 1025 height 165
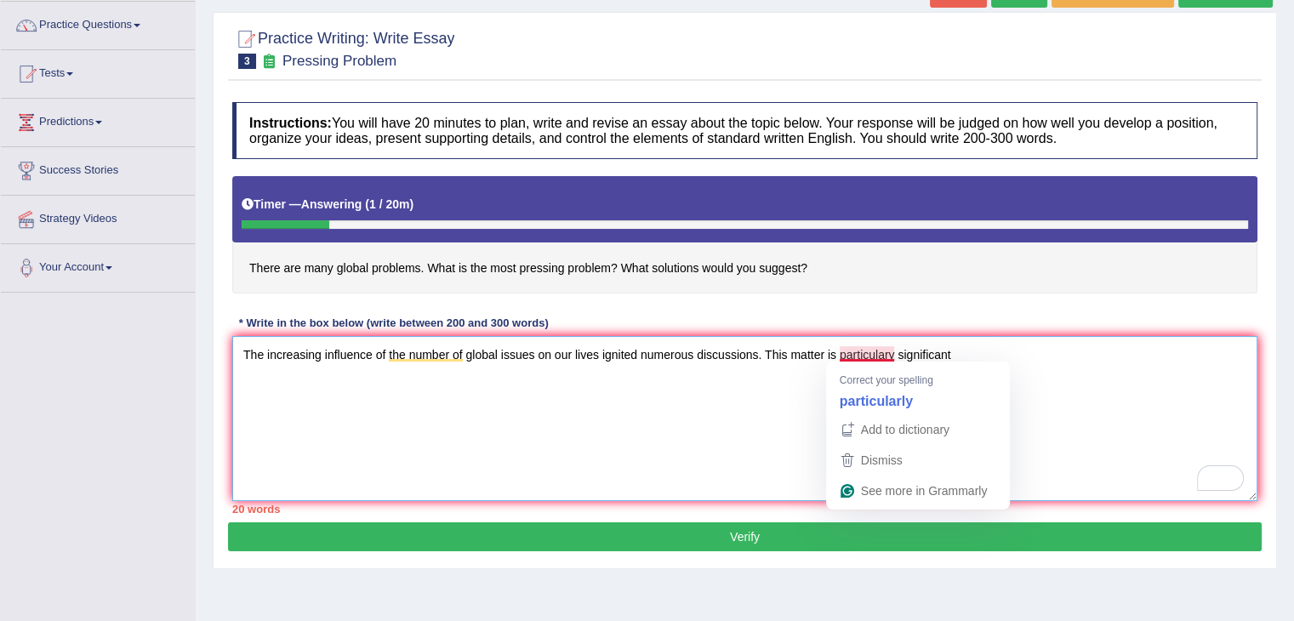
click at [888, 348] on textarea "The increasing influence of the number of global issues on our lives ignited nu…" at bounding box center [744, 418] width 1025 height 165
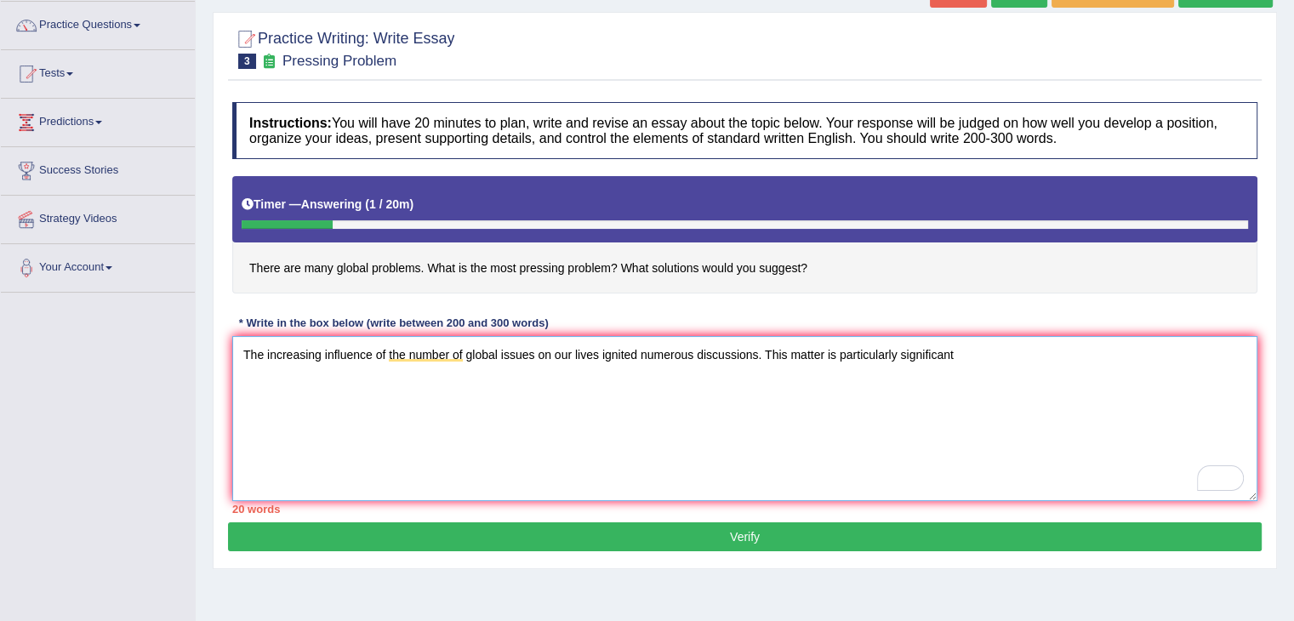
click at [963, 340] on textarea "The increasing influence of the number of global issues on our lives ignited nu…" at bounding box center [744, 418] width 1025 height 165
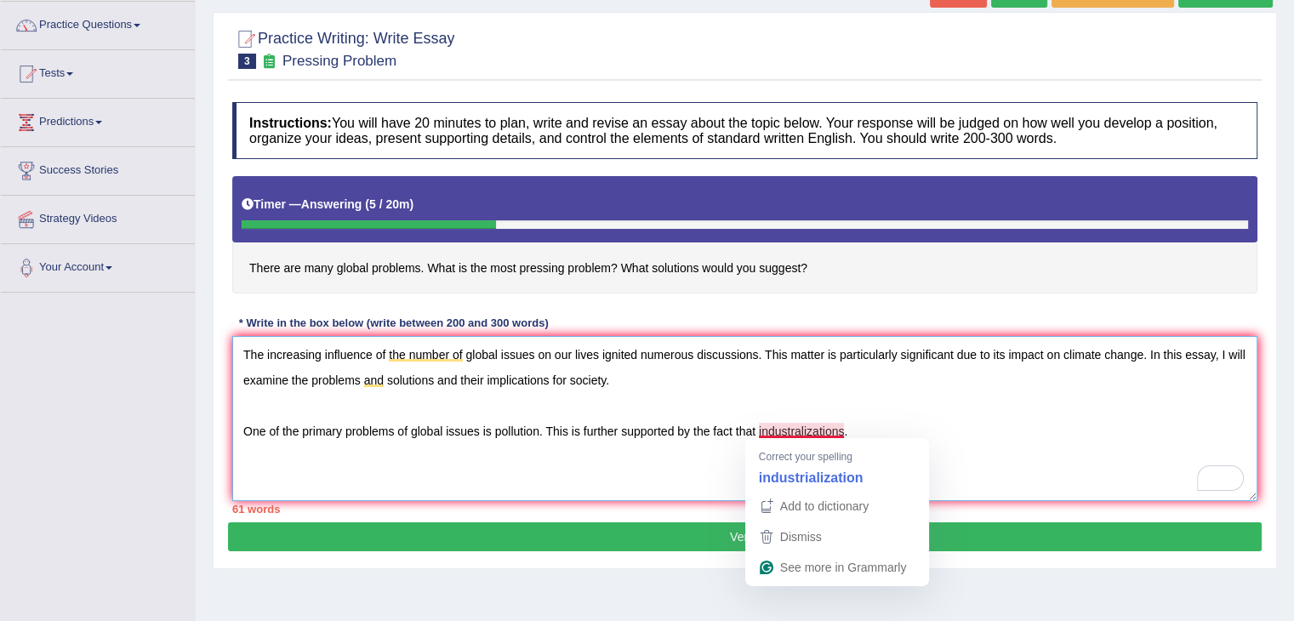
click at [796, 424] on textarea "The increasing influence of the number of global issues on our lives ignited nu…" at bounding box center [744, 418] width 1025 height 165
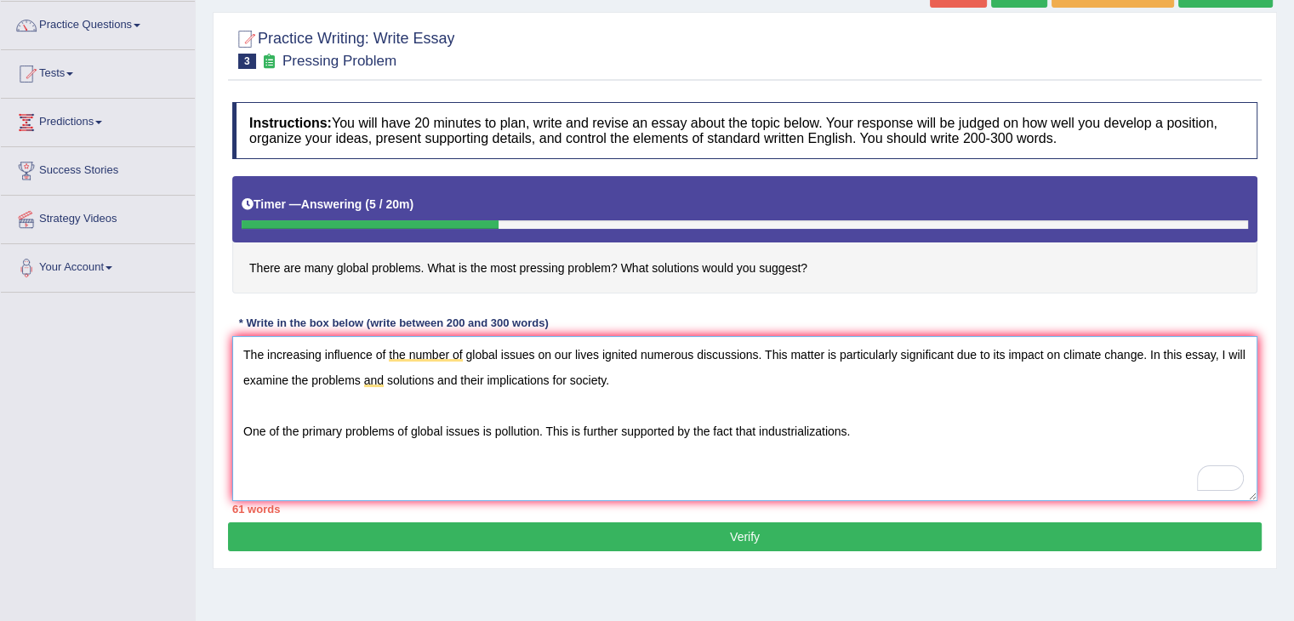
click at [854, 428] on textarea "The increasing influence of the number of global issues on our lives ignited nu…" at bounding box center [744, 418] width 1025 height 165
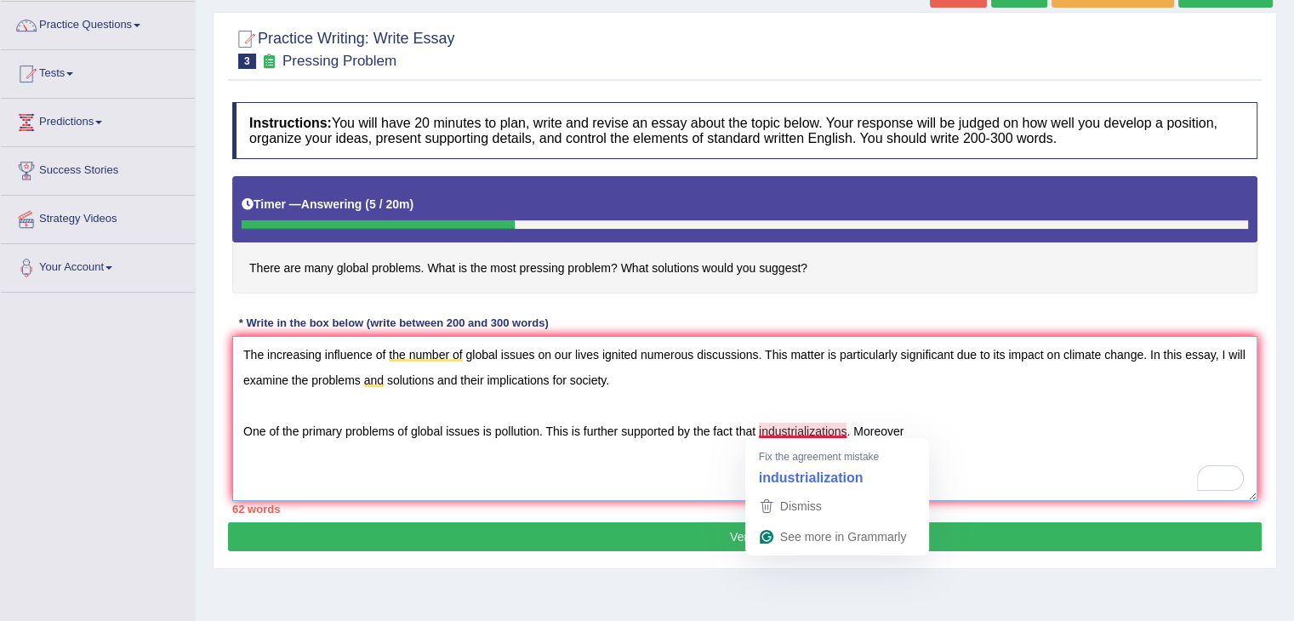
click at [847, 426] on textarea "The increasing influence of the number of global issues on our lives ignited nu…" at bounding box center [744, 418] width 1025 height 165
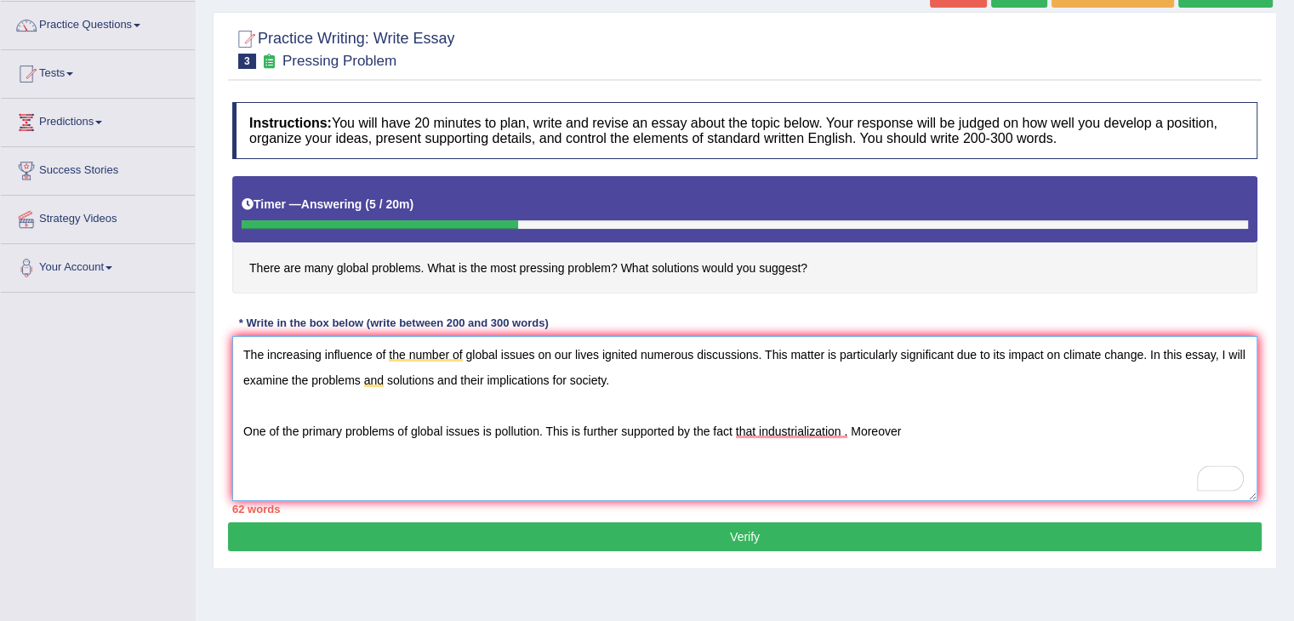
click at [910, 431] on textarea "The increasing influence of the number of global issues on our lives ignited nu…" at bounding box center [744, 418] width 1025 height 165
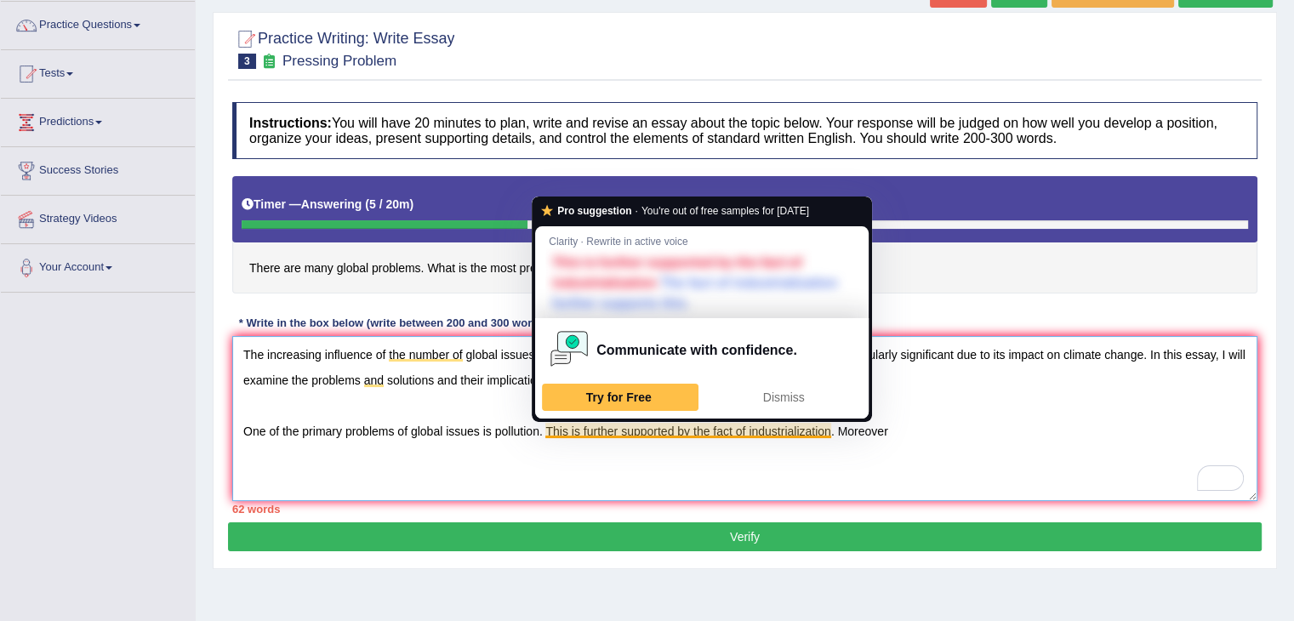
click at [746, 425] on textarea "The increasing influence of the number of global issues on our lives ignited nu…" at bounding box center [744, 418] width 1025 height 165
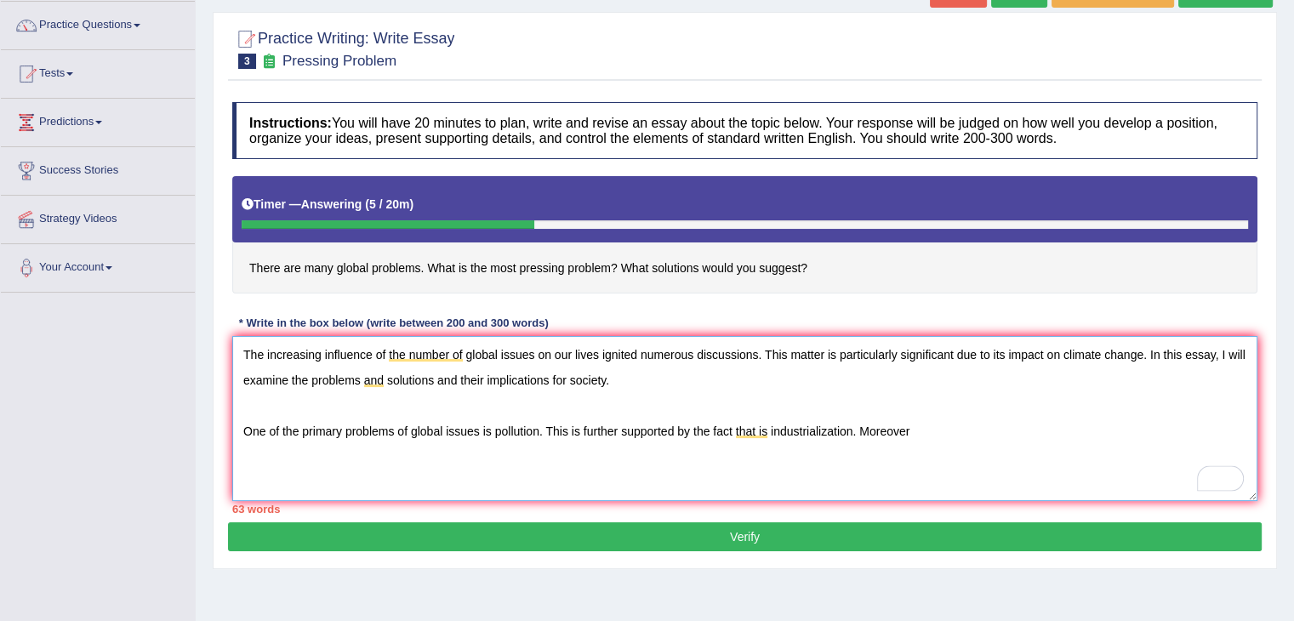
click at [920, 426] on textarea "The increasing influence of the number of global issues on our lives ignited nu…" at bounding box center [744, 418] width 1025 height 165
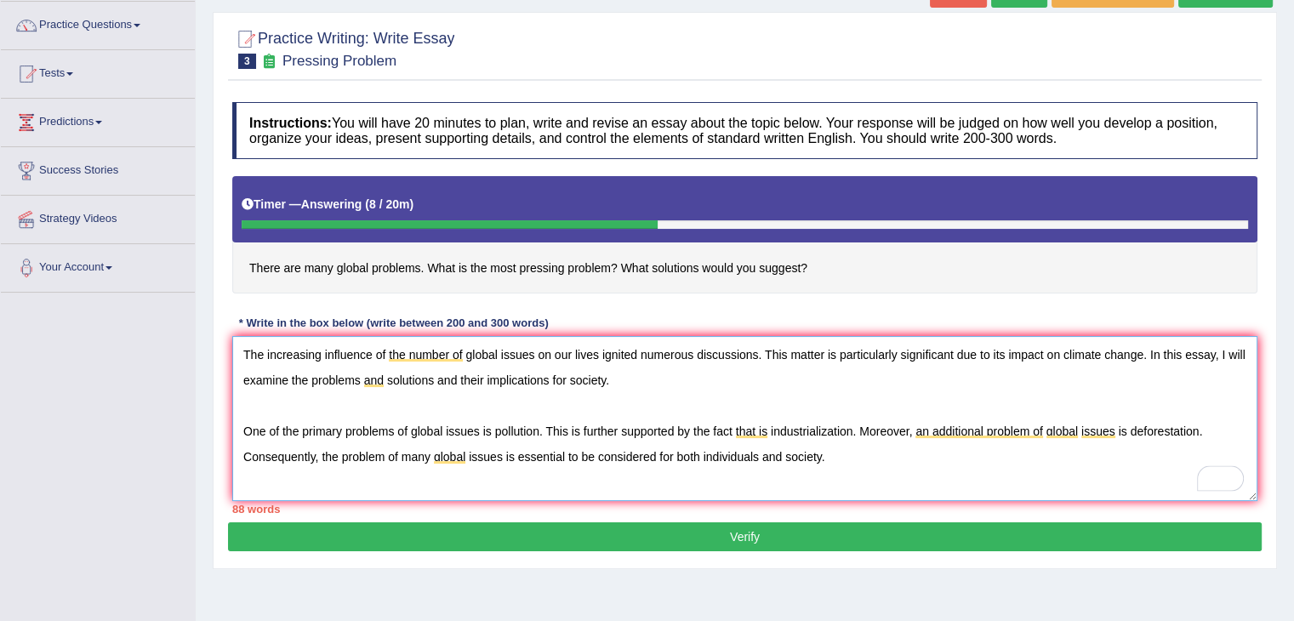
click at [830, 461] on textarea "The increasing influence of the number of global issues on our lives ignited nu…" at bounding box center [744, 418] width 1025 height 165
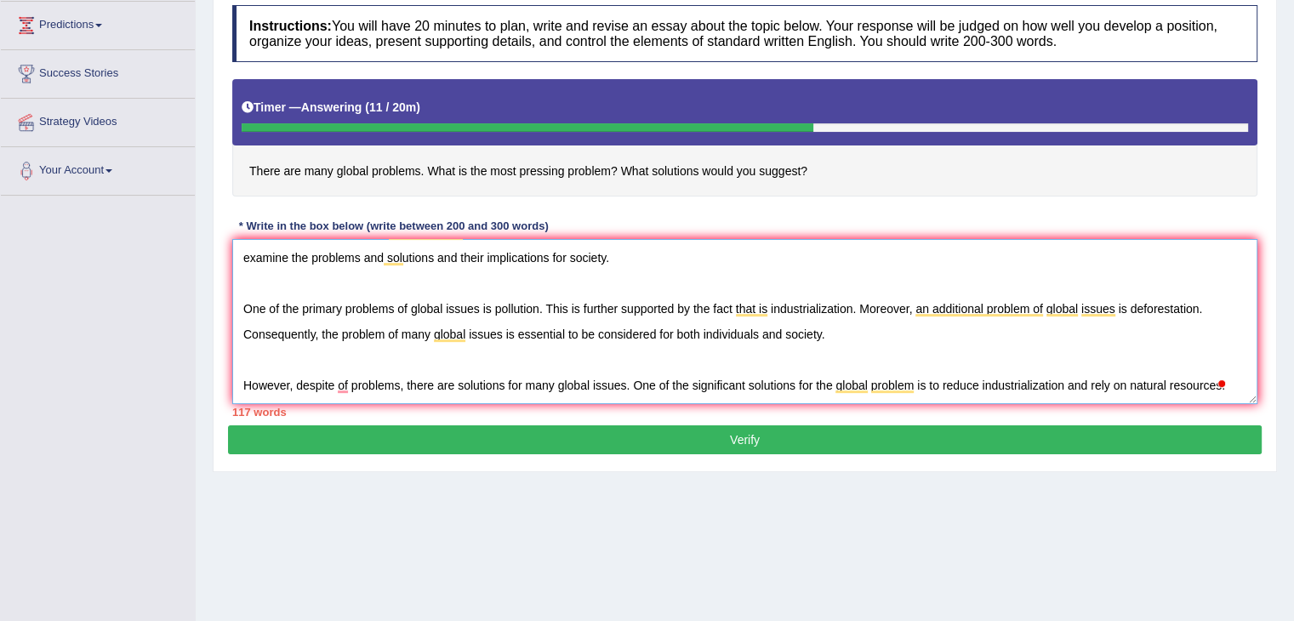
scroll to position [228, 0]
click at [1213, 378] on textarea "The increasing influence of the number of global issues on our lives ignited nu…" at bounding box center [744, 321] width 1025 height 165
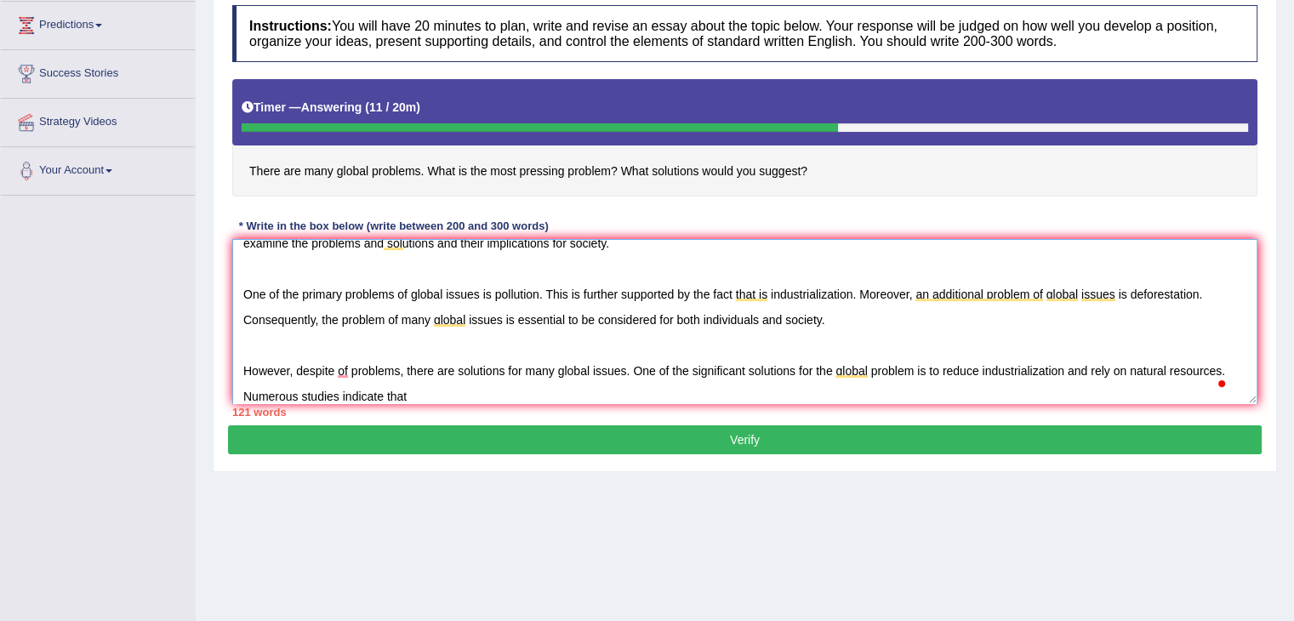
type textarea "The increasing influence of the number of global issues on our lives ignited nu…"
click at [566, 386] on textarea "The increasing influence of the number of global issues on our lives ignited nu…" at bounding box center [744, 321] width 1025 height 165
click at [660, 390] on textarea "The increasing influence of the number of global issues on our lives ignited nu…" at bounding box center [744, 321] width 1025 height 165
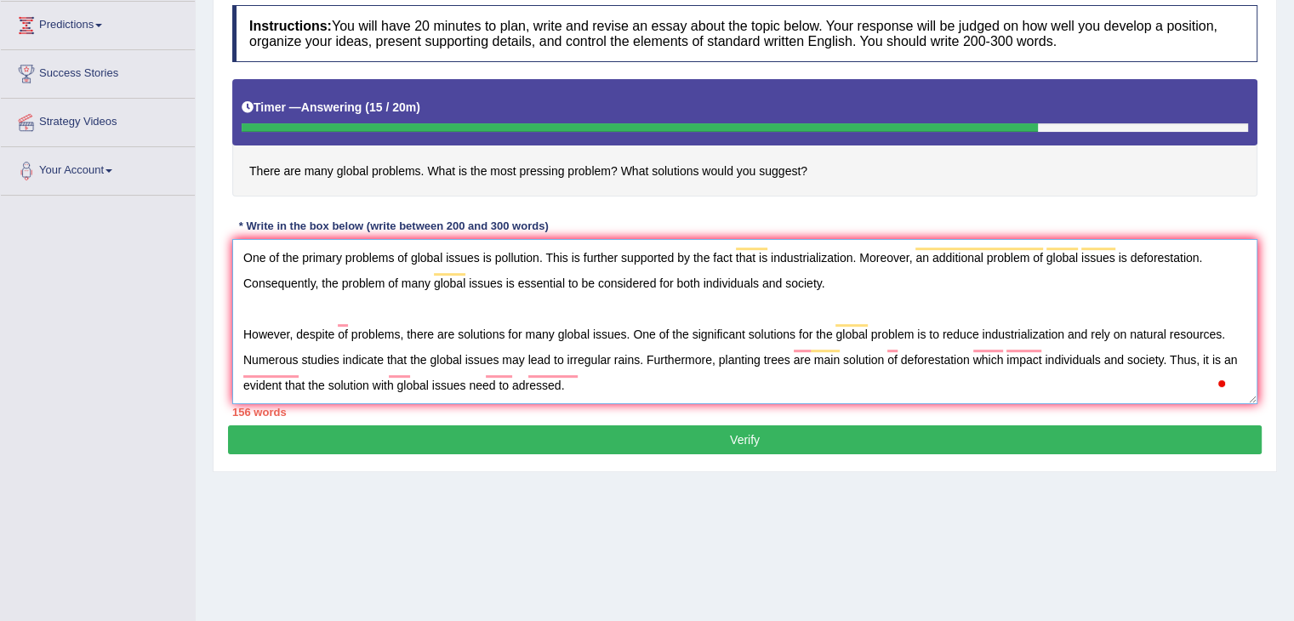
scroll to position [116, 0]
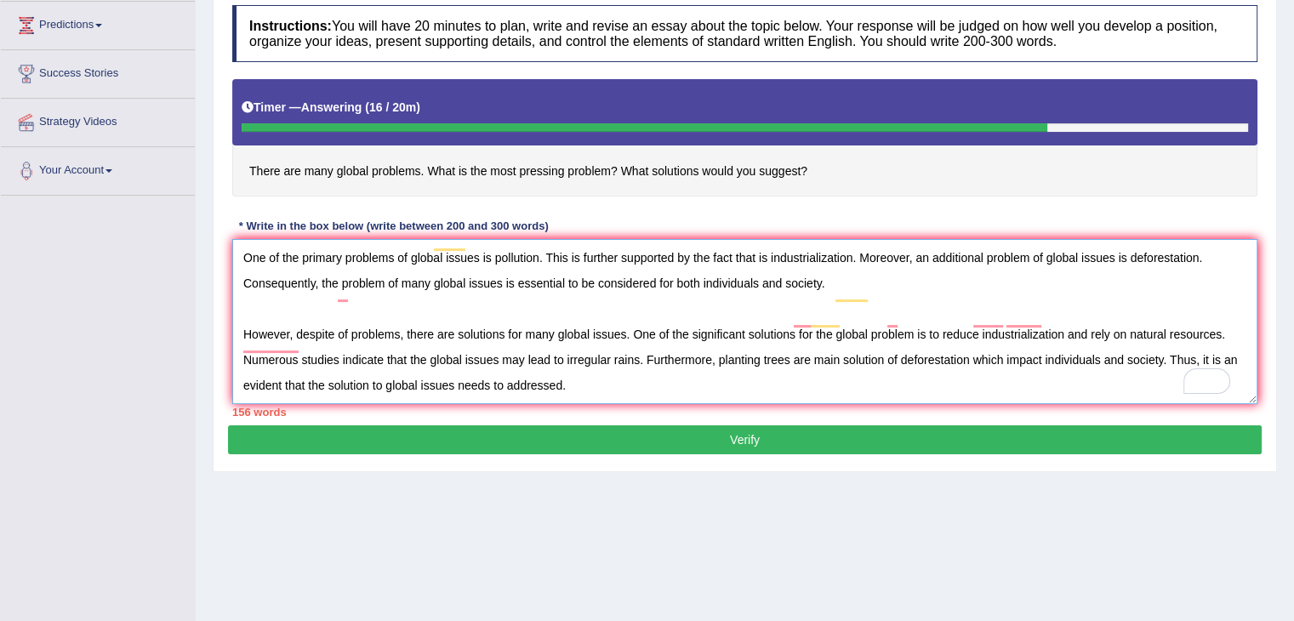
click at [526, 336] on textarea "The increasing influence of the number of global issues on our lives ignited nu…" at bounding box center [744, 321] width 1025 height 165
click at [611, 349] on textarea "To enrich screen reader interactions, please activate Accessibility in Grammarl…" at bounding box center [744, 321] width 1025 height 165
click at [1047, 312] on textarea "The increasing influence of the number of global issues on our lives ignited nu…" at bounding box center [744, 321] width 1025 height 165
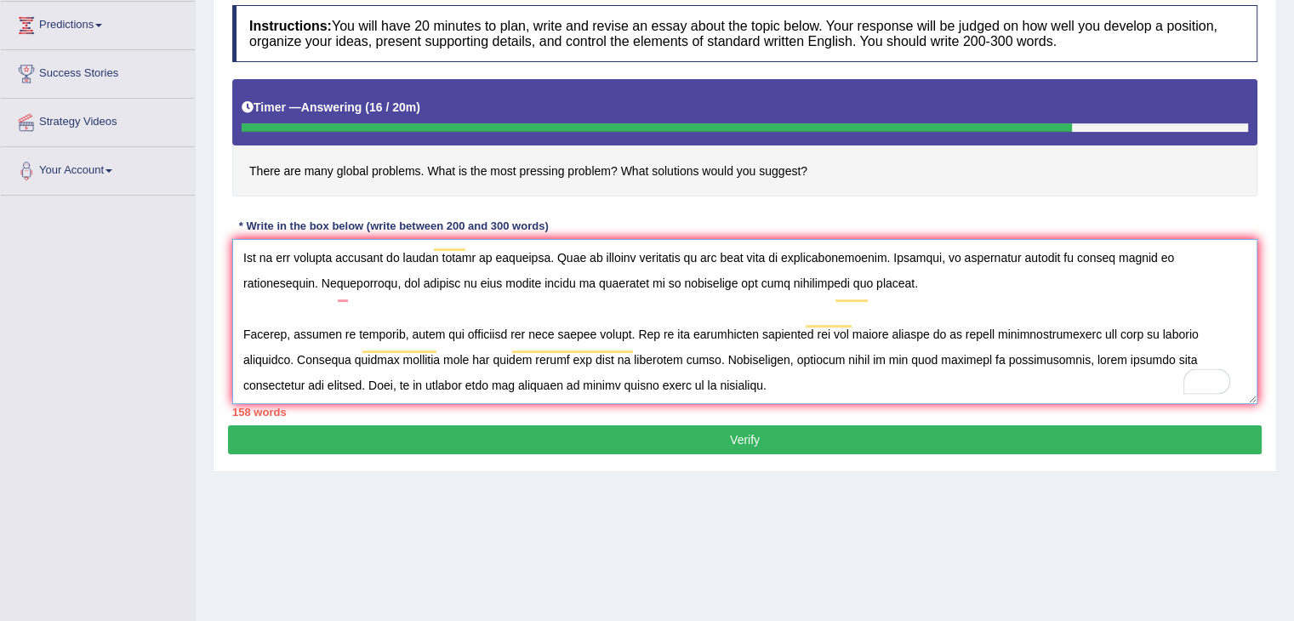
click at [651, 338] on textarea "To enrich screen reader interactions, please activate Accessibility in Grammarl…" at bounding box center [744, 321] width 1025 height 165
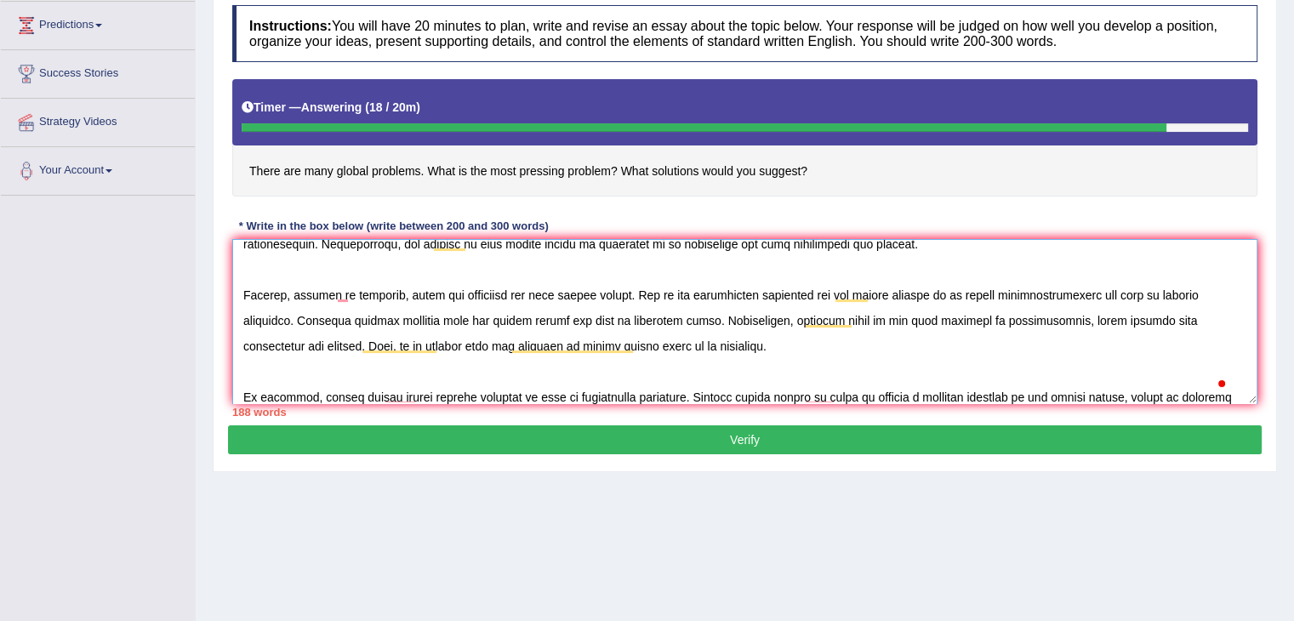
scroll to position [142, 0]
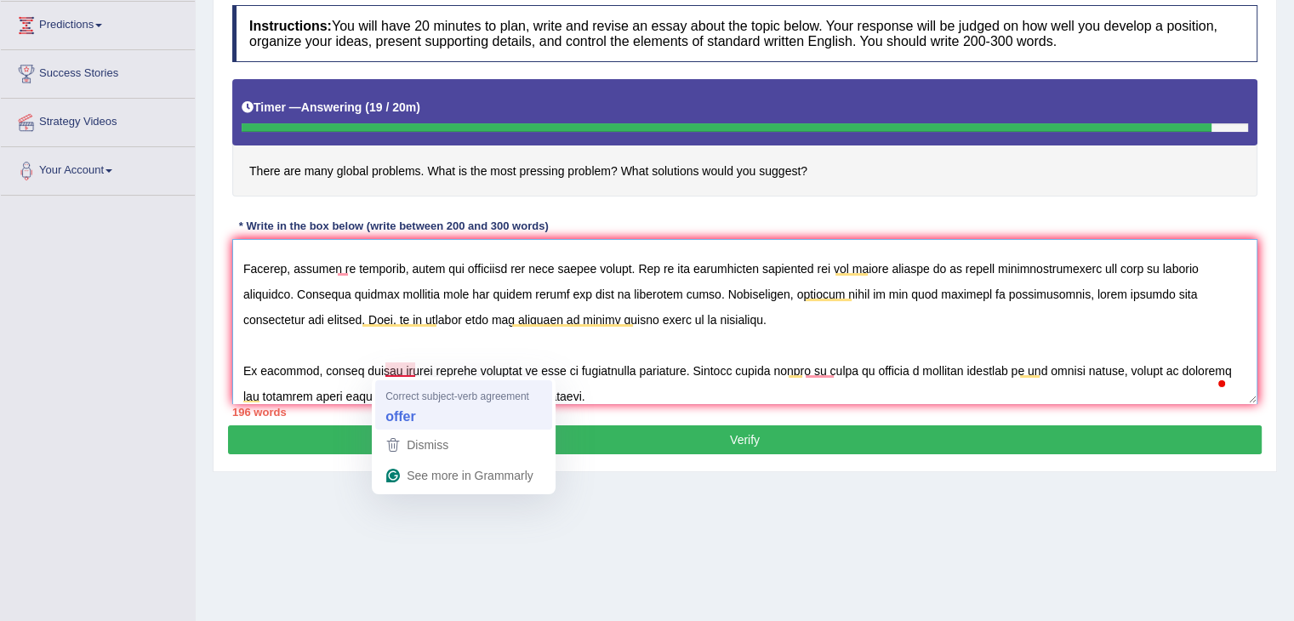
type textarea "The increasing influence of the number of global issues on our lives ignited nu…"
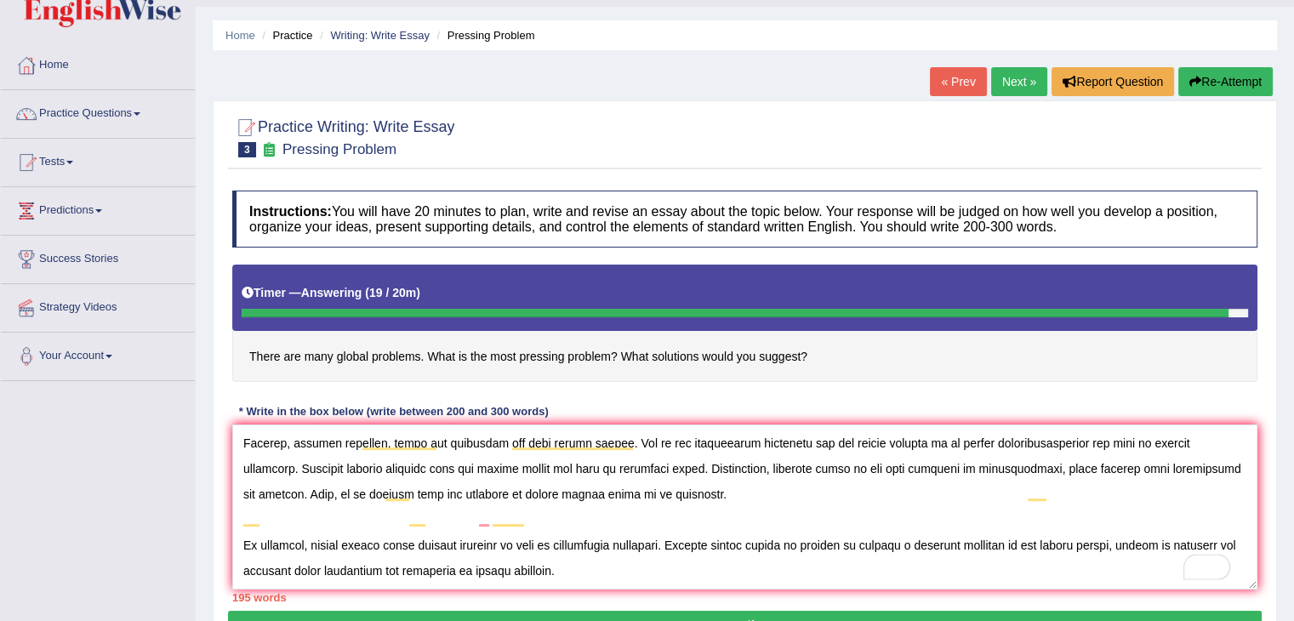
scroll to position [53, 0]
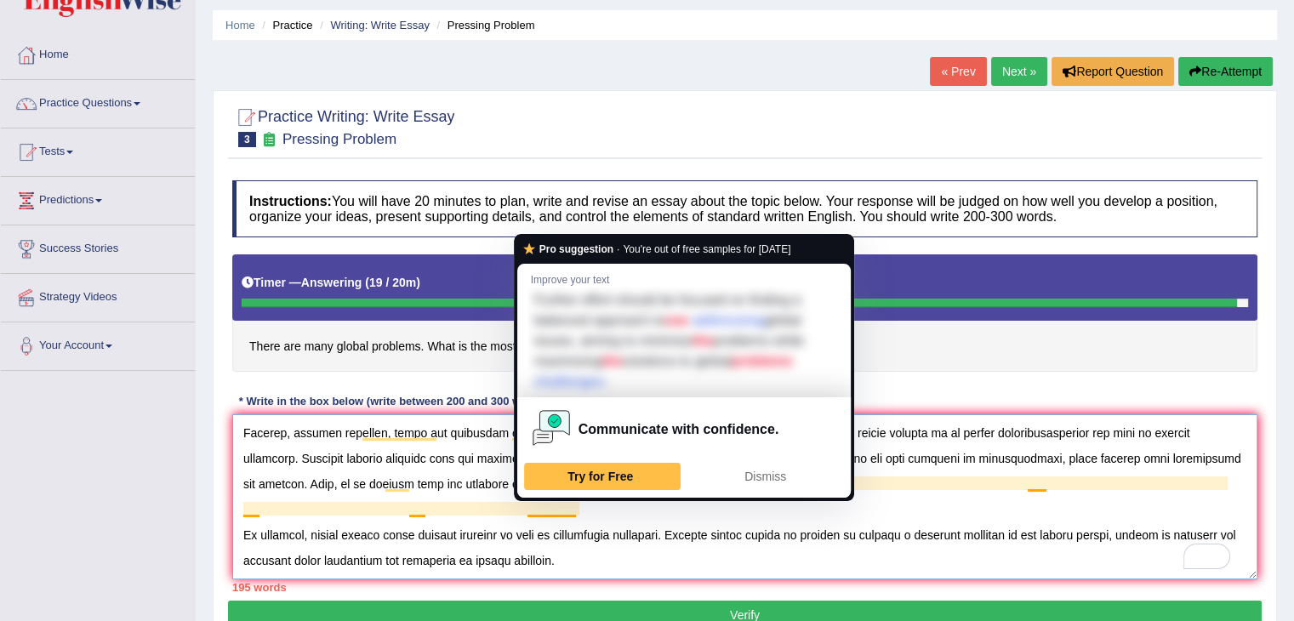
click at [575, 508] on textarea "To enrich screen reader interactions, please activate Accessibility in Grammarl…" at bounding box center [744, 496] width 1025 height 165
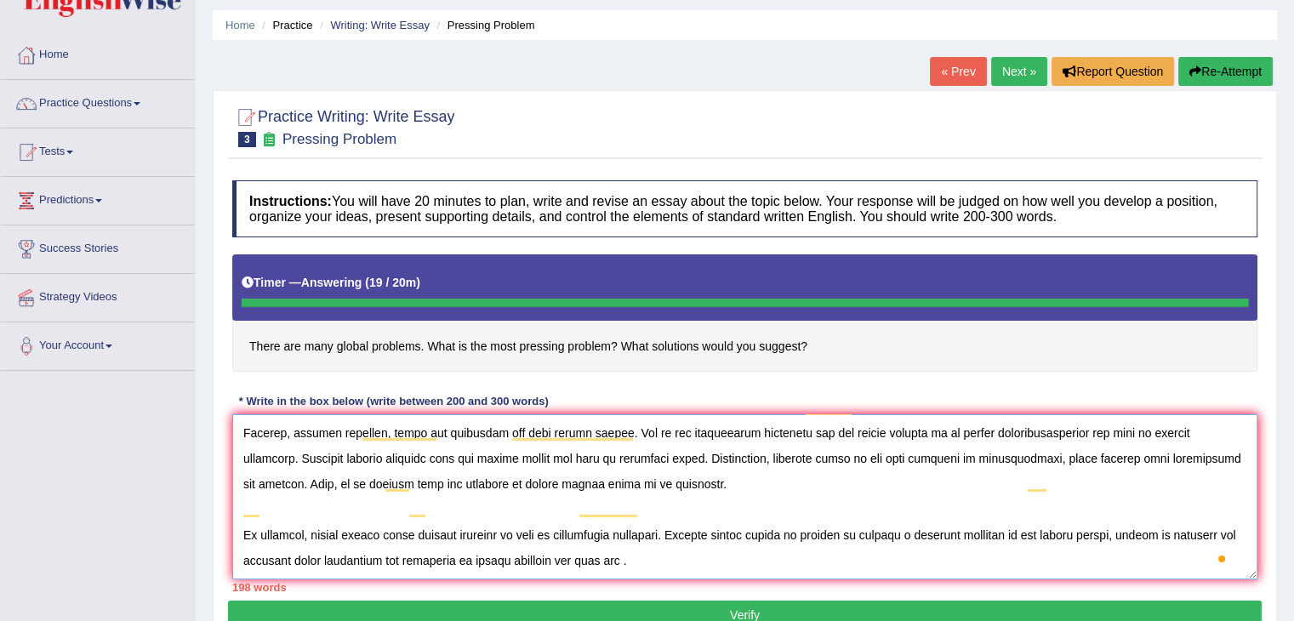
type textarea "The increasing influence of the number of global issues on our lives ignited nu…"
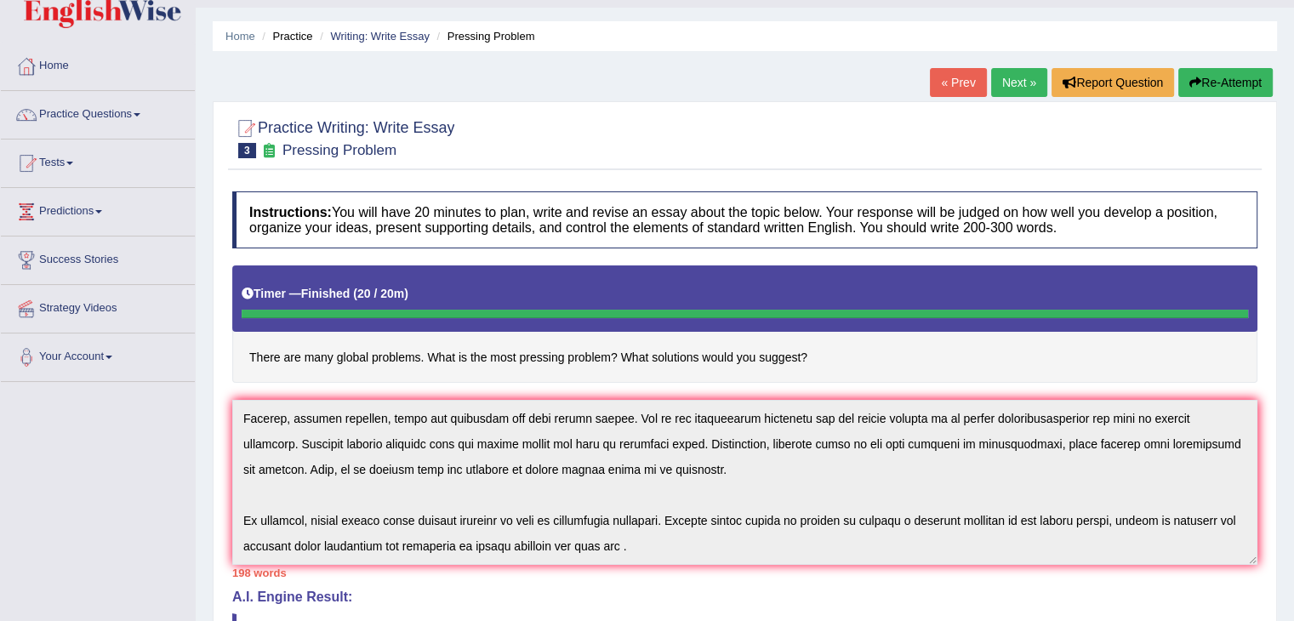
scroll to position [0, 0]
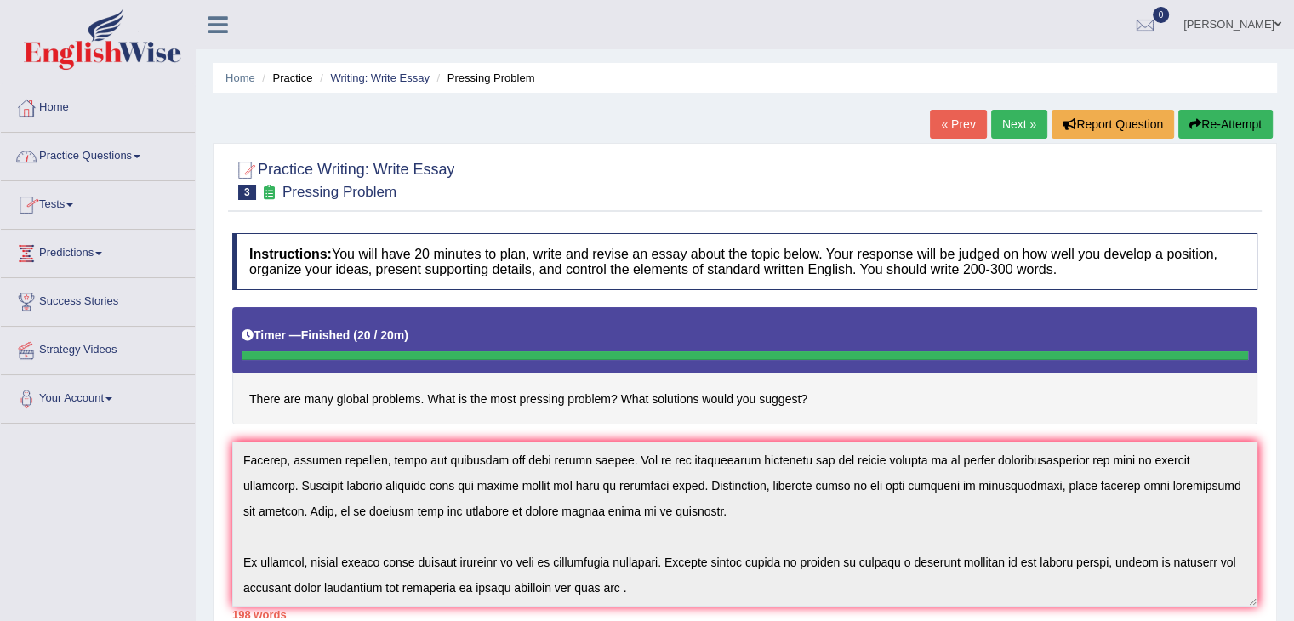
click at [140, 155] on span at bounding box center [137, 156] width 7 height 3
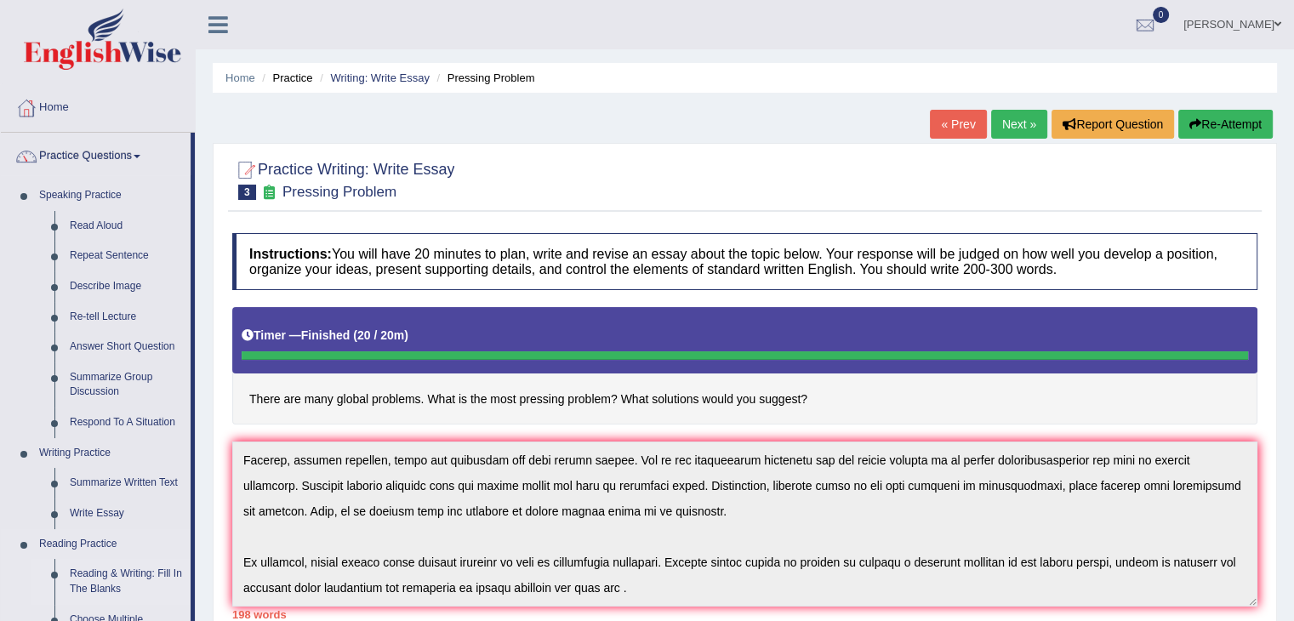
click at [135, 573] on link "Reading & Writing: Fill In The Blanks" at bounding box center [126, 581] width 128 height 45
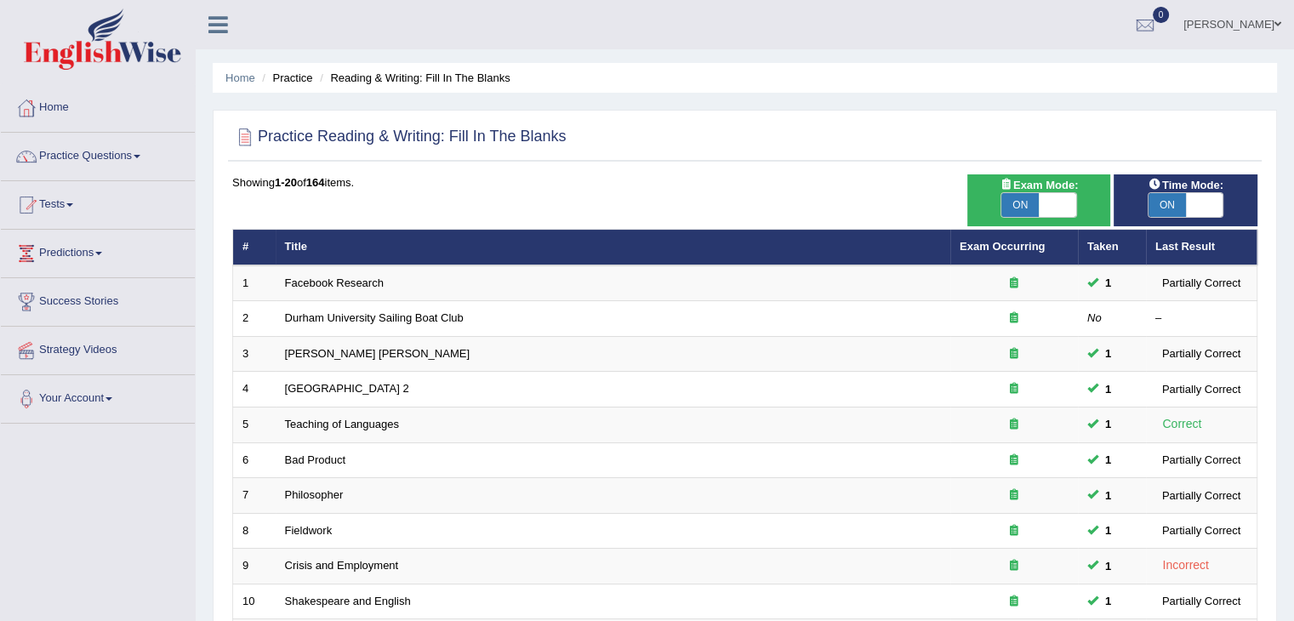
click at [1047, 201] on span at bounding box center [1057, 205] width 37 height 24
checkbox input "false"
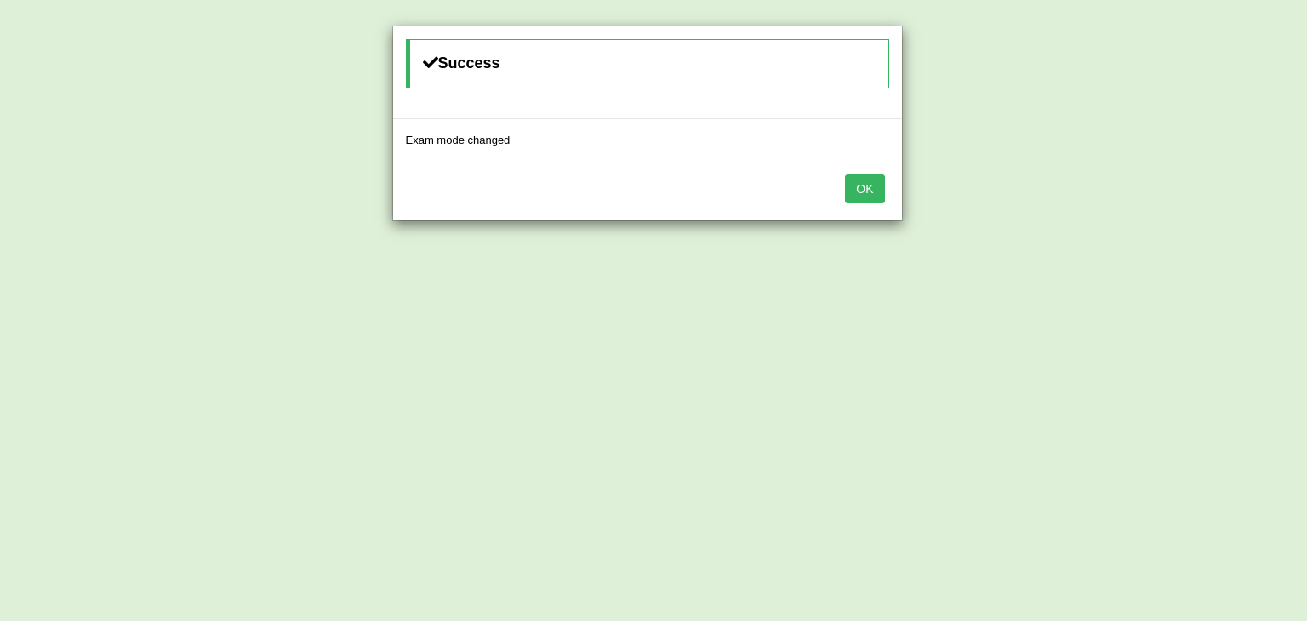
click at [854, 180] on button "OK" at bounding box center [864, 188] width 39 height 29
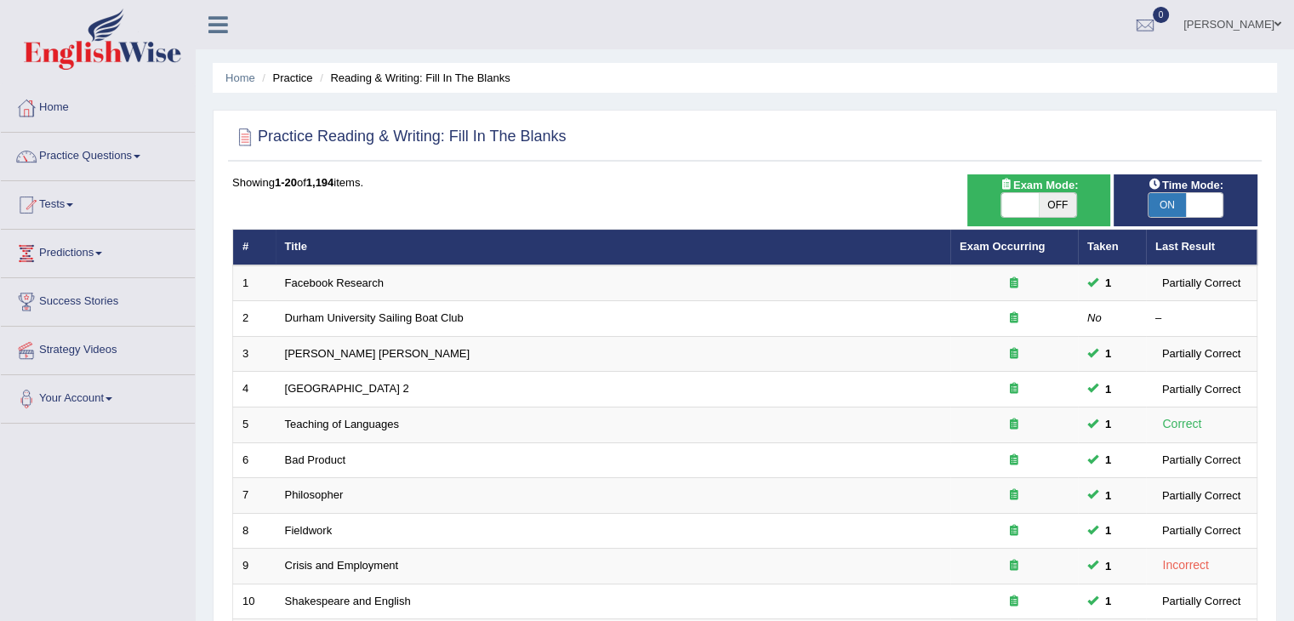
click at [1019, 200] on span at bounding box center [1019, 205] width 37 height 24
checkbox input "true"
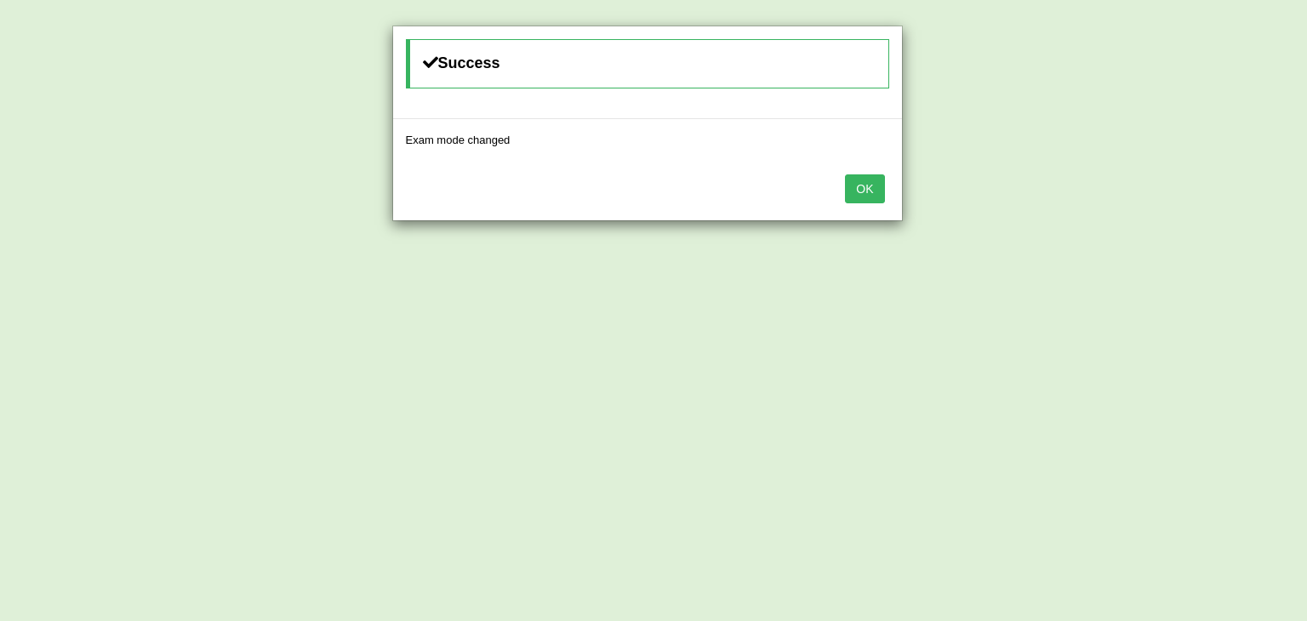
click at [877, 184] on button "OK" at bounding box center [864, 188] width 39 height 29
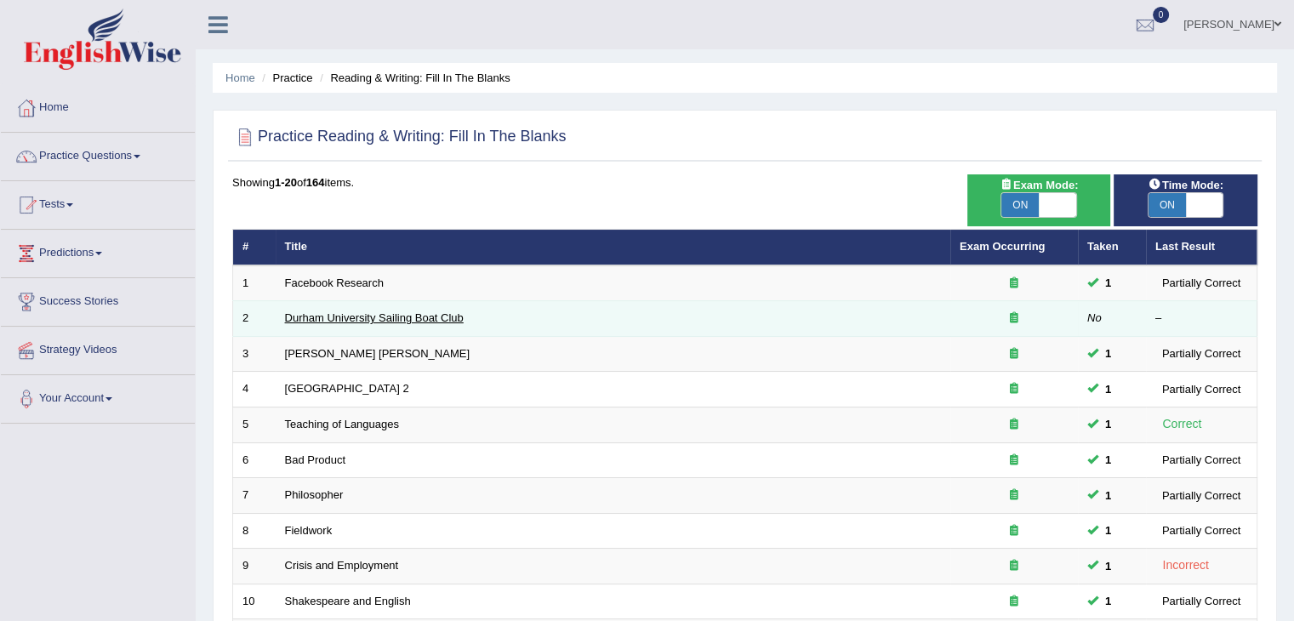
click at [369, 311] on link "Durham University Sailing Boat Club" at bounding box center [374, 317] width 179 height 13
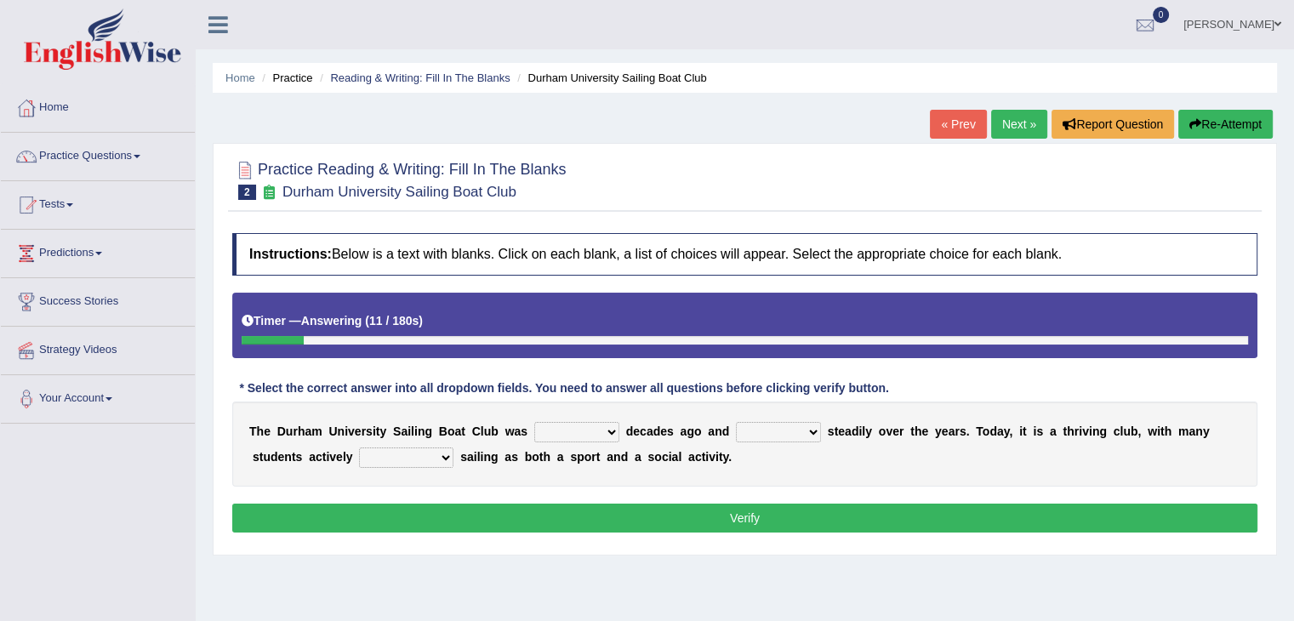
click at [580, 424] on select "found fund founded find" at bounding box center [576, 432] width 85 height 20
select select "found"
click at [534, 422] on select "found fund founded find" at bounding box center [576, 432] width 85 height 20
click at [775, 435] on select "grow growing has grown grown" at bounding box center [778, 432] width 85 height 20
select select "has grown"
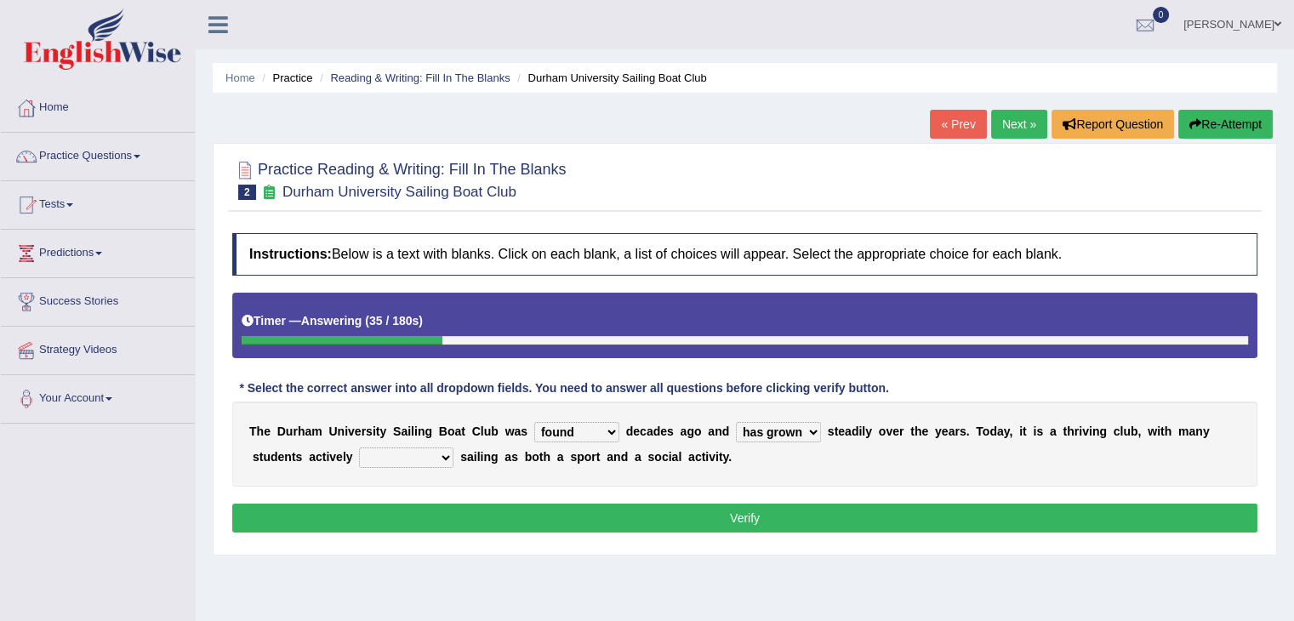
click at [736, 422] on select "grow growing has grown grown" at bounding box center [778, 432] width 85 height 20
click at [432, 452] on select "enjoy enjoyed are enjoying enjoying" at bounding box center [406, 458] width 94 height 20
select select "enjoyed"
click at [359, 448] on select "enjoy enjoyed are enjoying enjoying" at bounding box center [406, 458] width 94 height 20
click at [428, 519] on button "Verify" at bounding box center [744, 518] width 1025 height 29
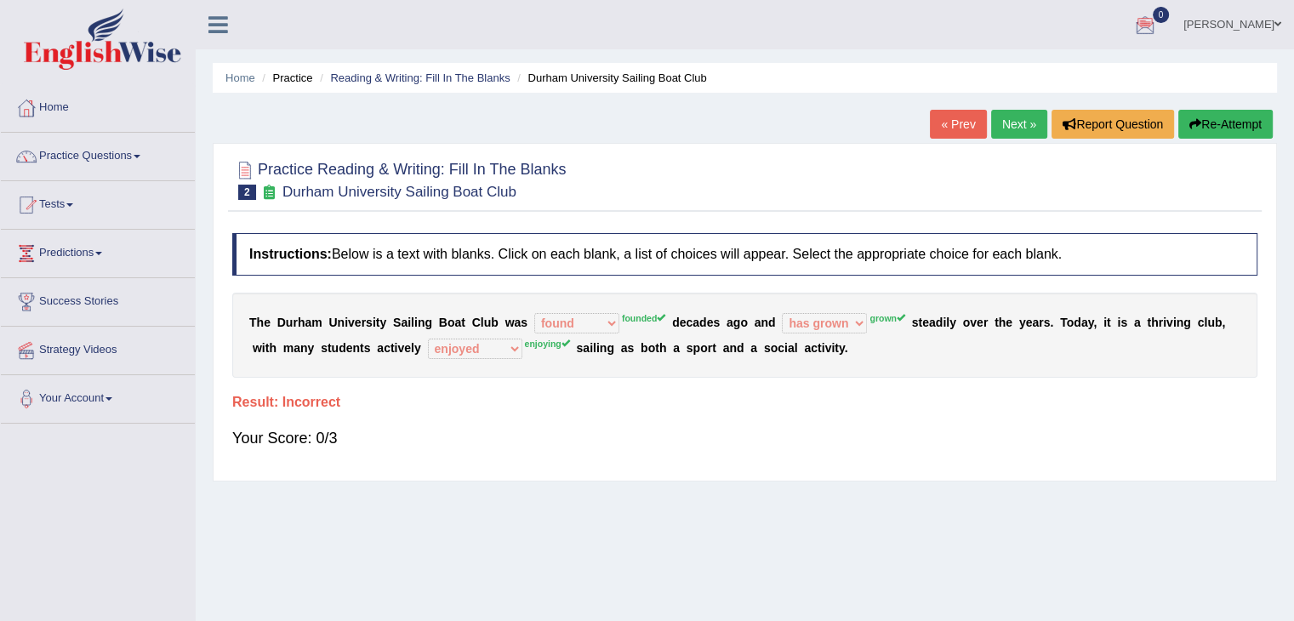
click at [1211, 118] on button "Re-Attempt" at bounding box center [1225, 124] width 94 height 29
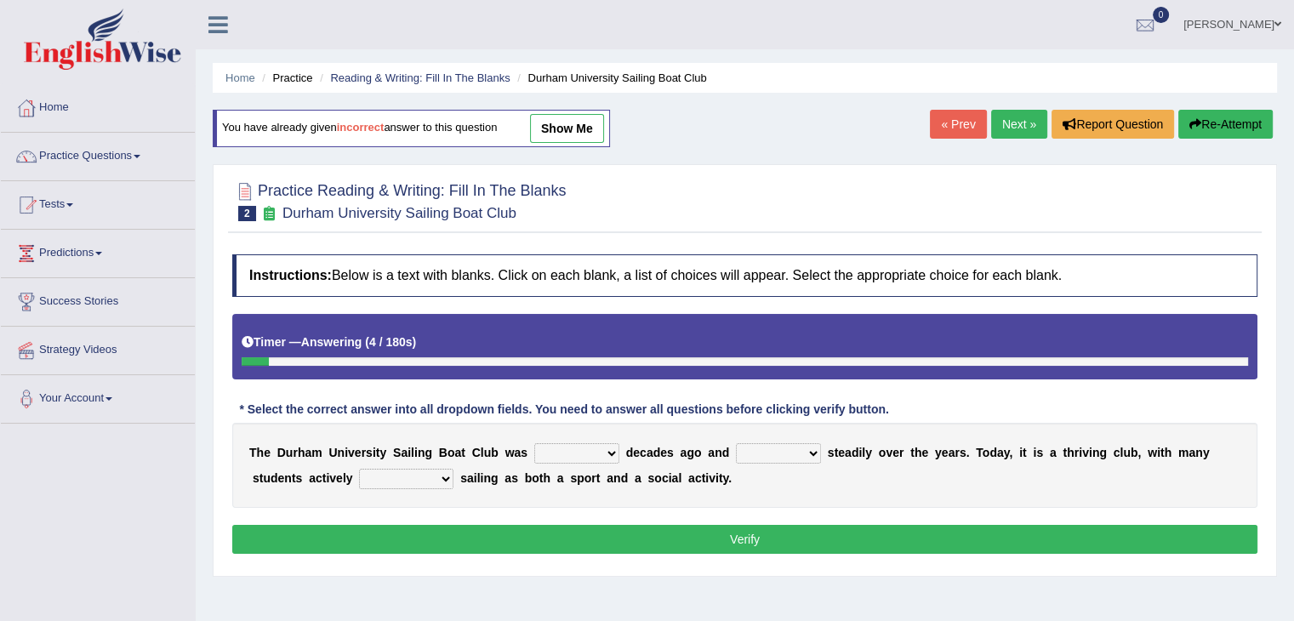
click at [1005, 121] on link "Next »" at bounding box center [1019, 124] width 56 height 29
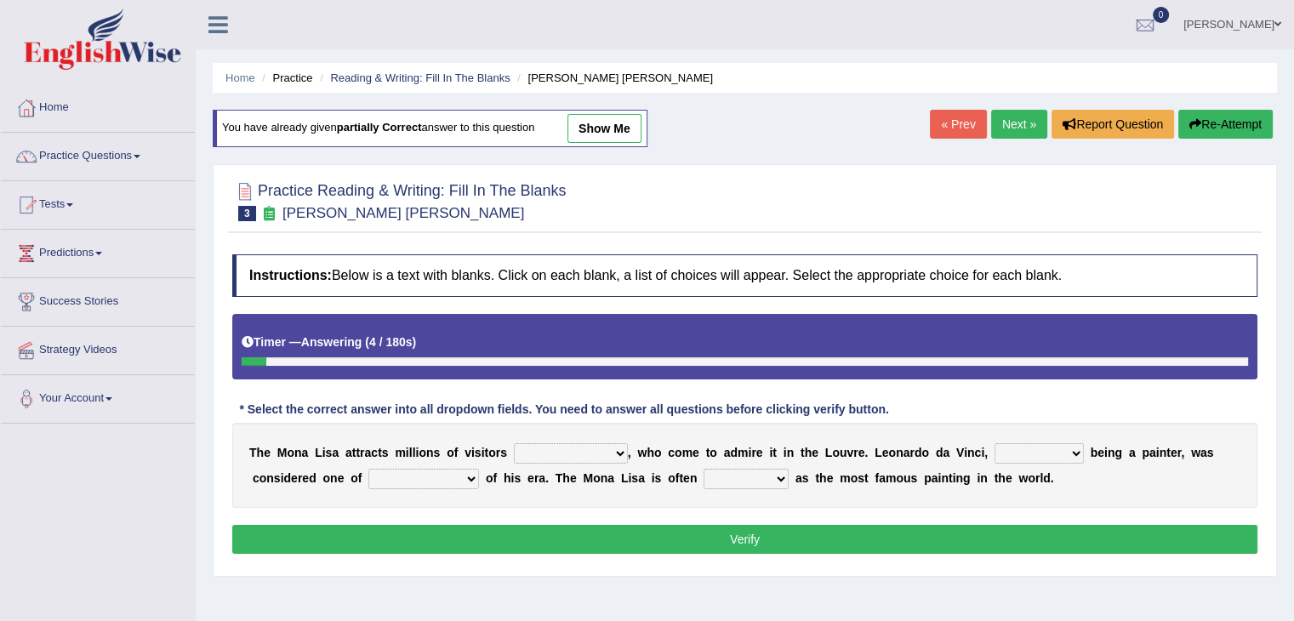
click at [630, 133] on link "show me" at bounding box center [604, 128] width 74 height 29
select select "per year"
select select "rather than"
select select "the best artists"
select select "classified"
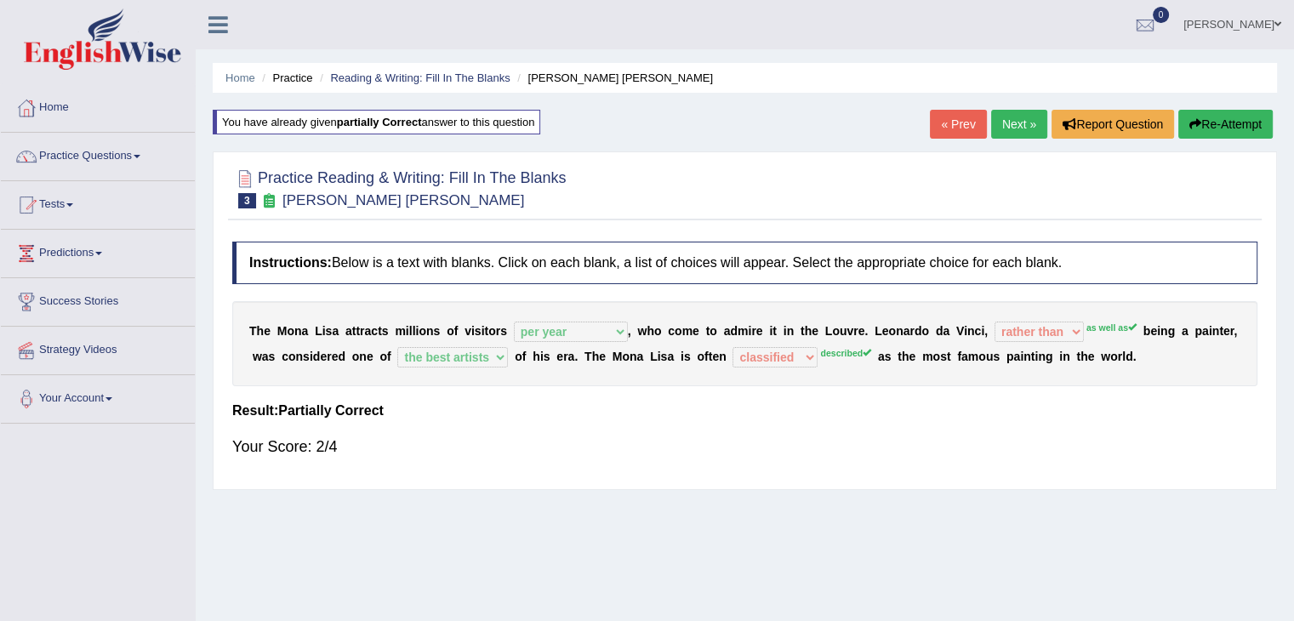
drag, startPoint x: 1184, startPoint y: 106, endPoint x: 1218, endPoint y: 120, distance: 36.7
click at [1218, 120] on div "Home Practice Reading & Writing: Fill In The Blanks Mona Lisa You have already …" at bounding box center [745, 425] width 1098 height 851
click at [1218, 120] on button "Re-Attempt" at bounding box center [1225, 124] width 94 height 29
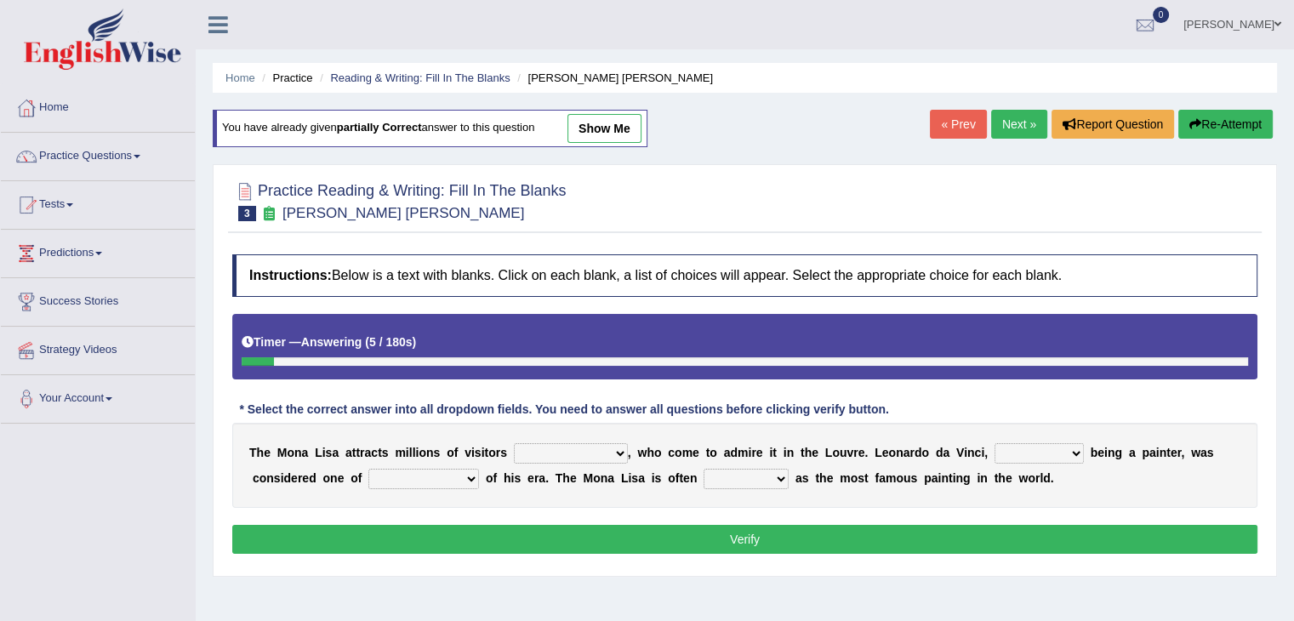
click at [596, 450] on select "around the year the all year all year round per year" at bounding box center [571, 453] width 114 height 20
select select "all year round"
click at [514, 443] on select "around the year the all year all year round per year" at bounding box center [571, 453] width 114 height 20
click at [1020, 453] on select "rather than as much as as well as as long as" at bounding box center [1039, 453] width 89 height 20
select select "rather than"
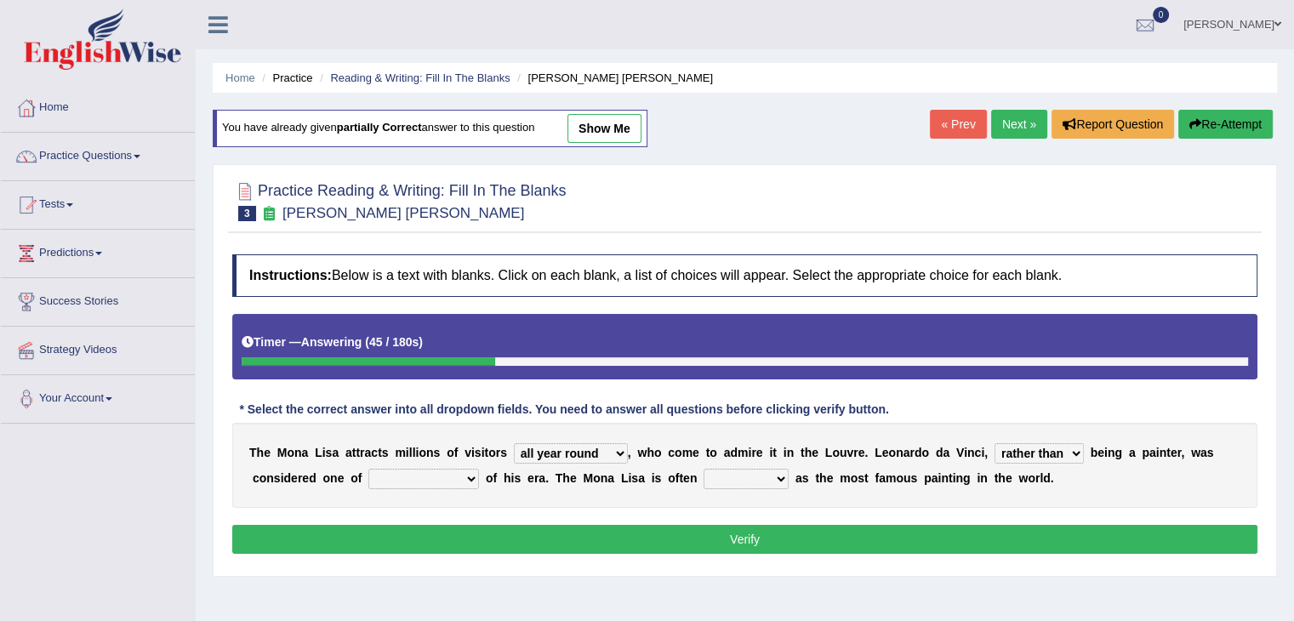
click at [995, 443] on select "rather than as much as as well as as long as" at bounding box center [1039, 453] width 89 height 20
click at [1067, 453] on select "rather than as much as as well as as long as" at bounding box center [1039, 453] width 89 height 20
click at [828, 485] on div "T h e M o n a L i s a a t t r a c t s m i l l i o n s o f v i s i t o r s aroun…" at bounding box center [744, 465] width 1025 height 85
click at [472, 474] on select "better artists artist the better artist the best artists" at bounding box center [423, 479] width 111 height 20
select select "the best artists"
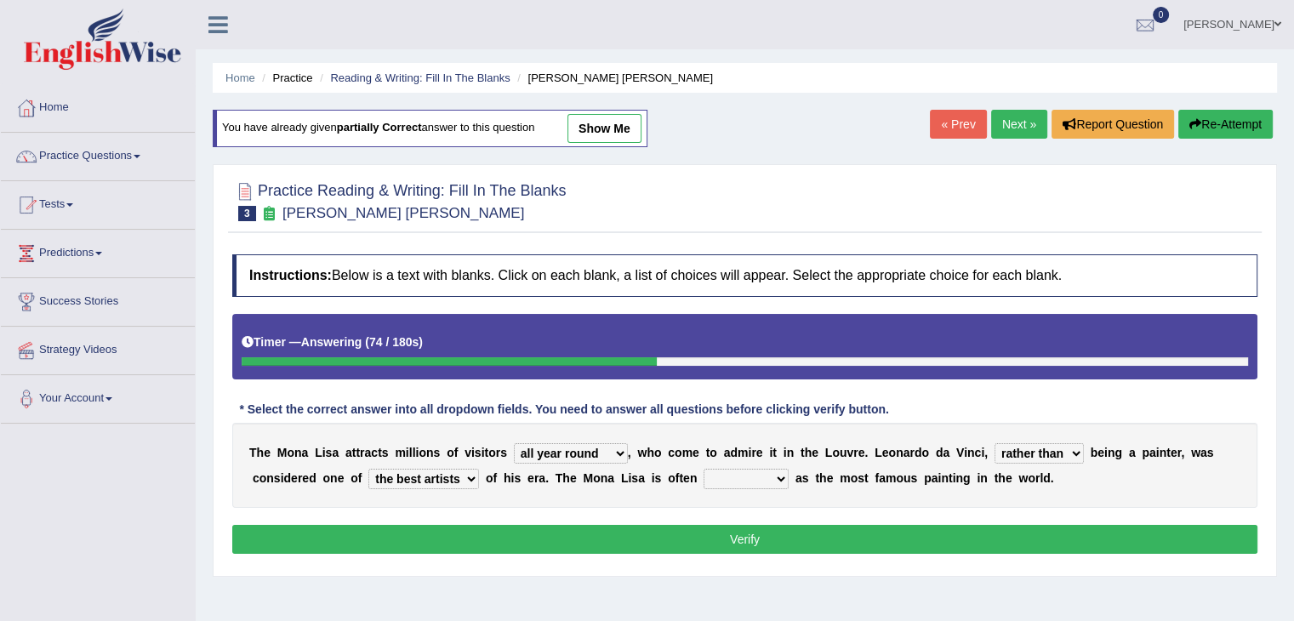
click at [368, 469] on select "better artists artist the better artist the best artists" at bounding box center [423, 479] width 111 height 20
click at [740, 481] on select "classified suggested predicted described" at bounding box center [746, 479] width 85 height 20
select select "described"
click at [704, 469] on select "classified suggested predicted described" at bounding box center [746, 479] width 85 height 20
click at [759, 531] on button "Verify" at bounding box center [744, 539] width 1025 height 29
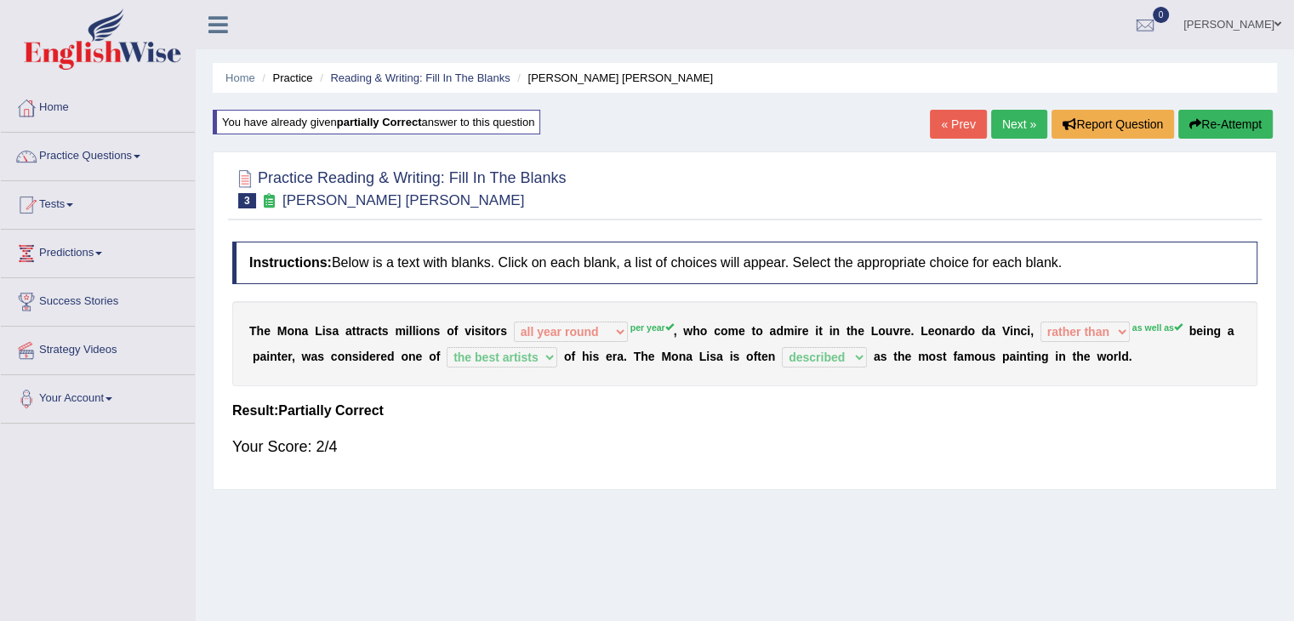
scroll to position [272, 0]
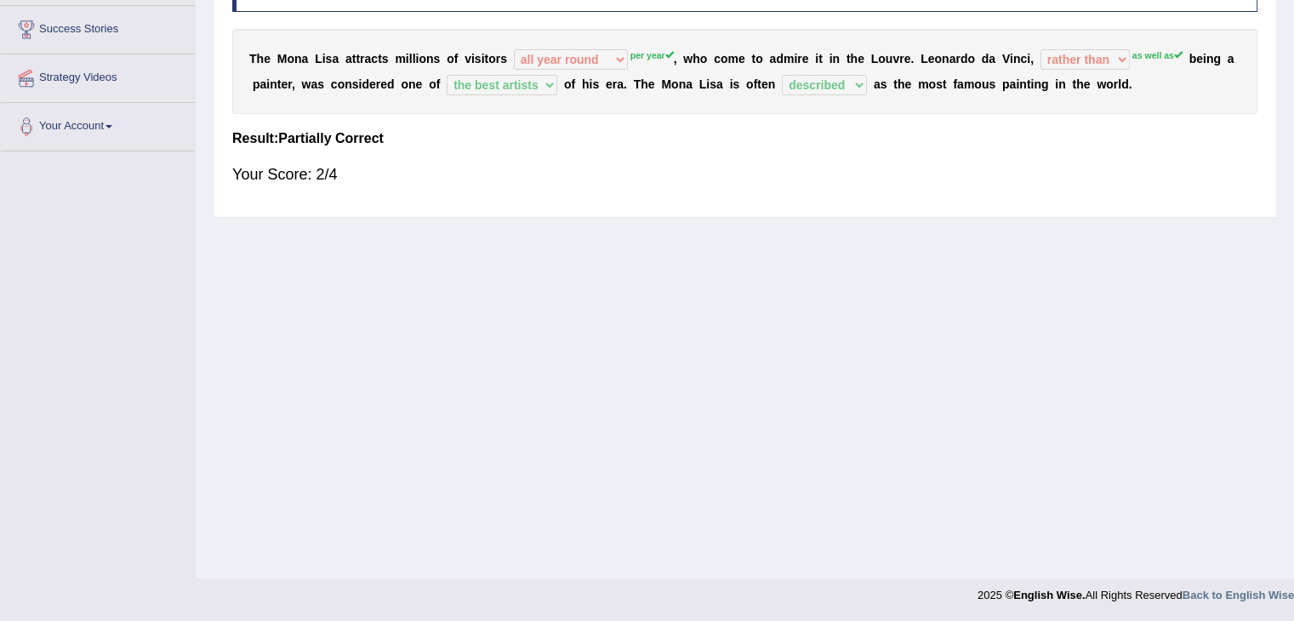
click at [187, 358] on div "Toggle navigation Home Practice Questions Speaking Practice Read Aloud Repeat S…" at bounding box center [647, 170] width 1294 height 885
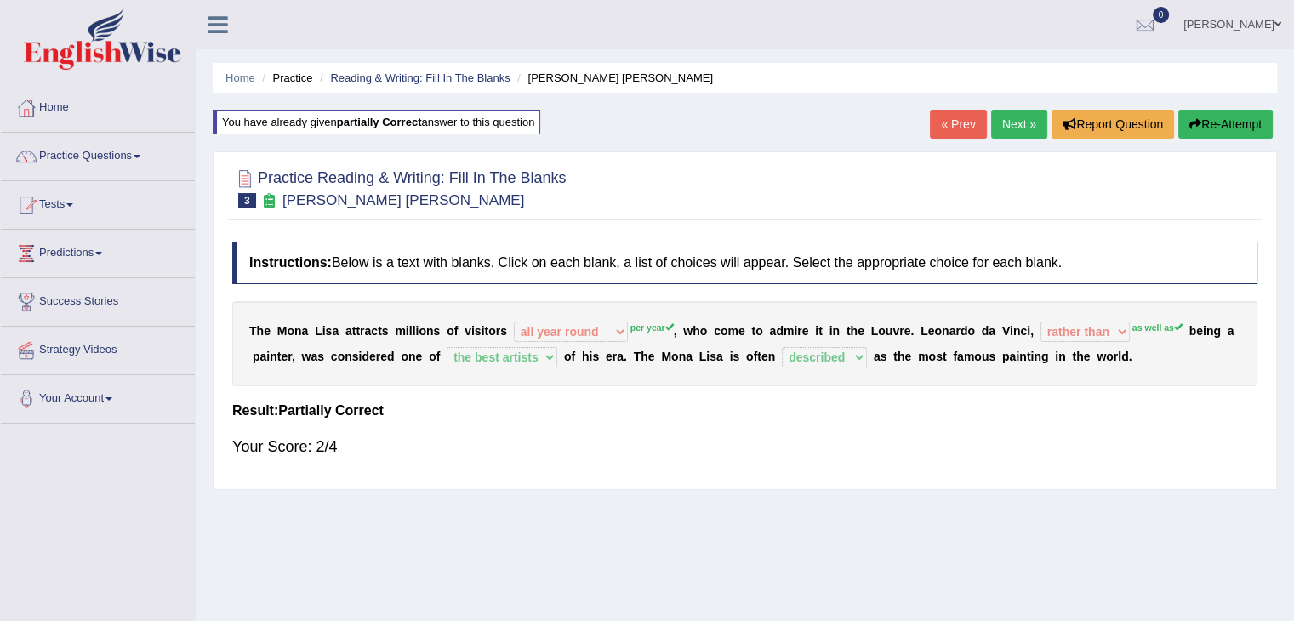
click at [1020, 136] on link "Next »" at bounding box center [1019, 124] width 56 height 29
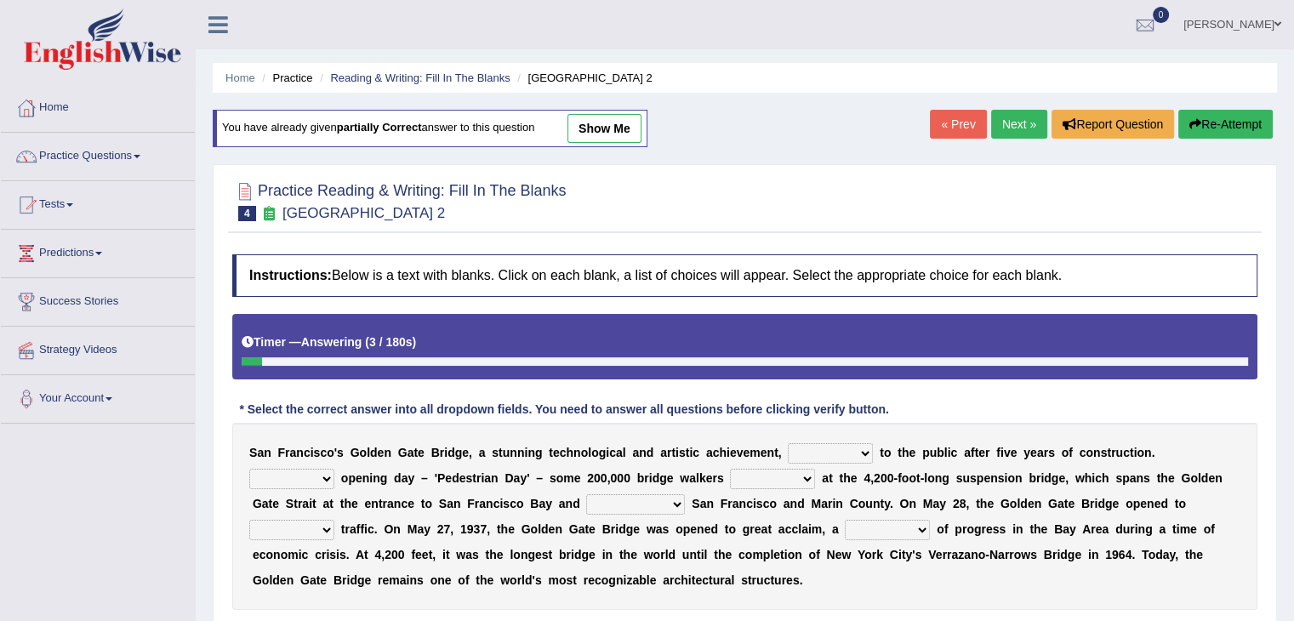
click at [626, 134] on link "show me" at bounding box center [604, 128] width 74 height 29
select select "opens"
select select "On"
select select "looked"
select select "connects"
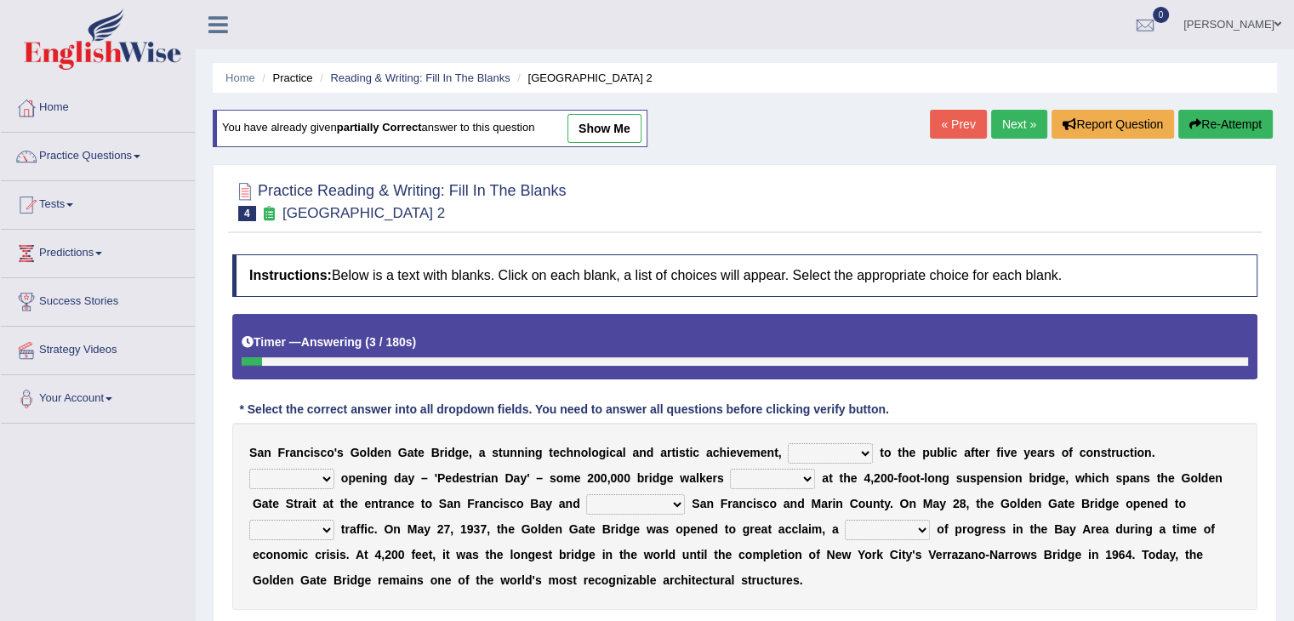
select select "watertight"
select select "symbol"
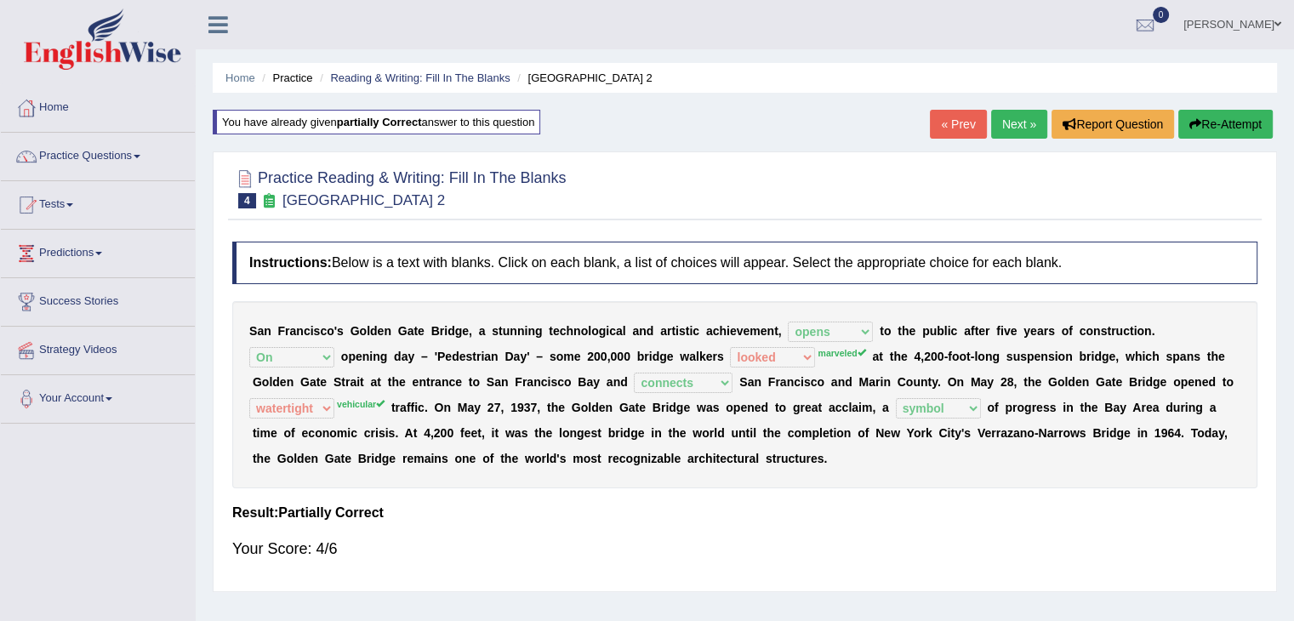
click at [1220, 113] on button "Re-Attempt" at bounding box center [1225, 124] width 94 height 29
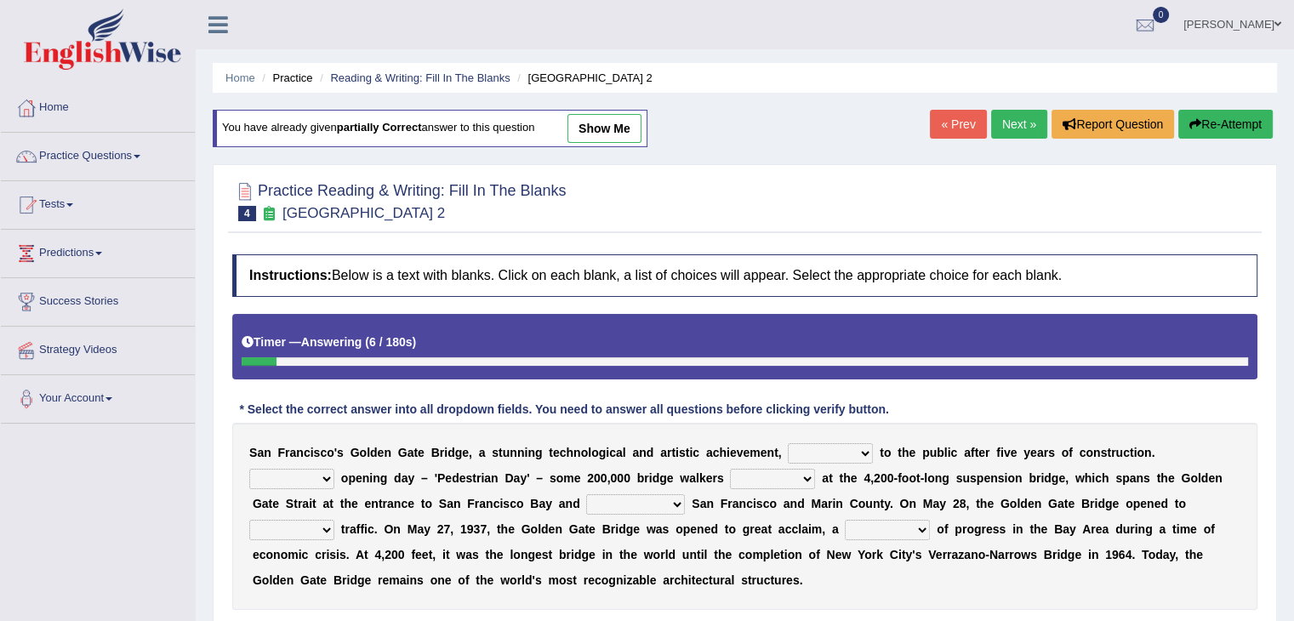
click at [857, 459] on select "opens closes appears equals" at bounding box center [830, 453] width 85 height 20
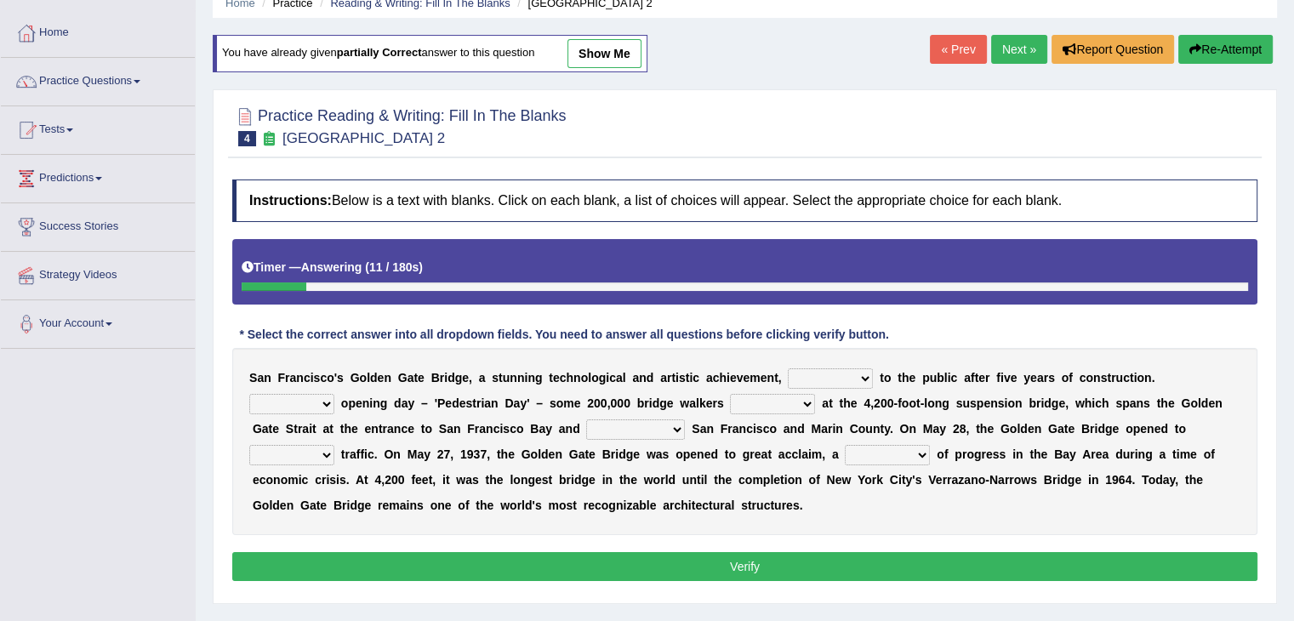
scroll to position [77, 0]
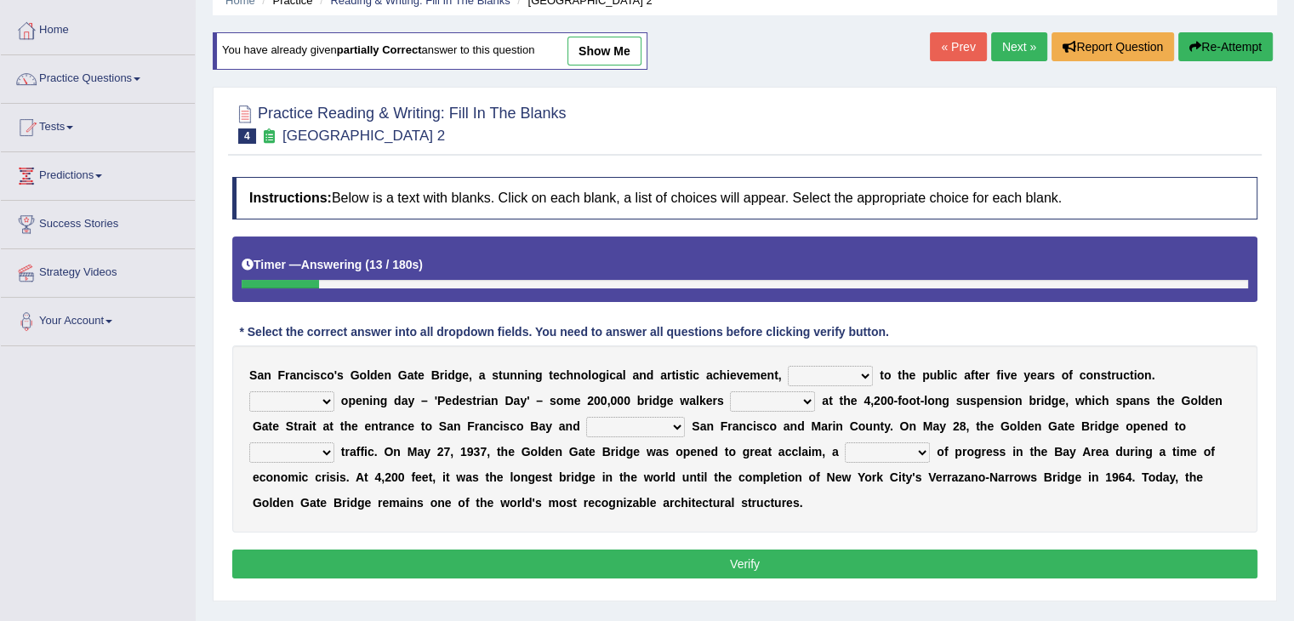
click at [835, 369] on select "opens closes appears equals" at bounding box center [830, 376] width 85 height 20
select select "opens"
click at [788, 366] on select "opens closes appears equals" at bounding box center [830, 376] width 85 height 20
click at [302, 405] on select "On During Since When" at bounding box center [291, 401] width 85 height 20
select select "On"
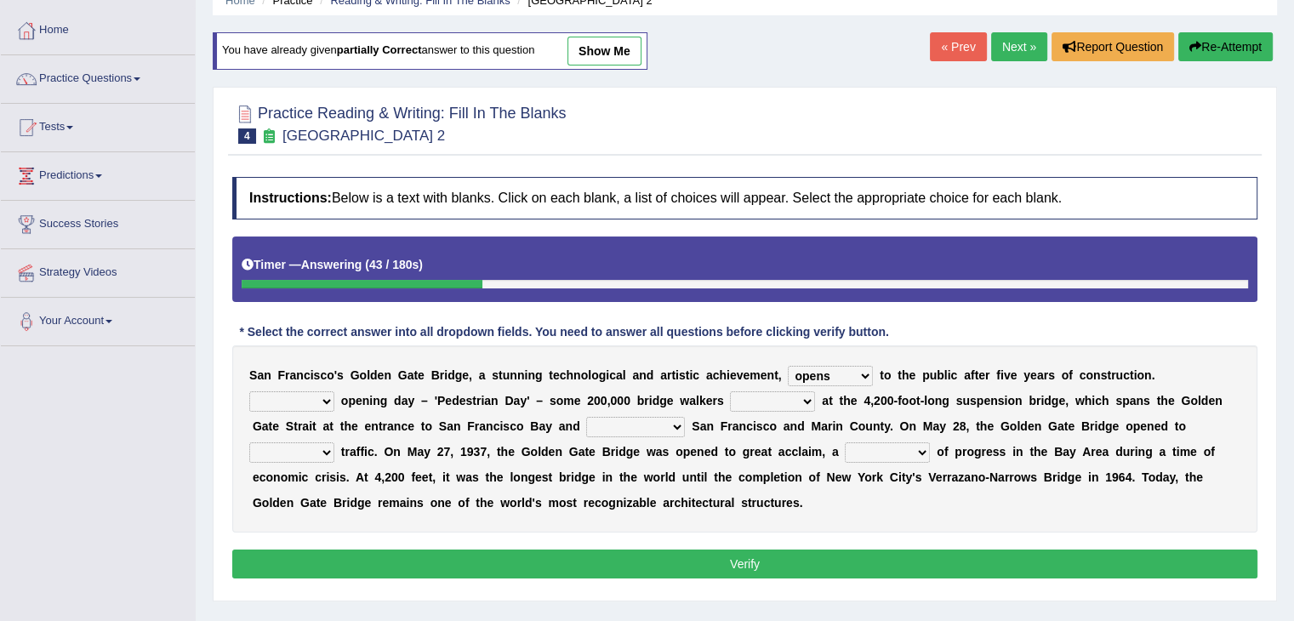
click at [249, 391] on select "On During Since When" at bounding box center [291, 401] width 85 height 20
click at [784, 402] on select "stationed looked marveled laughed" at bounding box center [772, 401] width 85 height 20
select select "marveled"
click at [730, 391] on select "stationed looked marveled laughed" at bounding box center [772, 401] width 85 height 20
click at [636, 430] on select "separates connects channels differentiates" at bounding box center [635, 427] width 99 height 20
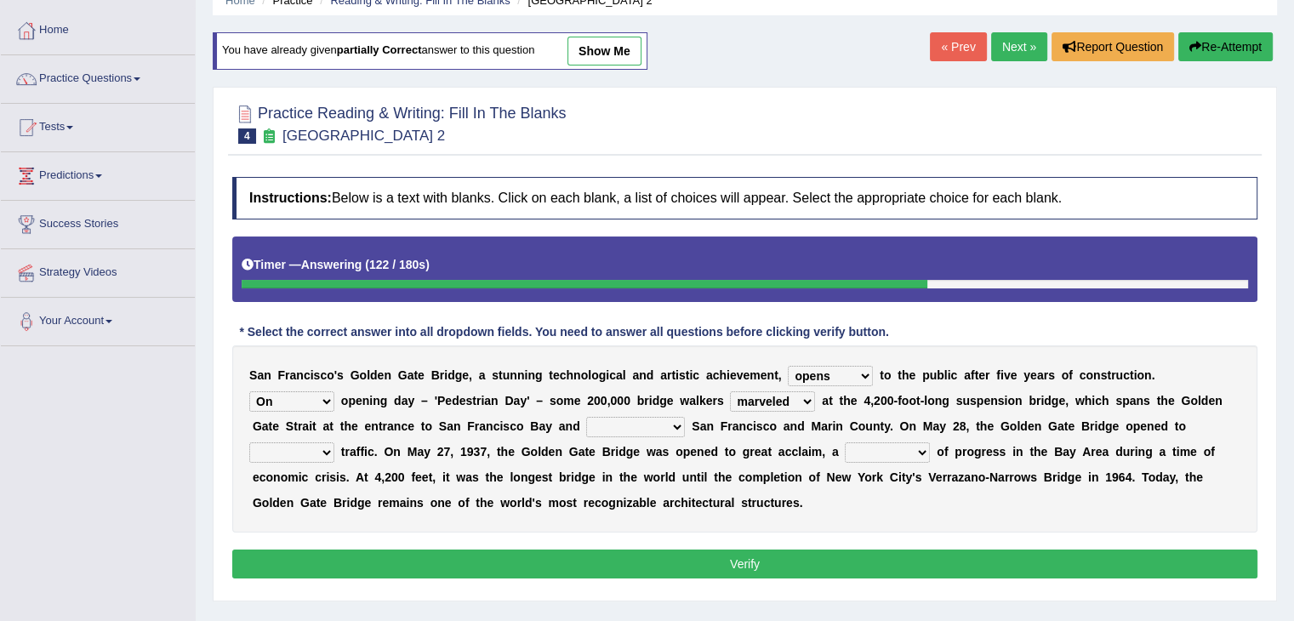
select select "connects"
click at [586, 417] on select "separates connects channels differentiates" at bounding box center [635, 427] width 99 height 20
click at [329, 447] on select "aquatic vehicular airborne watertight" at bounding box center [291, 452] width 85 height 20
select select "vehicular"
click at [249, 442] on select "aquatic vehicular airborne watertight" at bounding box center [291, 452] width 85 height 20
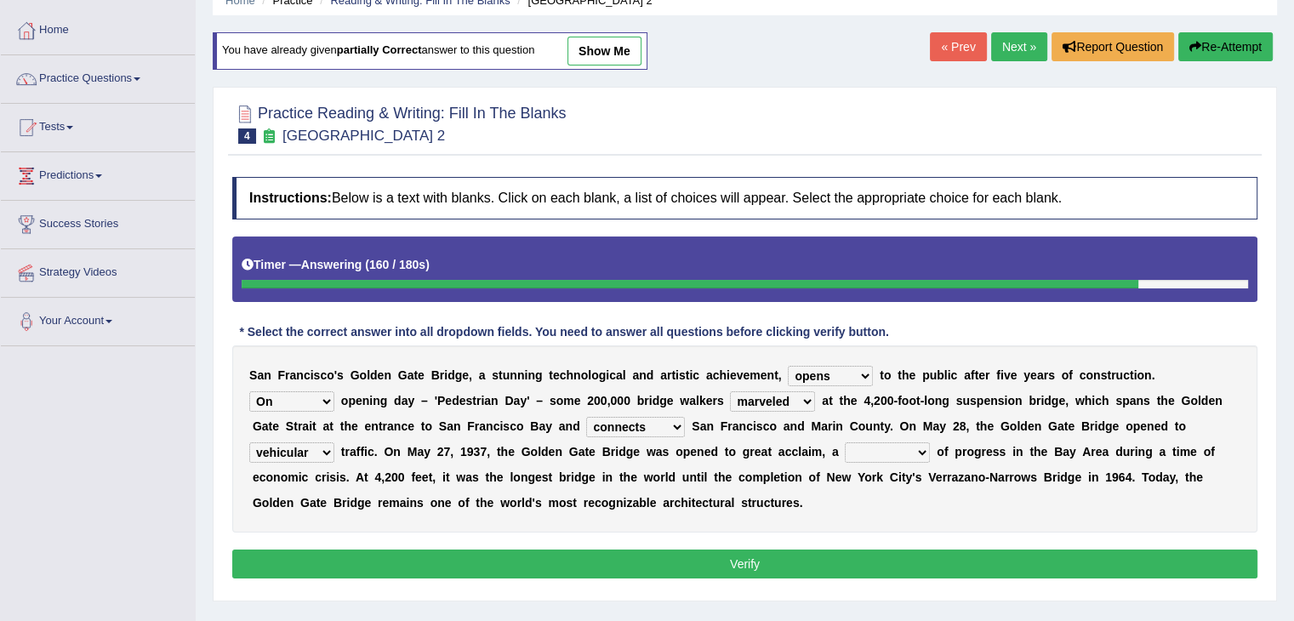
click at [310, 450] on select "aquatic vehicular airborne watertight" at bounding box center [291, 452] width 85 height 20
click at [885, 454] on select "denial symbol technique yield" at bounding box center [887, 452] width 85 height 20
select select "technique"
click at [845, 442] on select "denial symbol technique yield" at bounding box center [887, 452] width 85 height 20
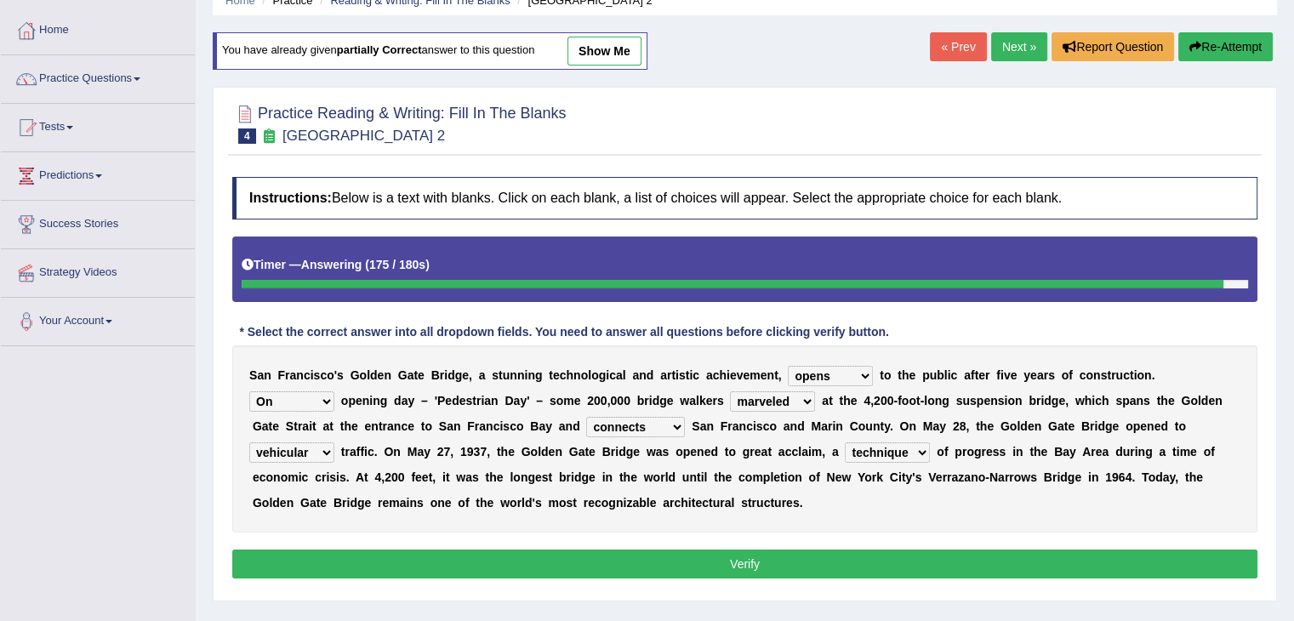
click at [799, 406] on select "stationed looked marveled laughed" at bounding box center [772, 401] width 85 height 20
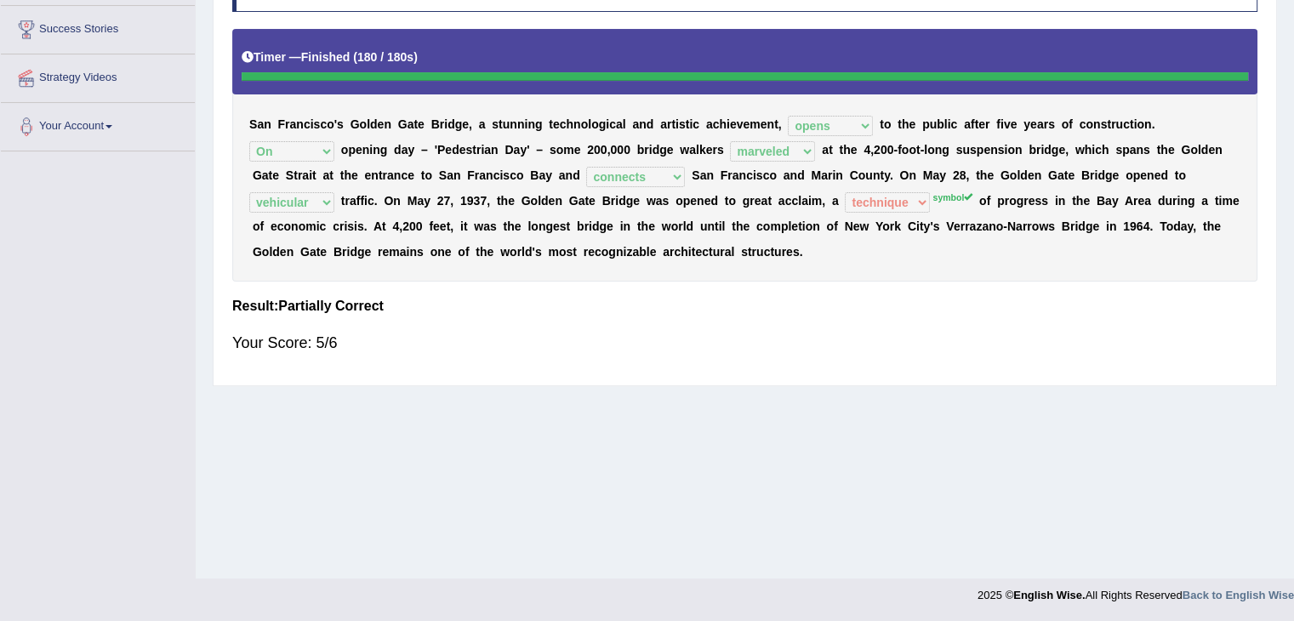
scroll to position [0, 0]
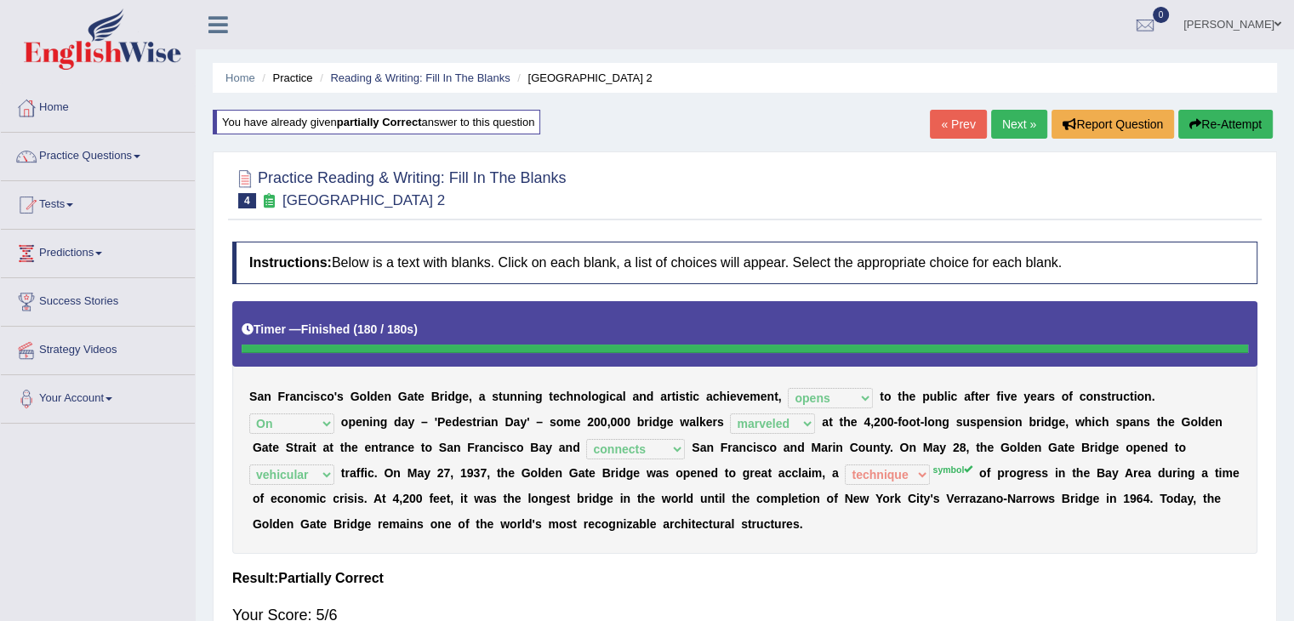
click at [1018, 125] on link "Next »" at bounding box center [1019, 124] width 56 height 29
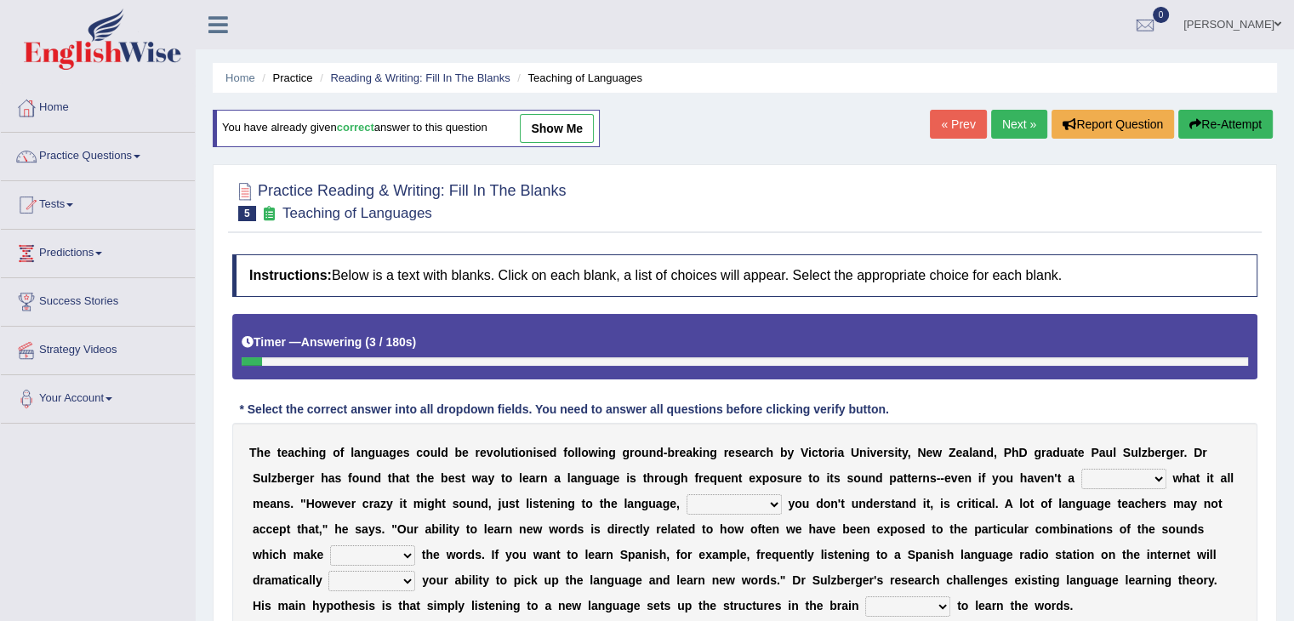
click at [1032, 123] on link "Next »" at bounding box center [1019, 124] width 56 height 29
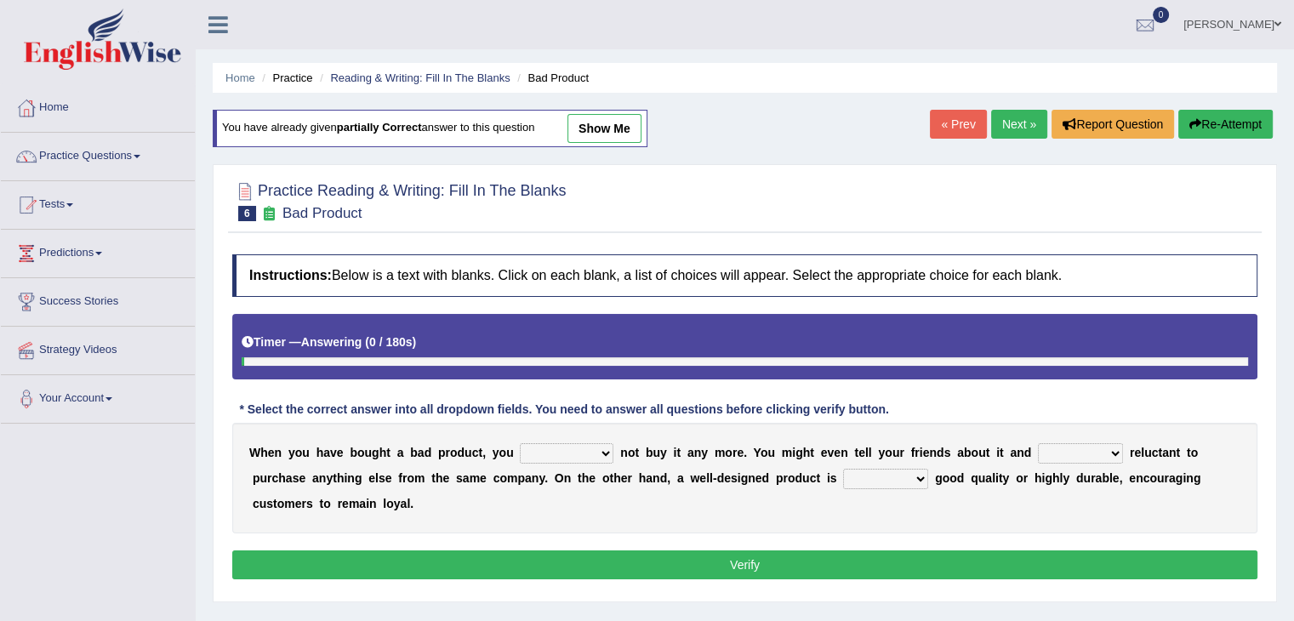
click at [1032, 123] on link "Next »" at bounding box center [1019, 124] width 56 height 29
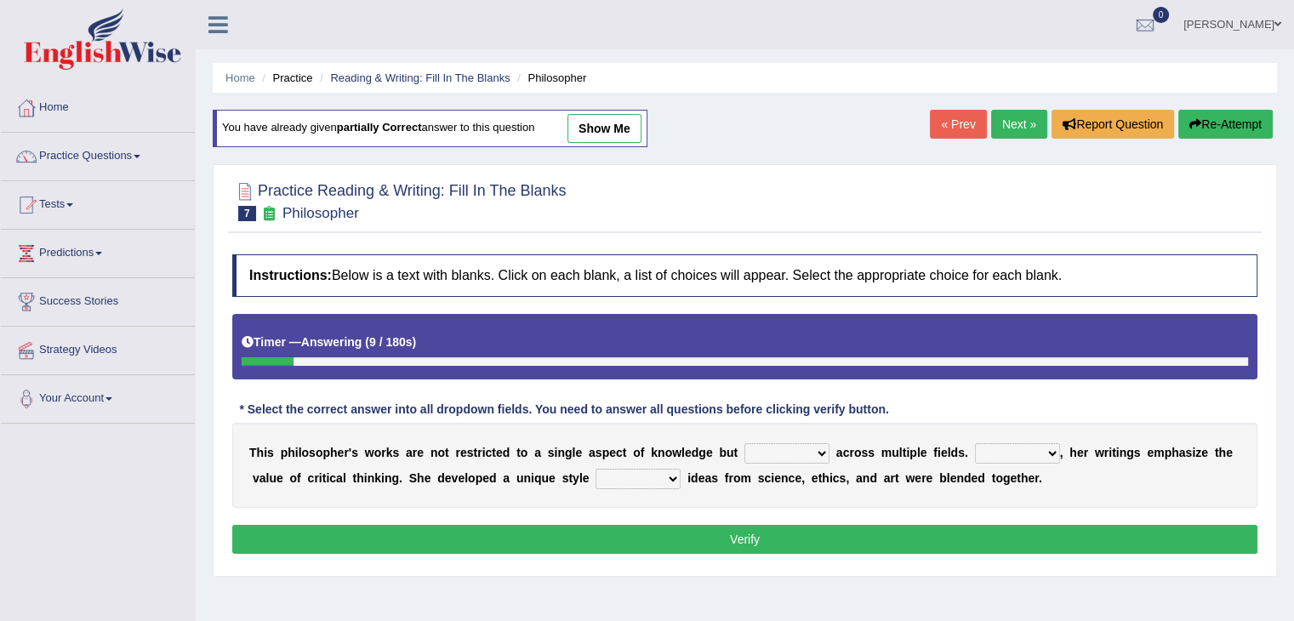
click at [776, 458] on select "constrain contain assemble extend" at bounding box center [786, 453] width 85 height 20
select select "extend"
click at [744, 443] on select "constrain contain assemble extend" at bounding box center [786, 453] width 85 height 20
click at [797, 455] on select "constrain contain assemble extend" at bounding box center [786, 453] width 85 height 20
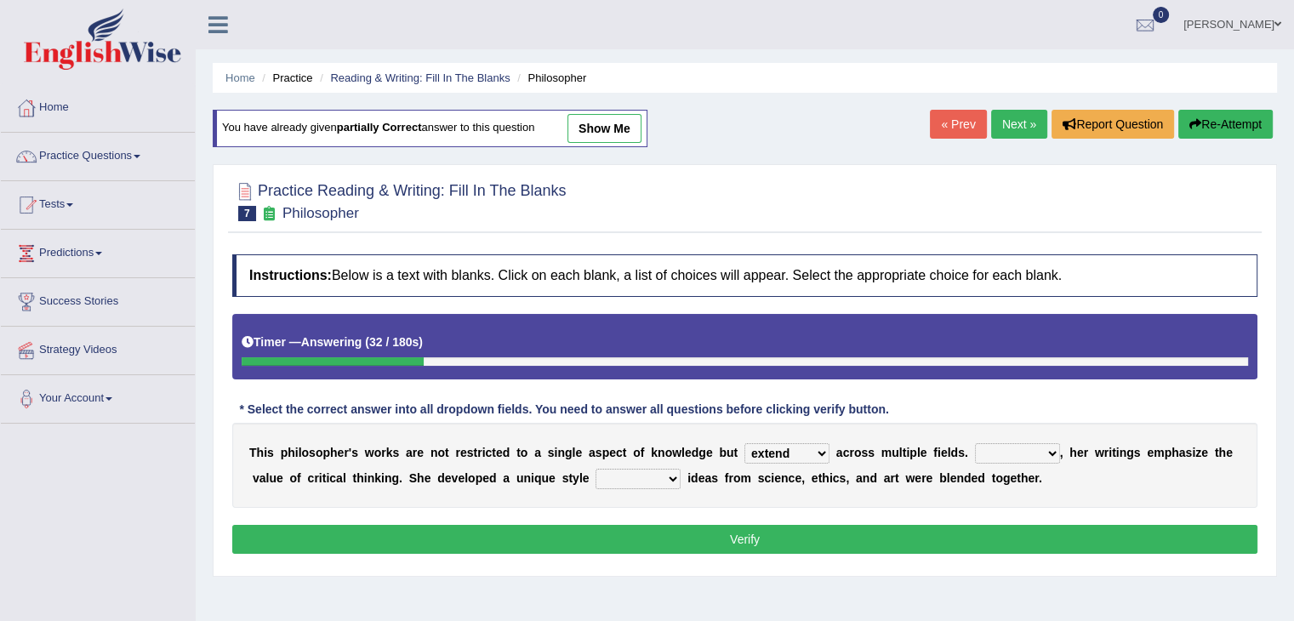
click at [1004, 457] on select "Rather So Moreover Likely" at bounding box center [1017, 453] width 85 height 20
select select "Moreover"
click at [975, 443] on select "Rather So Moreover Likely" at bounding box center [1017, 453] width 85 height 20
click at [633, 477] on select "in that that which in which" at bounding box center [638, 479] width 85 height 20
select select "in which"
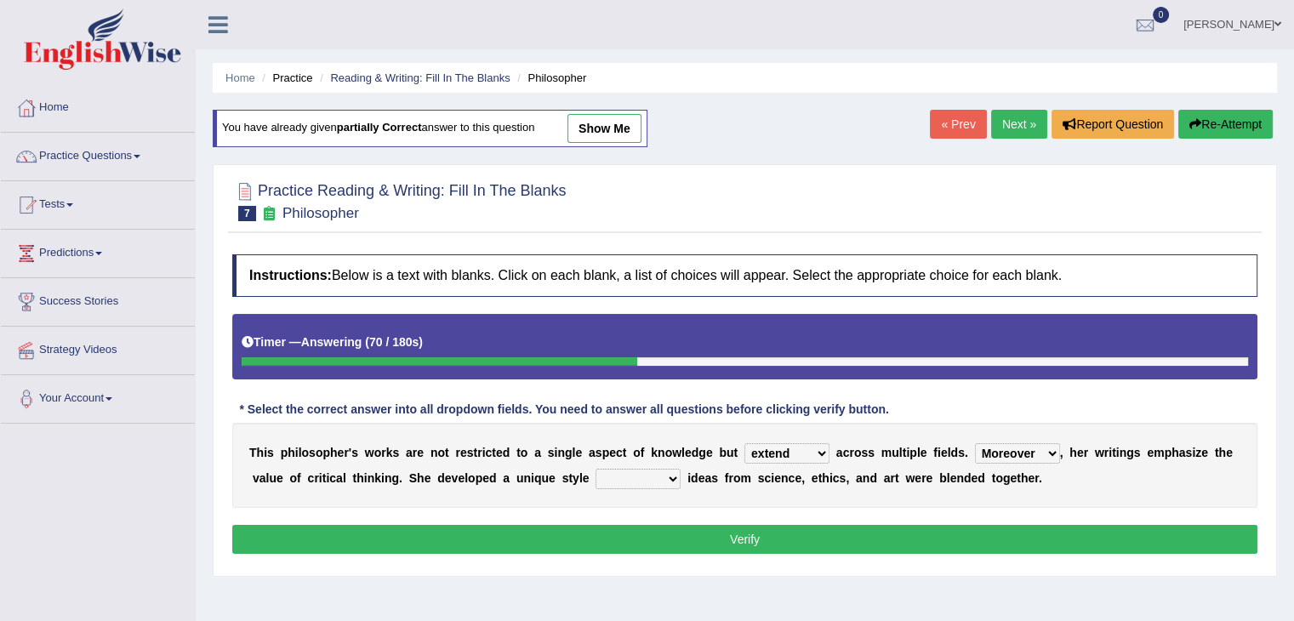
click at [596, 469] on select "in that that which in which" at bounding box center [638, 479] width 85 height 20
click at [721, 541] on button "Verify" at bounding box center [744, 539] width 1025 height 29
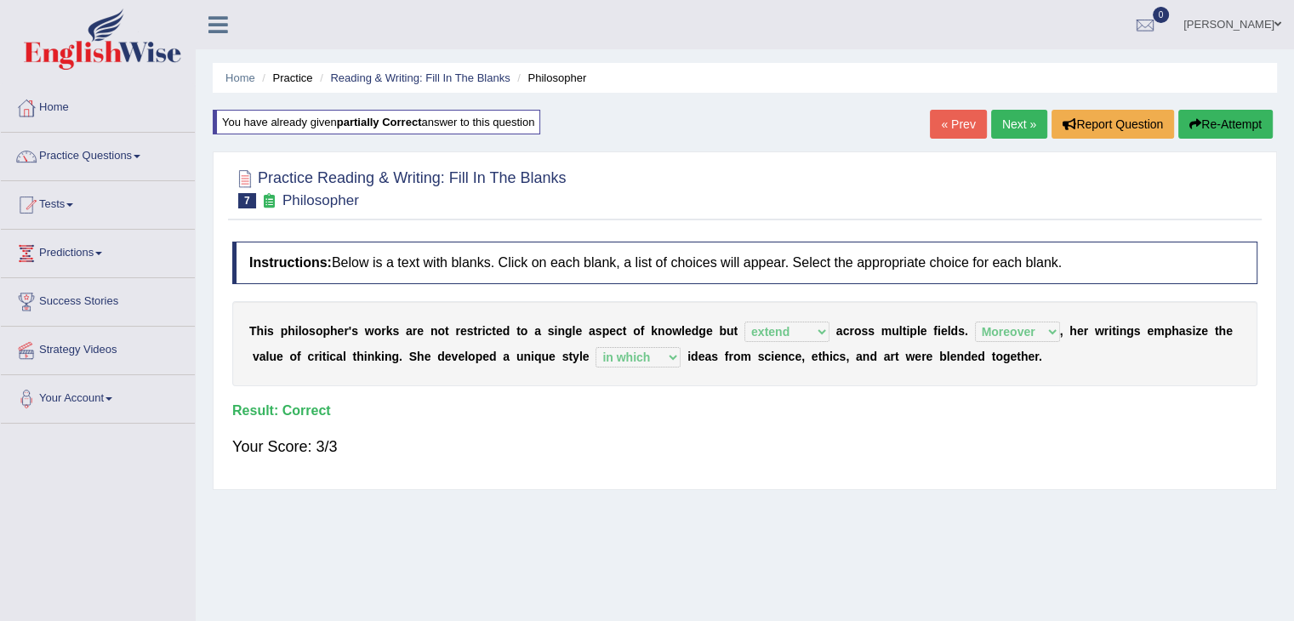
click at [1220, 128] on button "Re-Attempt" at bounding box center [1225, 124] width 94 height 29
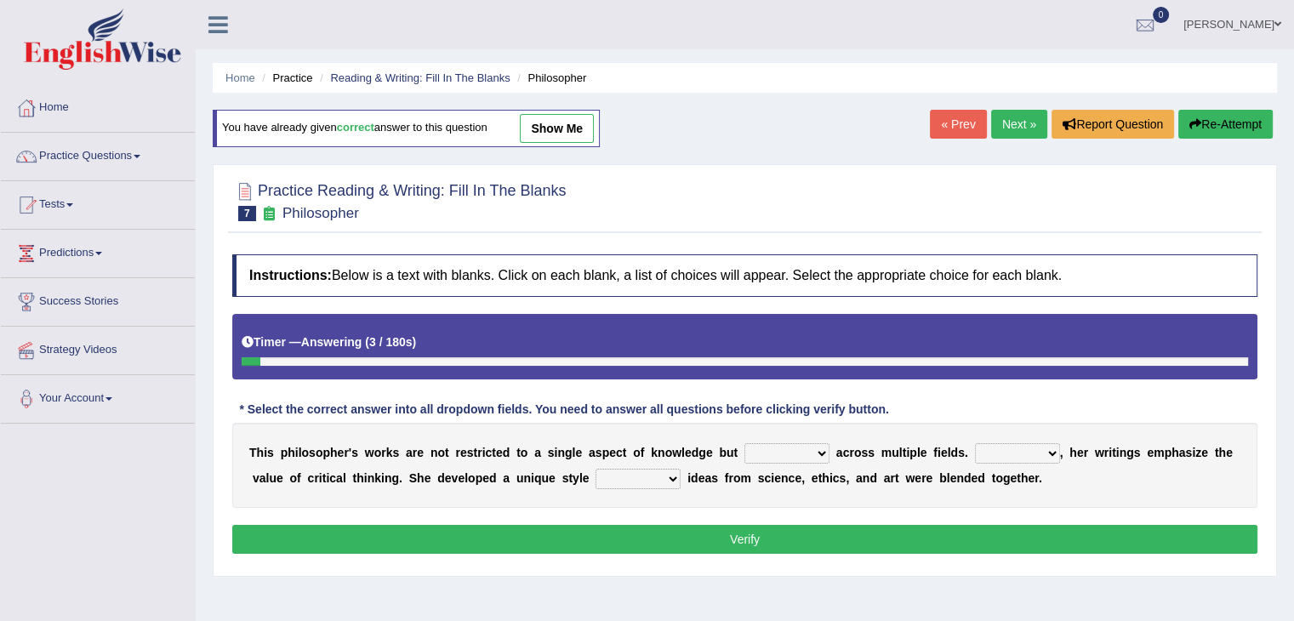
click at [1020, 128] on link "Next »" at bounding box center [1019, 124] width 56 height 29
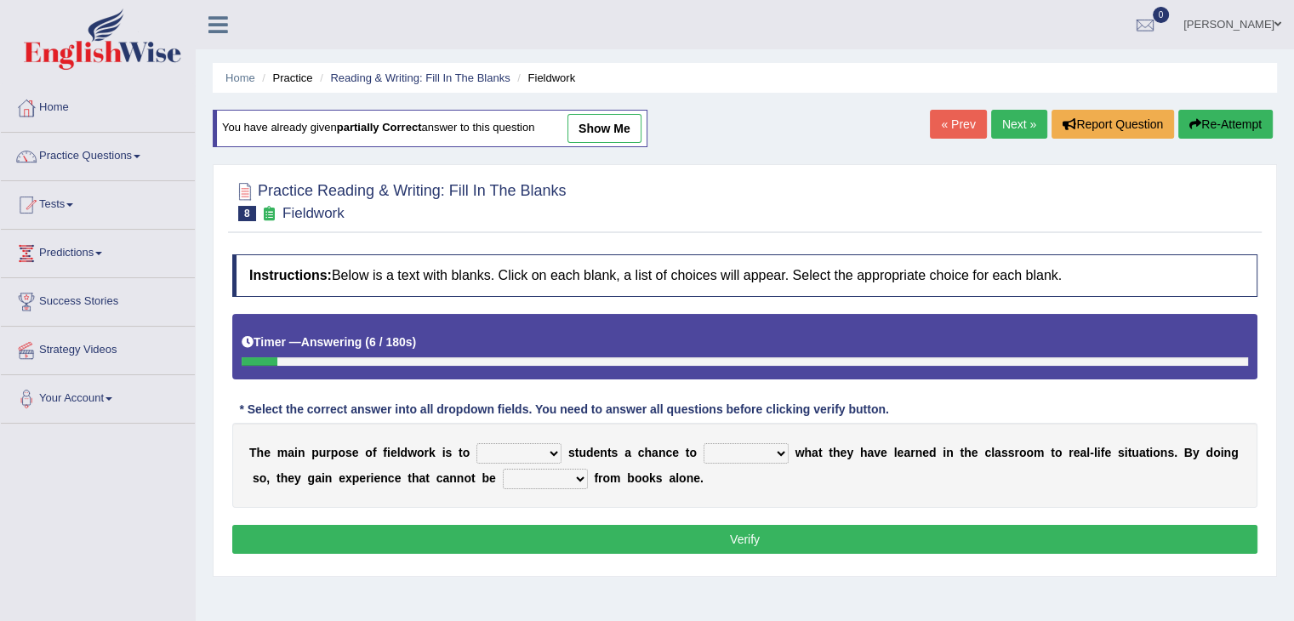
click at [507, 448] on select "resemble stow rave offer" at bounding box center [518, 453] width 85 height 20
select select "rave"
click at [476, 443] on select "resemble stow rave offer" at bounding box center [518, 453] width 85 height 20
click at [739, 448] on select "compare align apply dismount" at bounding box center [746, 453] width 85 height 20
select select "apply"
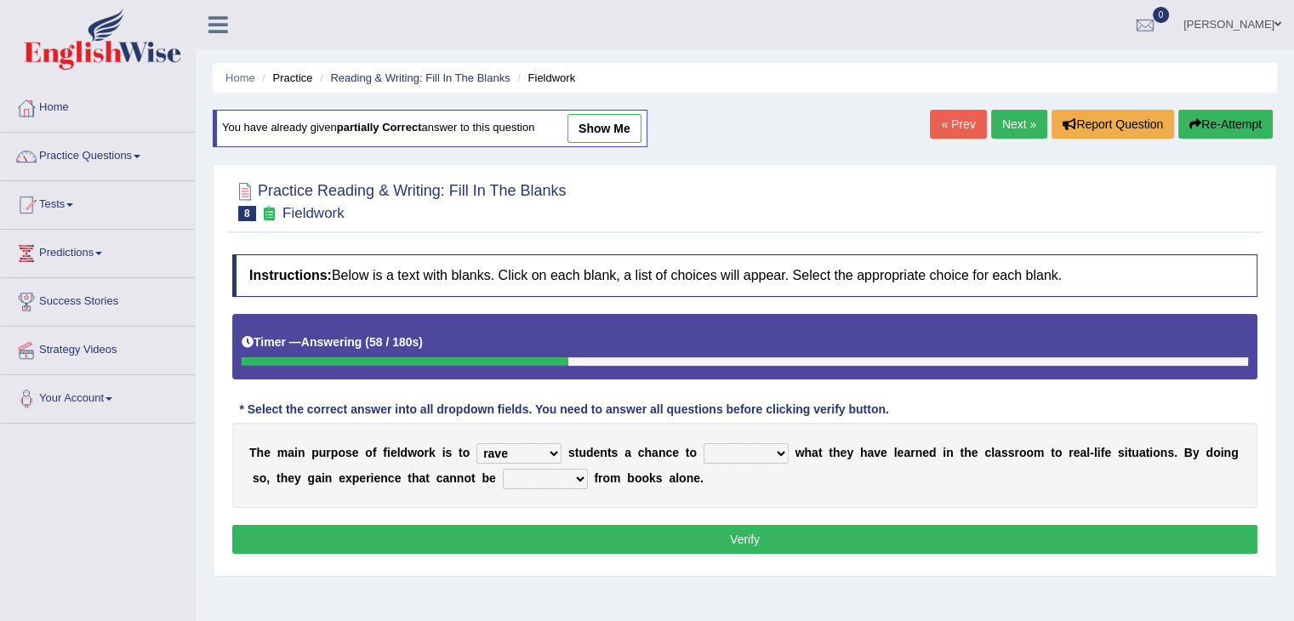
click at [704, 443] on select "compare align apply dismount" at bounding box center [746, 453] width 85 height 20
click at [544, 470] on select "originated prepared obtained touted" at bounding box center [545, 479] width 85 height 20
select select "obtained"
click at [503, 469] on select "originated prepared obtained touted" at bounding box center [545, 479] width 85 height 20
click at [541, 453] on select "resemble stow rave offer" at bounding box center [518, 453] width 85 height 20
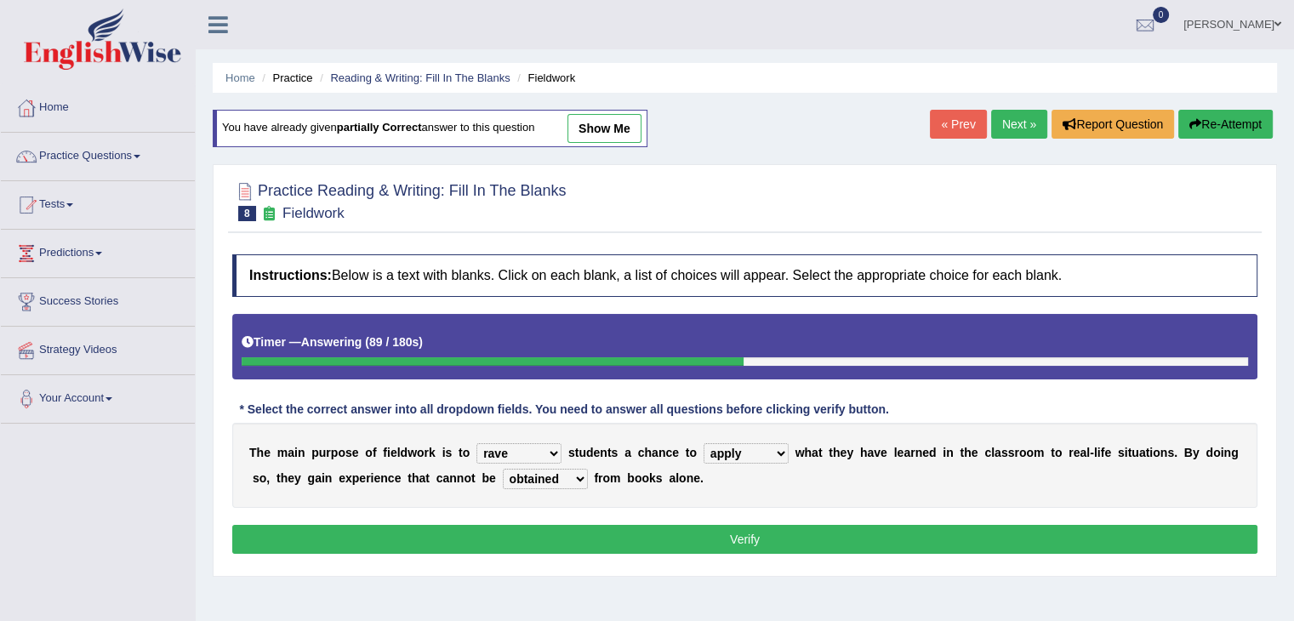
select select "resemble"
click at [476, 443] on select "resemble stow rave offer" at bounding box center [518, 453] width 85 height 20
click at [522, 540] on button "Verify" at bounding box center [744, 539] width 1025 height 29
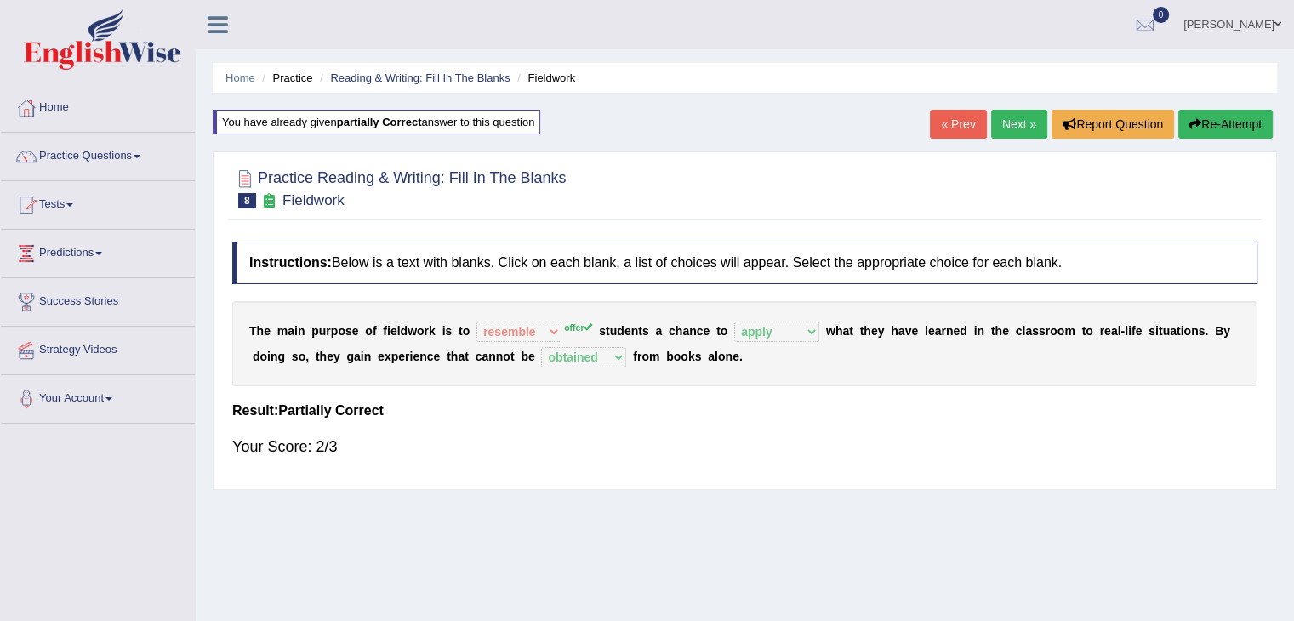
click at [1032, 111] on link "Next »" at bounding box center [1019, 124] width 56 height 29
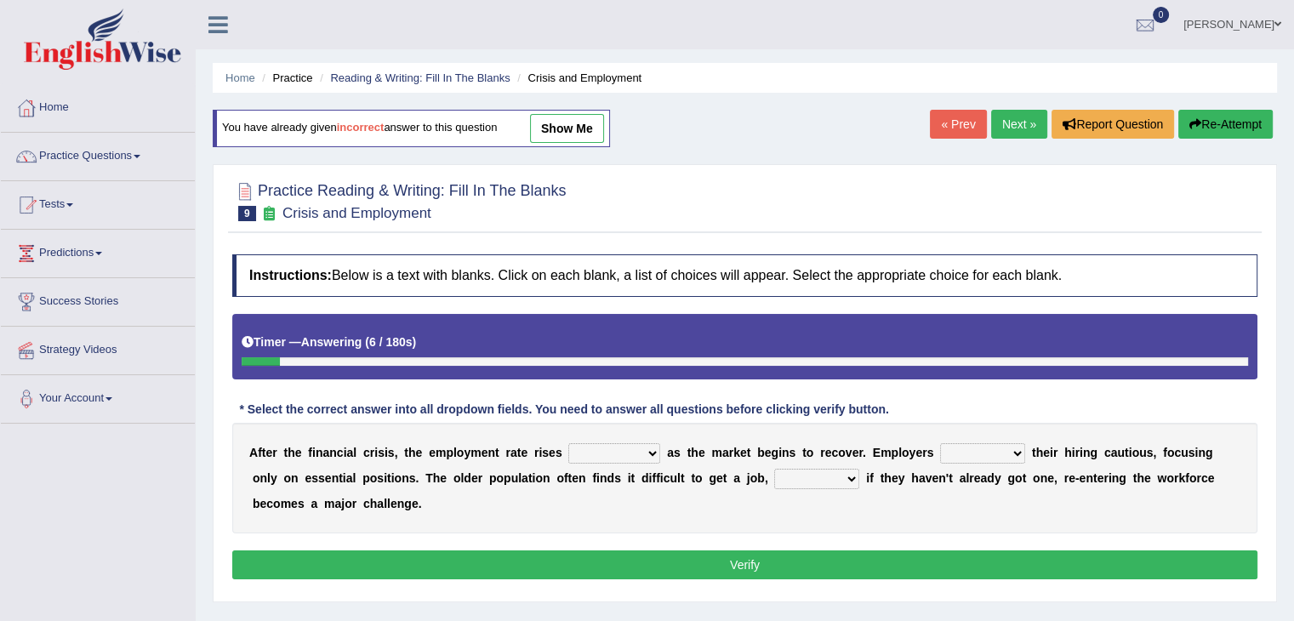
click at [626, 455] on select "normally conversely strenuously sharply" at bounding box center [614, 453] width 92 height 20
select select "strenuously"
click at [568, 443] on select "normally conversely strenuously sharply" at bounding box center [614, 453] width 92 height 20
click at [957, 443] on select "keeping kept keep are kept" at bounding box center [982, 453] width 85 height 20
select select "kept"
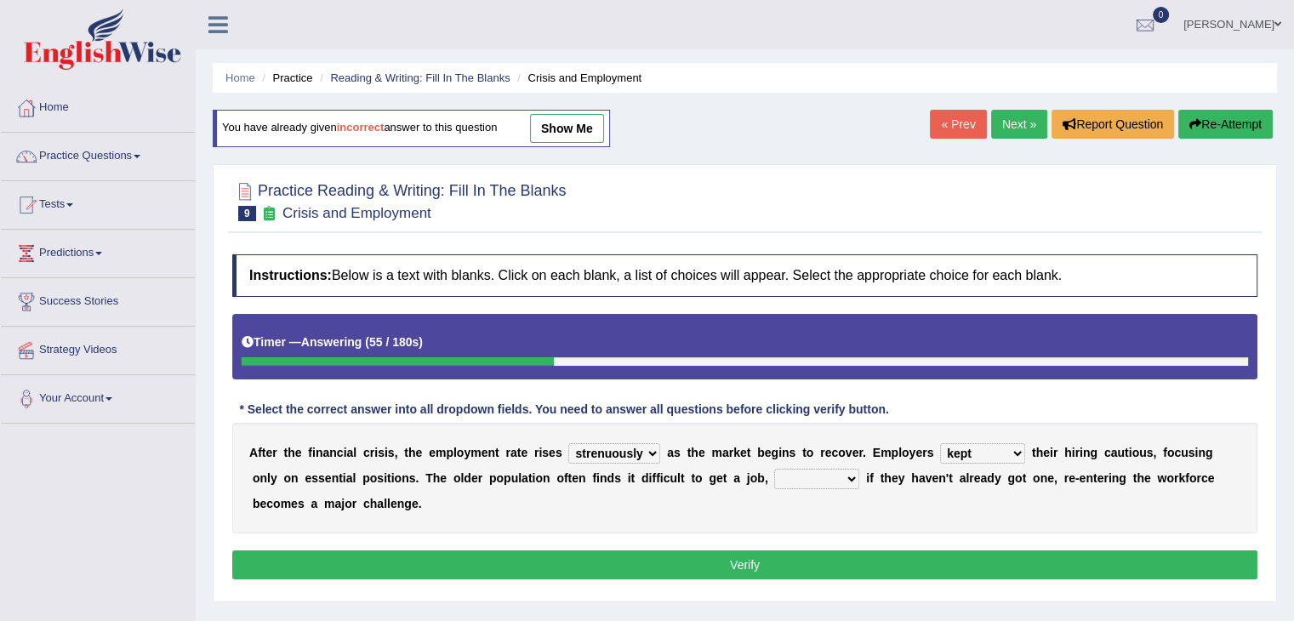
click at [940, 443] on select "keeping kept keep are kept" at bounding box center [982, 453] width 85 height 20
click at [808, 483] on select "although while then because" at bounding box center [816, 479] width 85 height 20
select select "although"
click at [774, 469] on select "although while then because" at bounding box center [816, 479] width 85 height 20
click at [827, 477] on select "although while then because" at bounding box center [816, 479] width 85 height 20
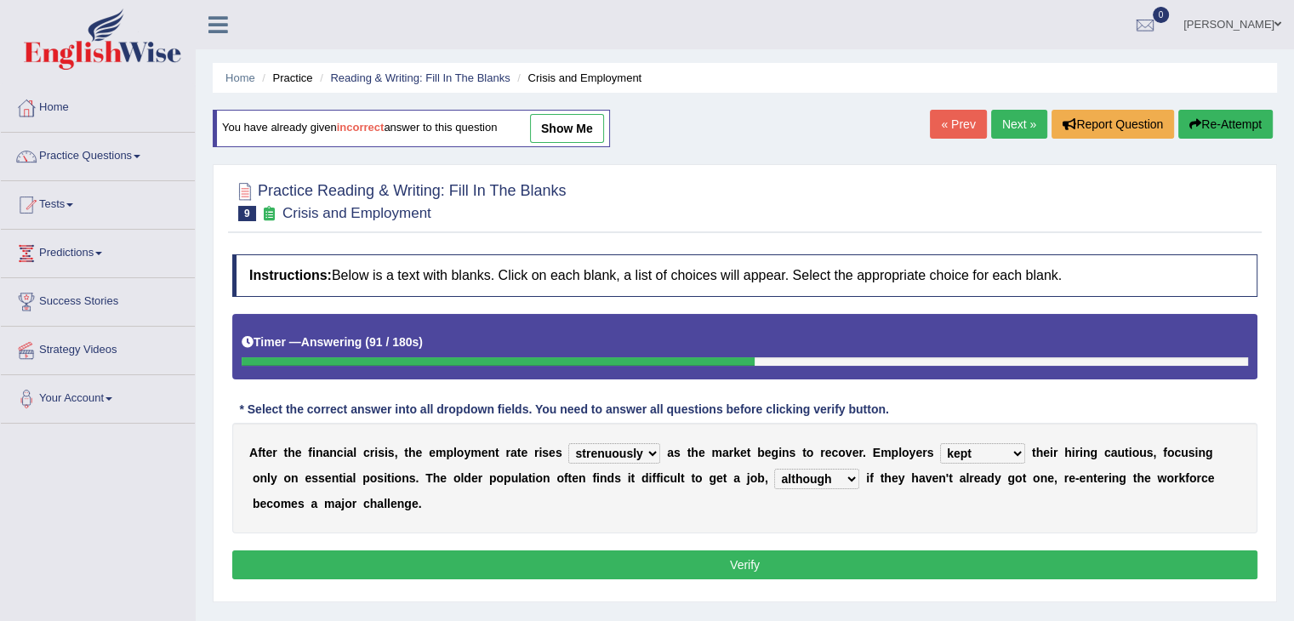
click at [827, 477] on select "although while then because" at bounding box center [816, 479] width 85 height 20
click at [715, 507] on div "A f t e r t h e f i n a n c i a l c r i s i s , t h e e m p l o y m e n t r a t…" at bounding box center [744, 478] width 1025 height 111
click at [714, 561] on button "Verify" at bounding box center [744, 564] width 1025 height 29
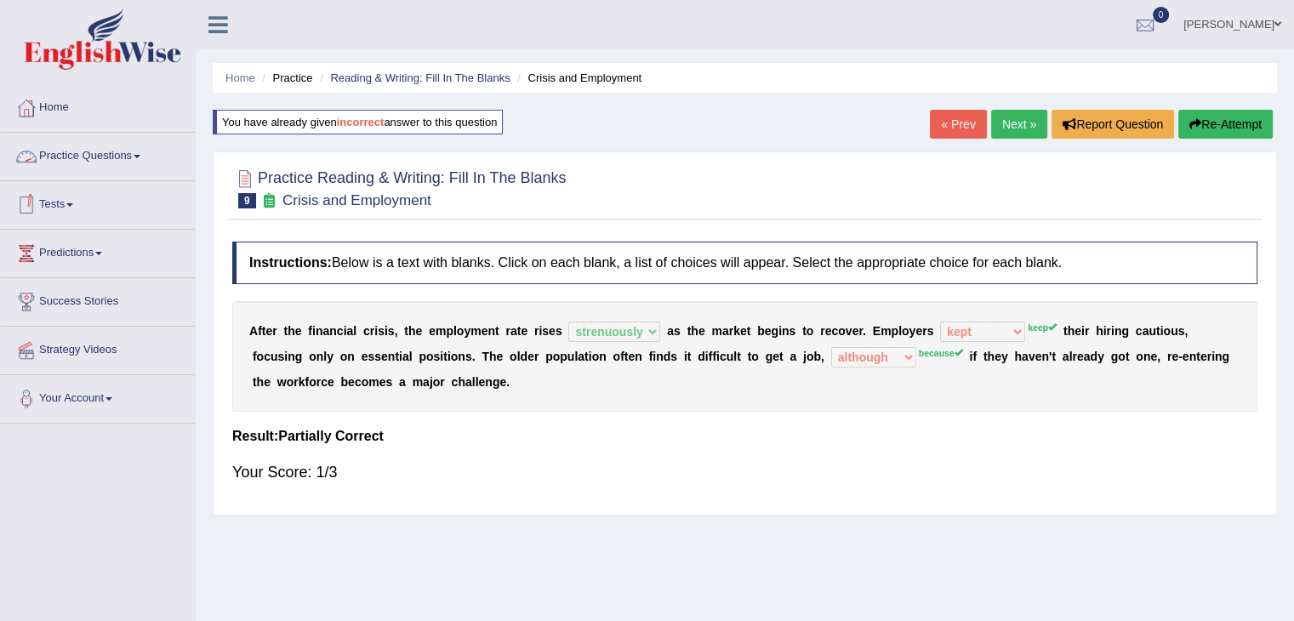
click at [148, 158] on link "Practice Questions" at bounding box center [98, 154] width 194 height 43
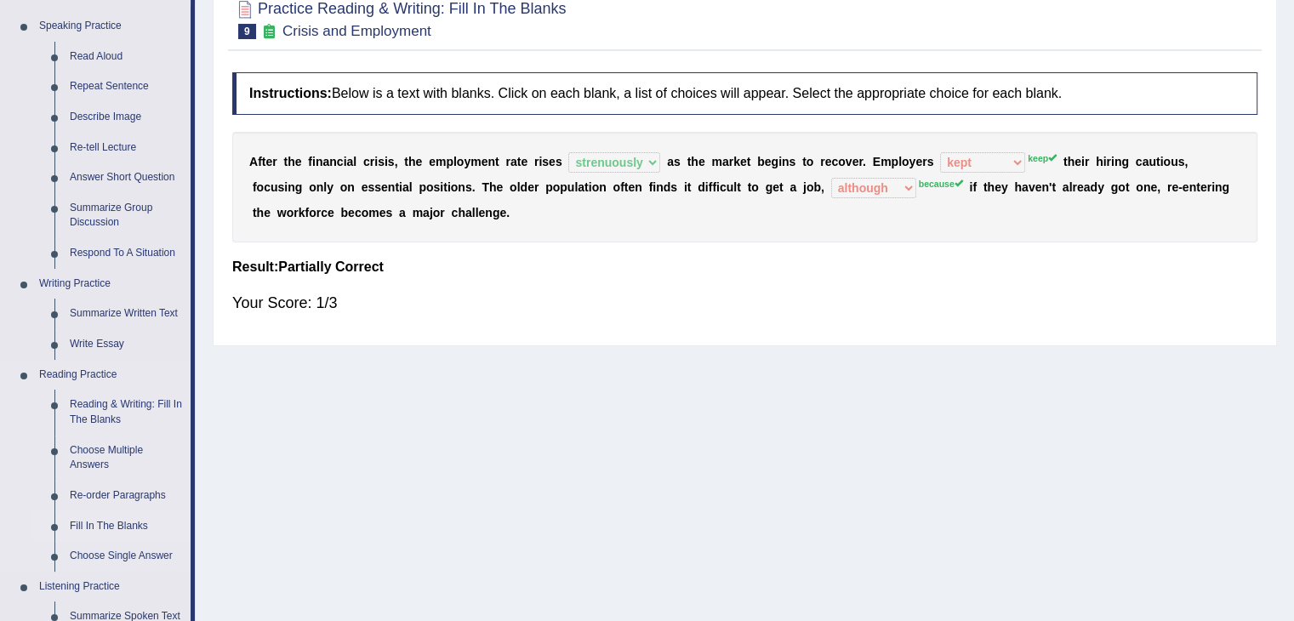
scroll to position [191, 0]
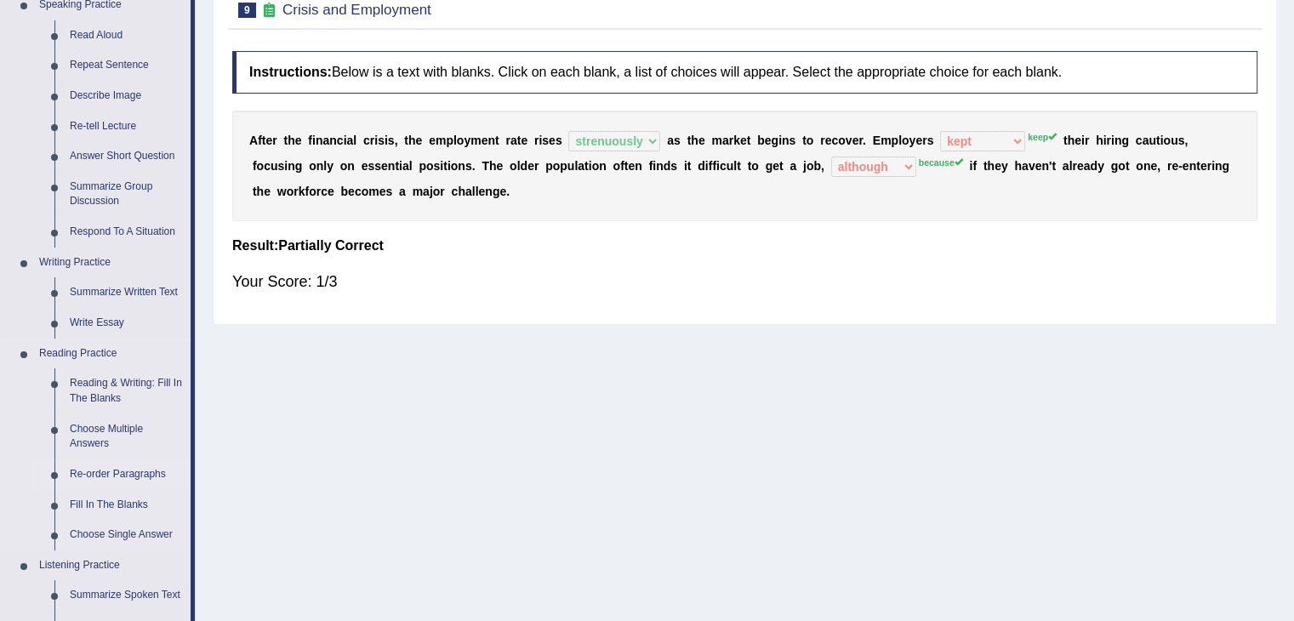
click at [99, 476] on link "Re-order Paragraphs" at bounding box center [126, 474] width 128 height 31
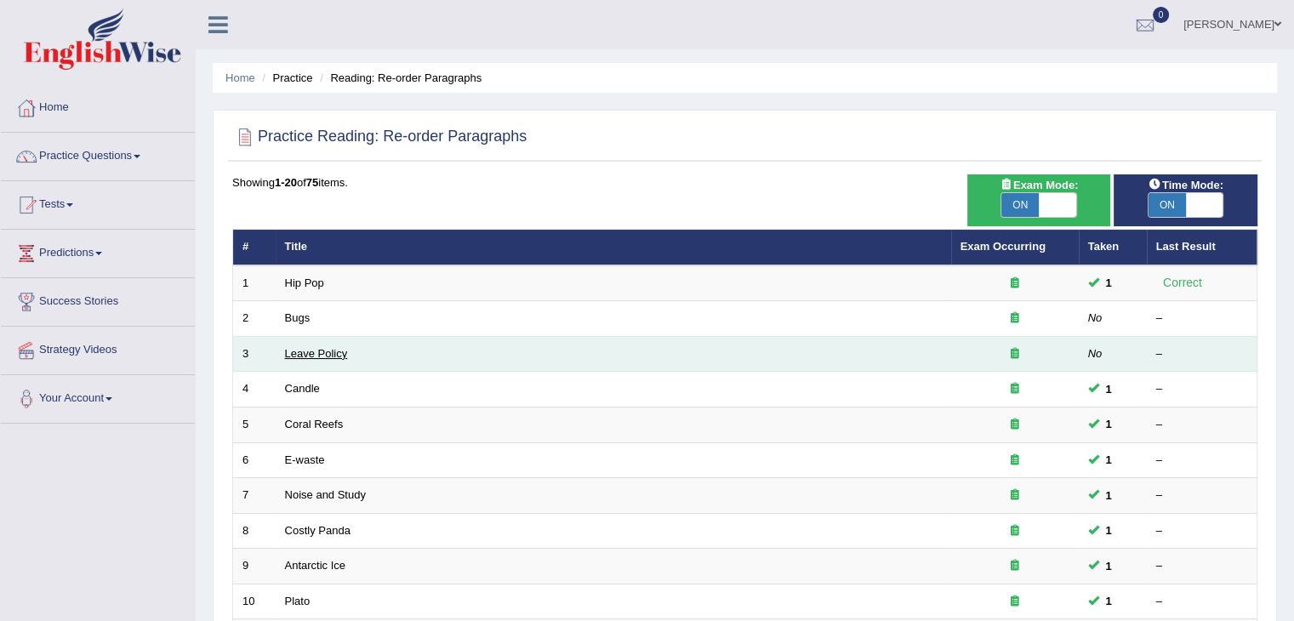
click at [310, 351] on link "Leave Policy" at bounding box center [316, 353] width 63 height 13
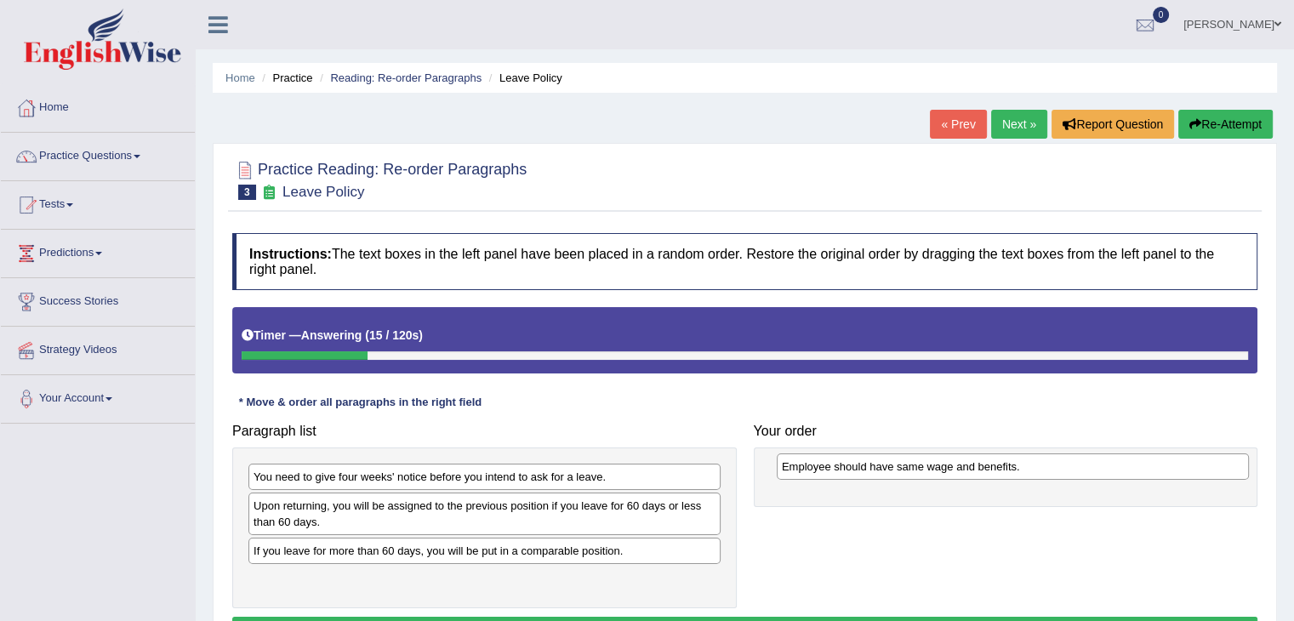
drag, startPoint x: 460, startPoint y: 556, endPoint x: 989, endPoint y: 473, distance: 534.9
click at [989, 473] on div "Employee should have same wage and benefits." at bounding box center [1013, 466] width 472 height 26
